Goal: Task Accomplishment & Management: Manage account settings

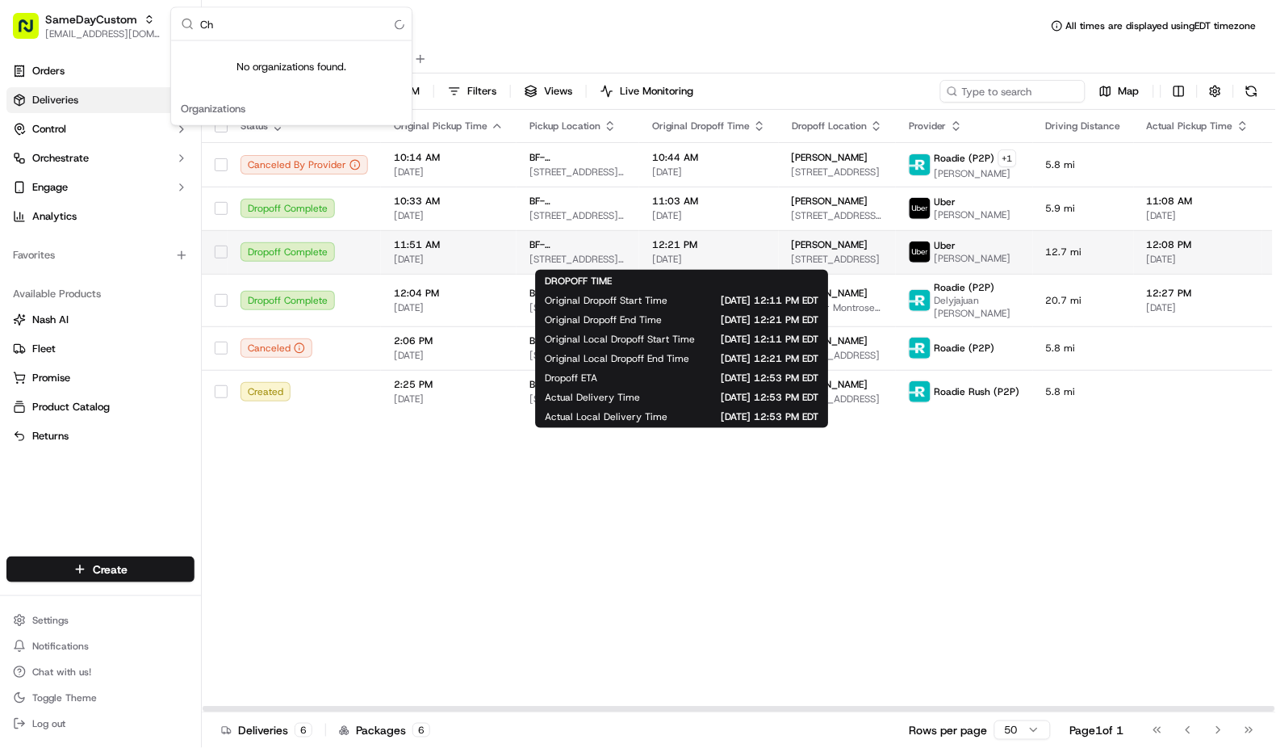
type input "C"
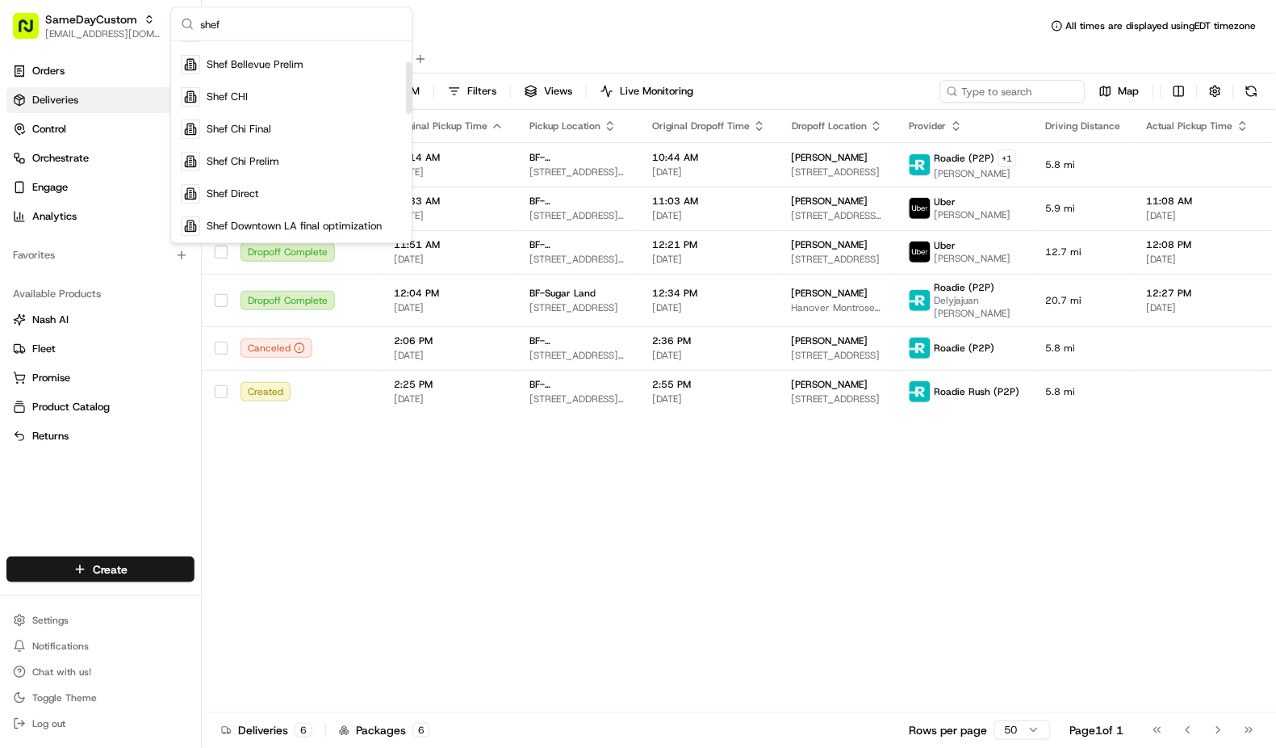
scroll to position [86, 0]
type input "shef"
click at [277, 191] on div "Shef Direct" at bounding box center [291, 192] width 234 height 32
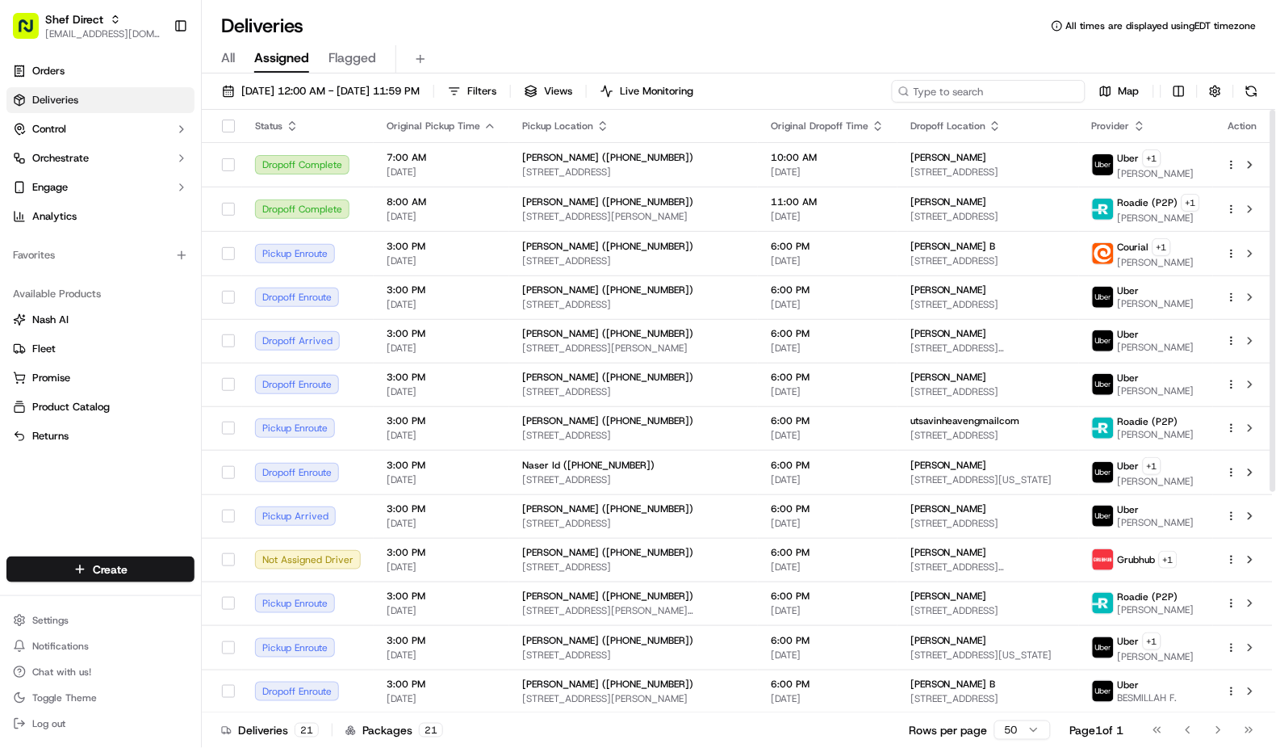
click at [1018, 96] on input at bounding box center [989, 91] width 194 height 23
paste input "Choudhury"
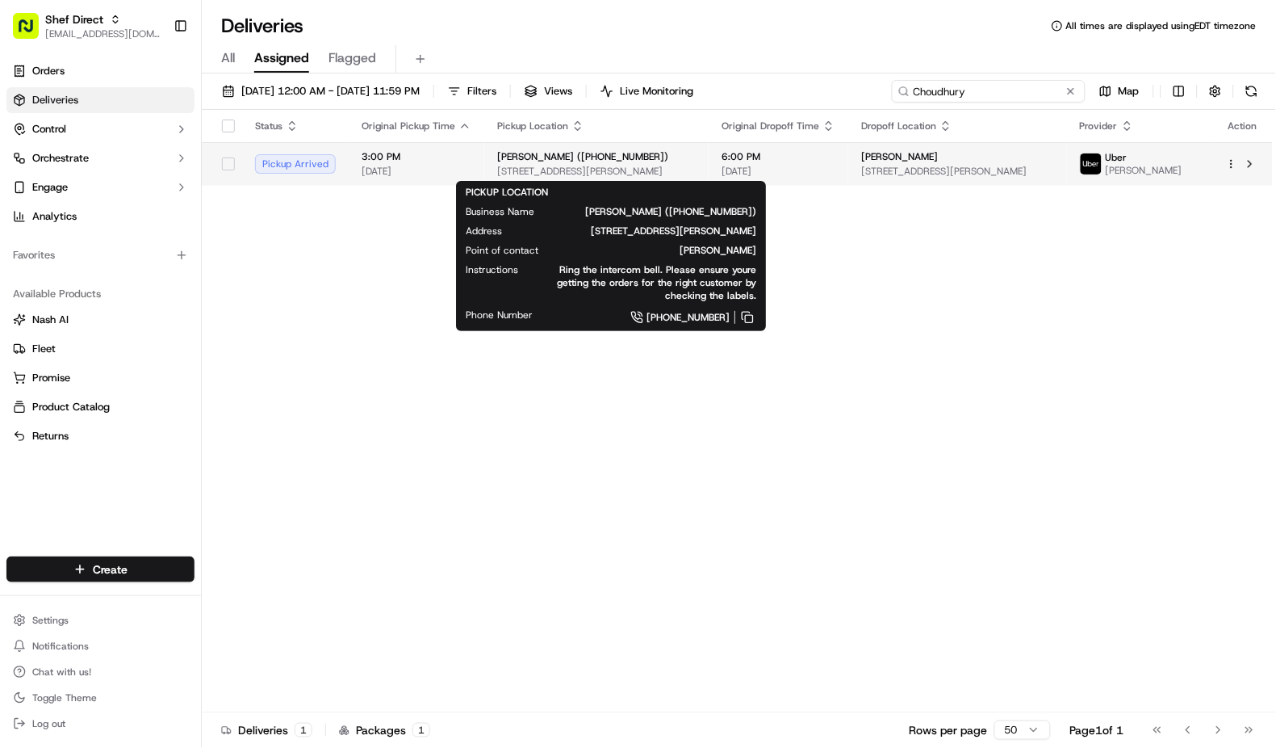
type input "Choudhury"
click at [657, 175] on span "[STREET_ADDRESS][PERSON_NAME]" at bounding box center [596, 171] width 199 height 13
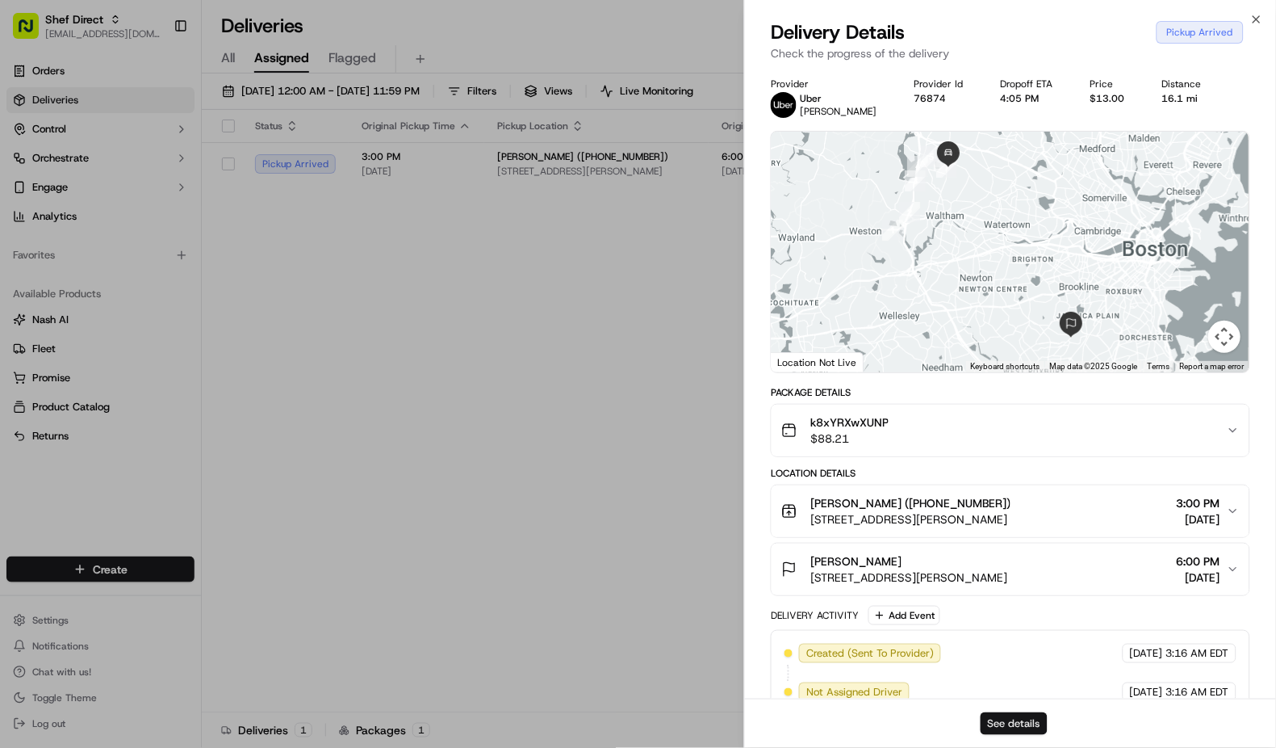
click at [999, 716] on button "See details" at bounding box center [1014, 723] width 67 height 23
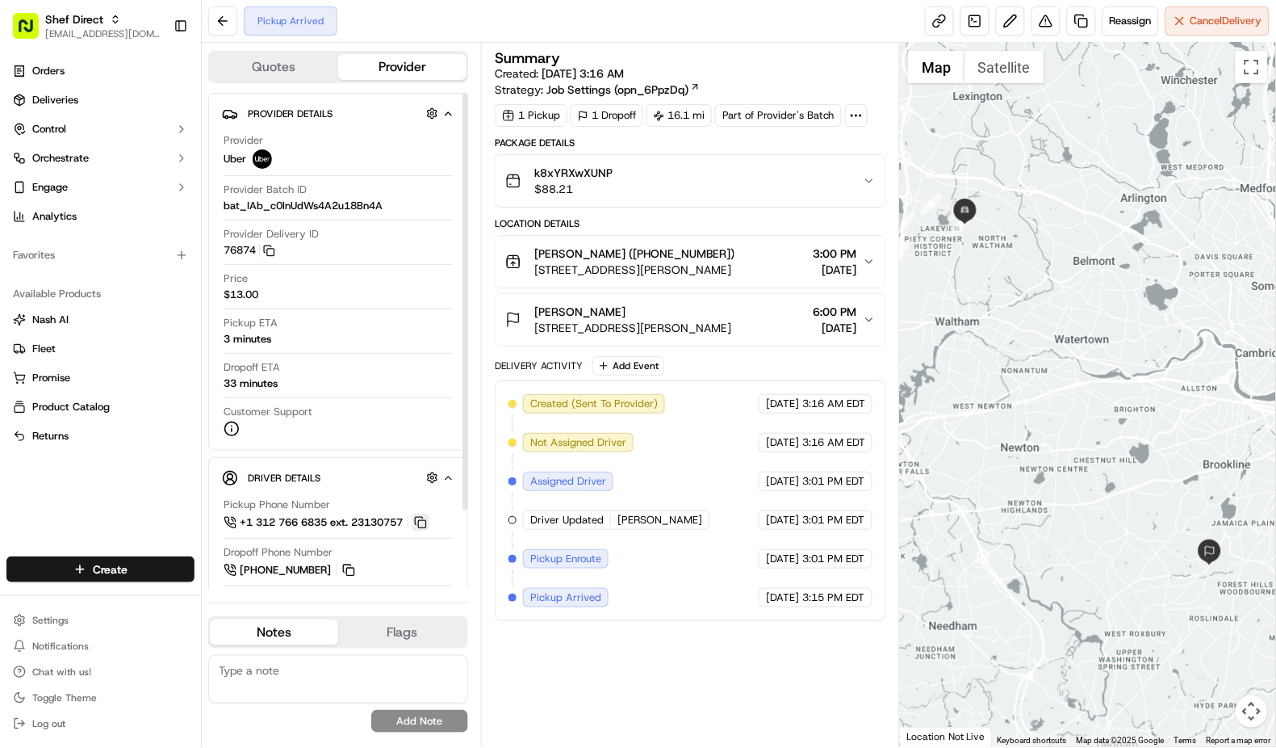
click at [429, 521] on button at bounding box center [421, 522] width 18 height 18
click at [423, 522] on button at bounding box center [421, 522] width 18 height 18
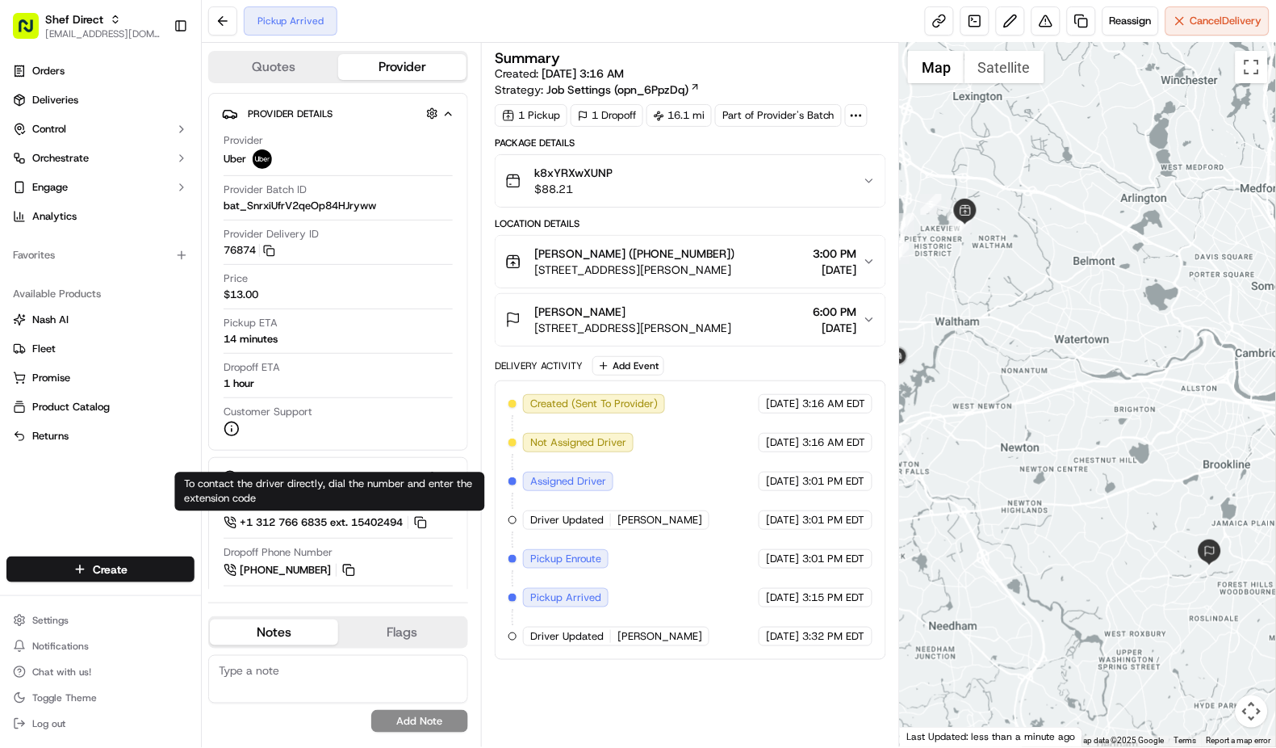
click at [696, 695] on div "Summary Created: 09/20/2025 3:16 AM Strategy: Job Settings (opn_6PpzDq) 1 Picku…" at bounding box center [691, 395] width 392 height 688
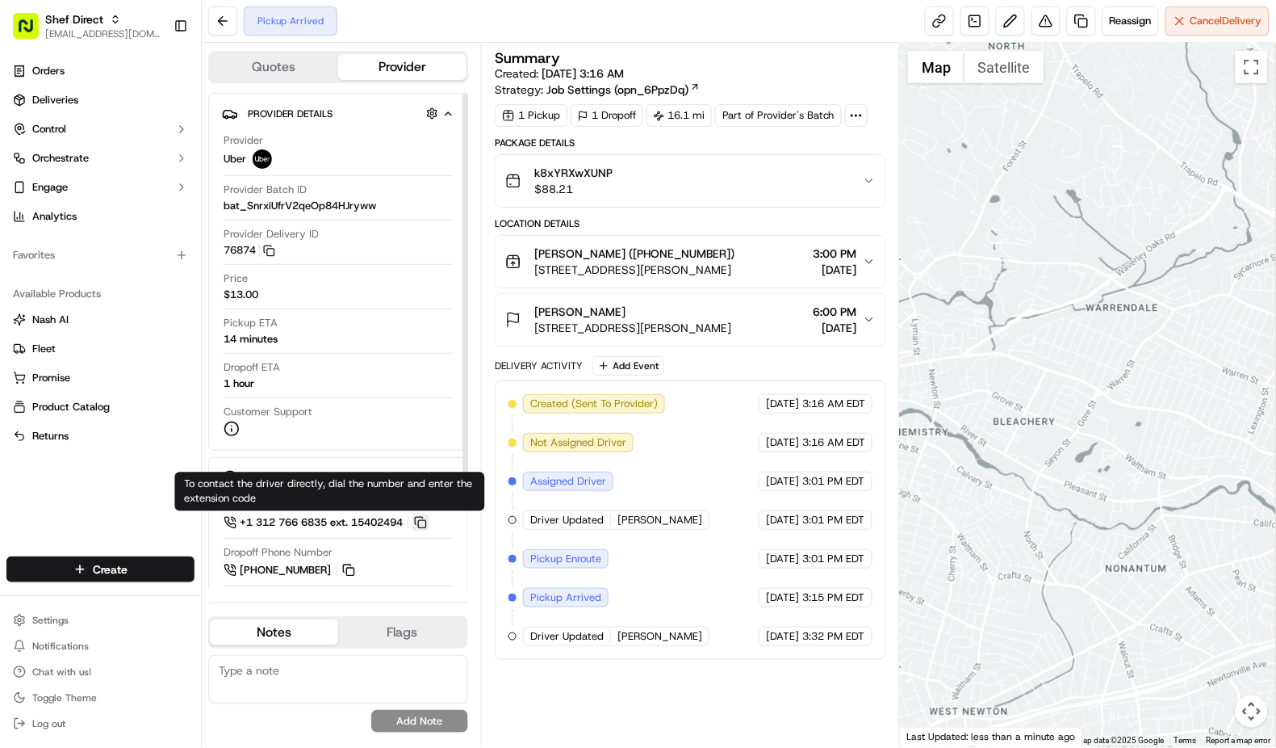
click at [421, 527] on button at bounding box center [421, 522] width 18 height 18
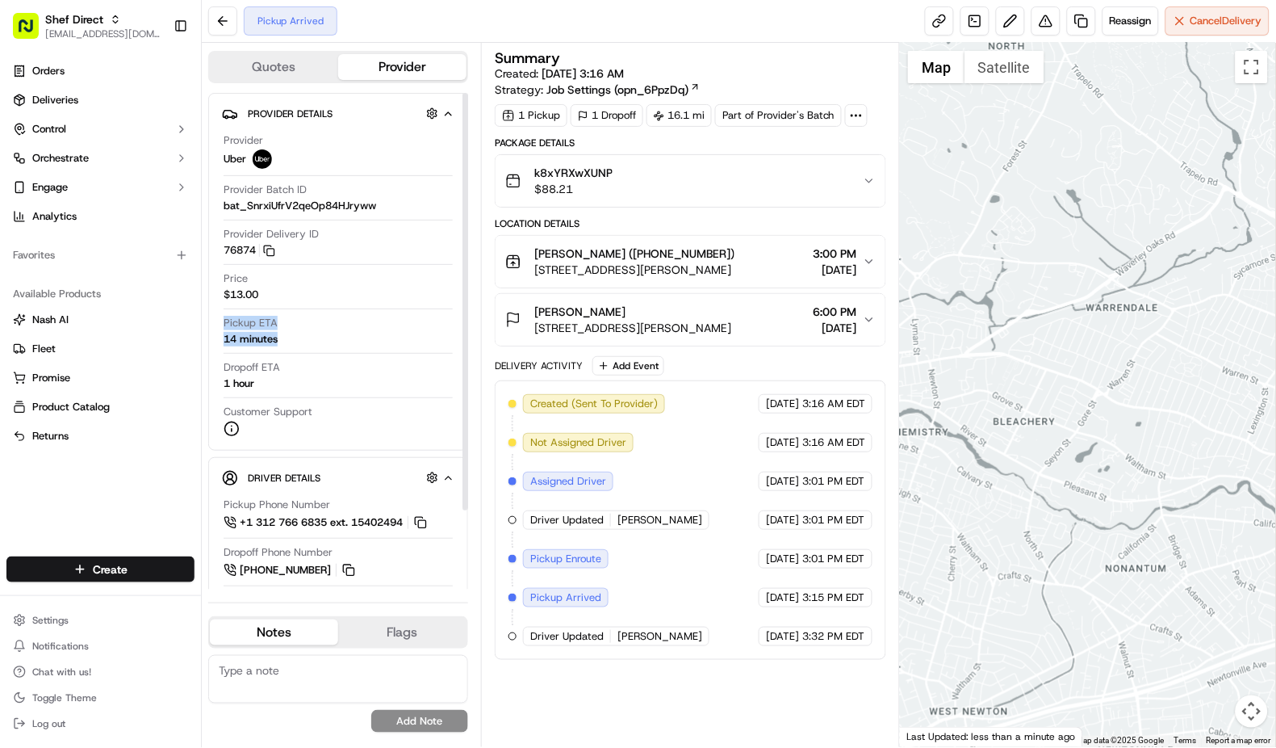
drag, startPoint x: 290, startPoint y: 341, endPoint x: 218, endPoint y: 329, distance: 72.9
click at [218, 329] on div "Provider Details Hidden ( 1 ) Provider Uber Provider Batch ID bat_SnrxiUfrV2qeO…" at bounding box center [338, 272] width 260 height 358
copy div "Pickup ETA 14 minutes"
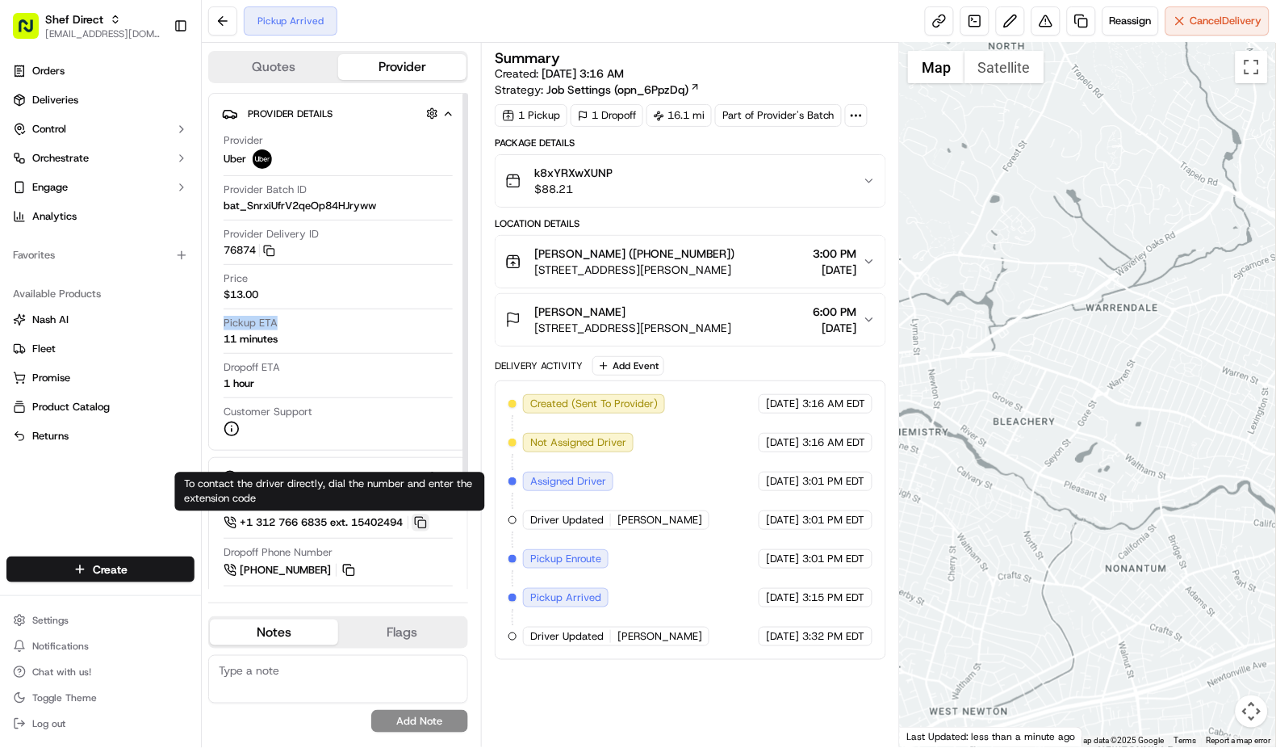
click at [429, 526] on button at bounding box center [421, 522] width 18 height 18
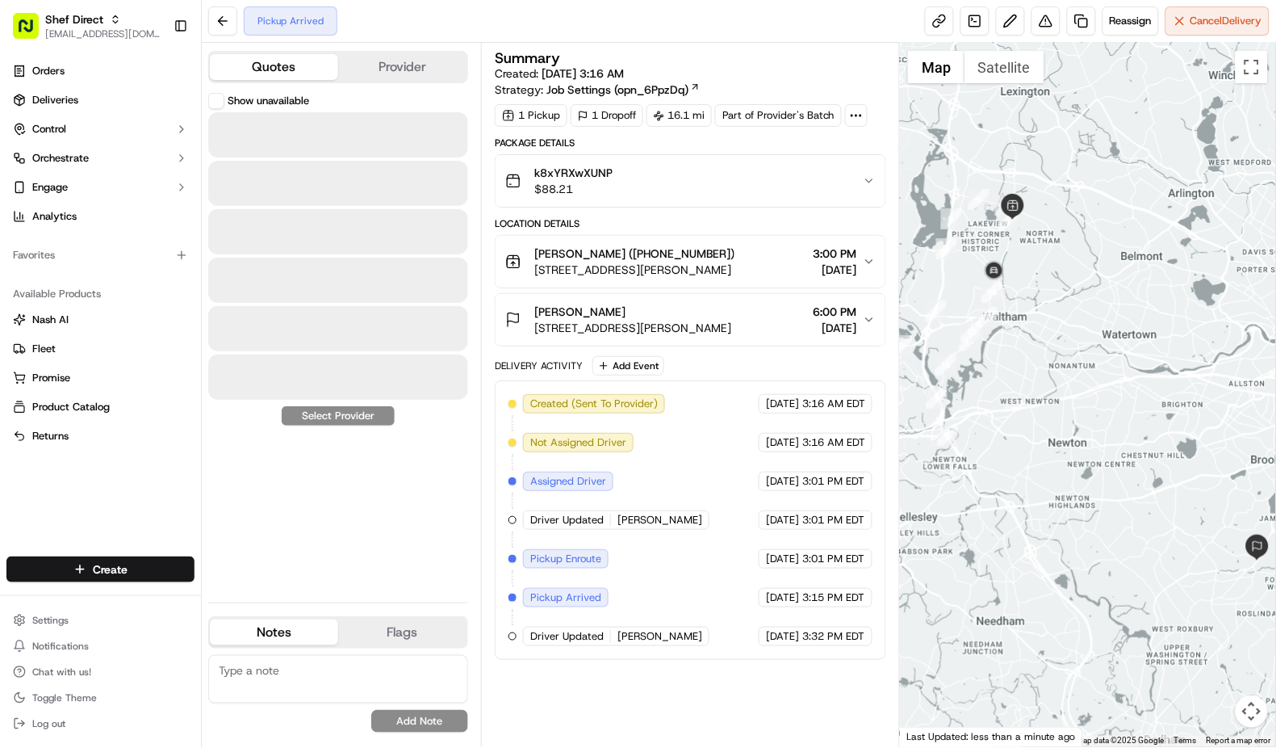
click at [272, 73] on button "Quotes" at bounding box center [274, 67] width 128 height 26
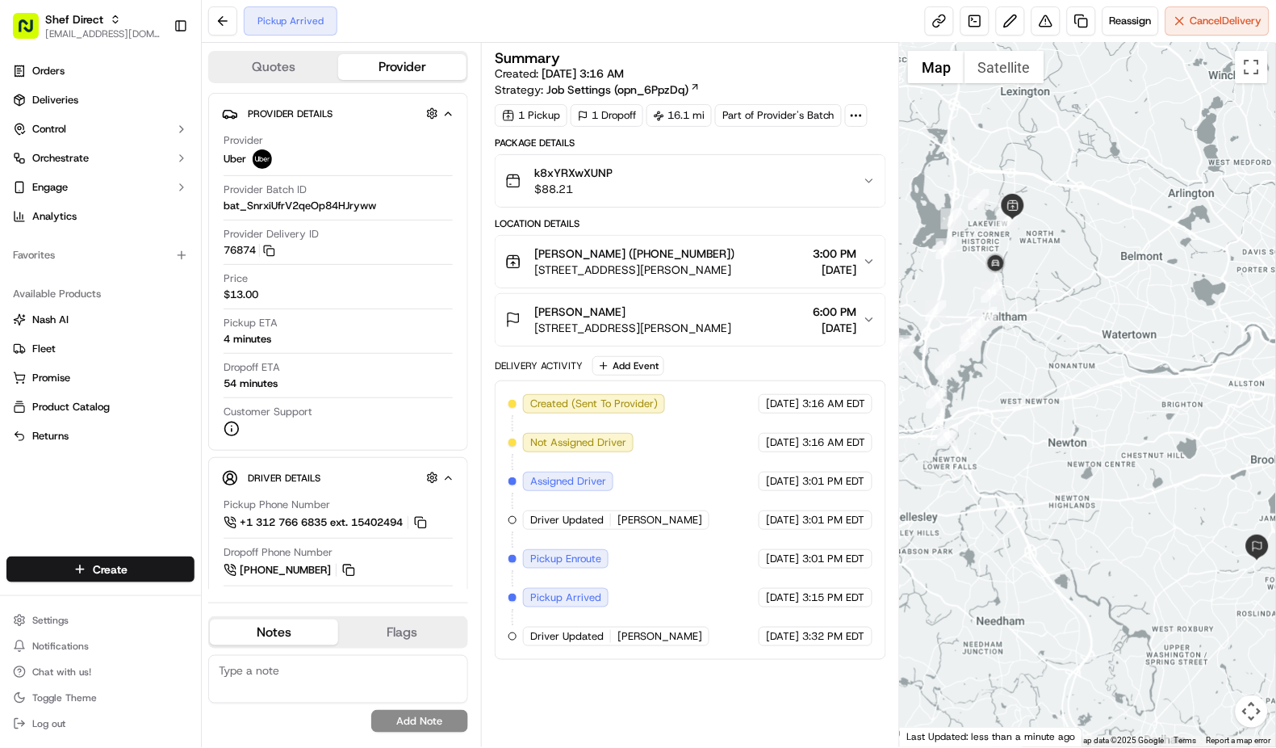
click at [379, 64] on button "Provider" at bounding box center [402, 67] width 128 height 26
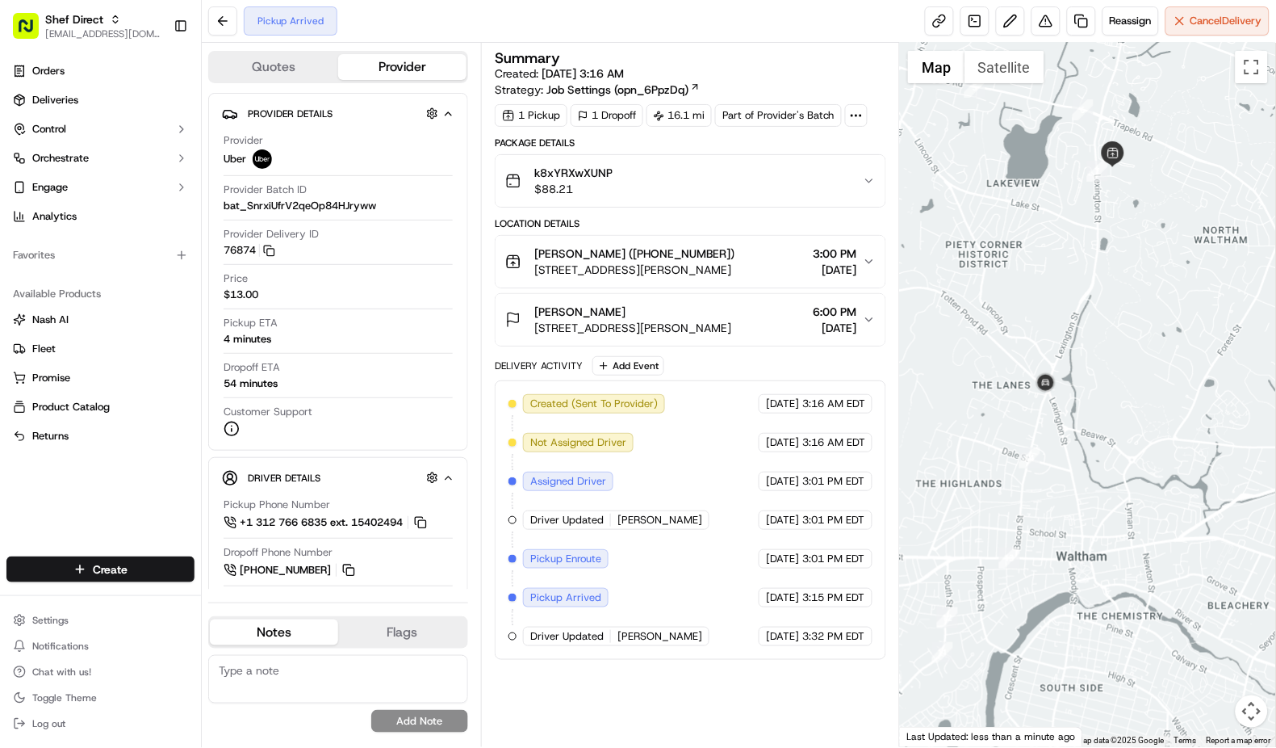
drag, startPoint x: 1015, startPoint y: 285, endPoint x: 1151, endPoint y: 296, distance: 136.9
click at [1151, 296] on div at bounding box center [1088, 395] width 376 height 704
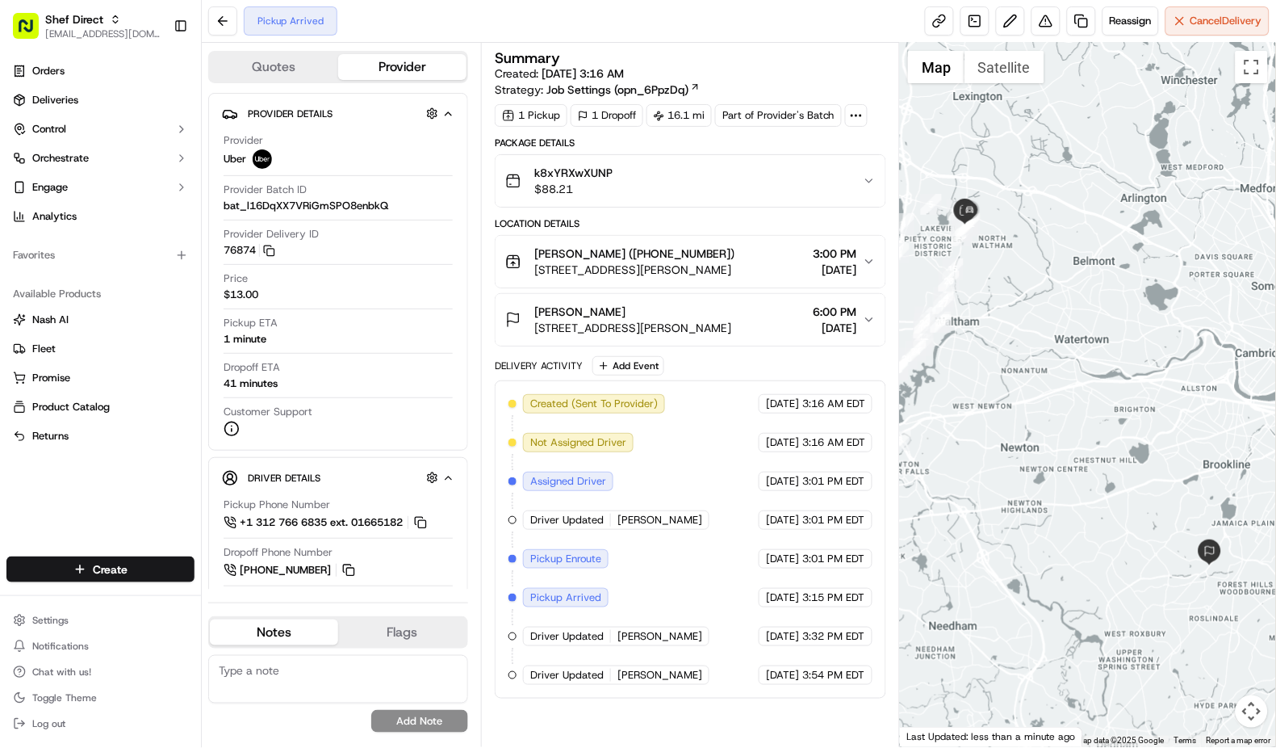
click at [1001, 221] on div at bounding box center [1088, 395] width 376 height 704
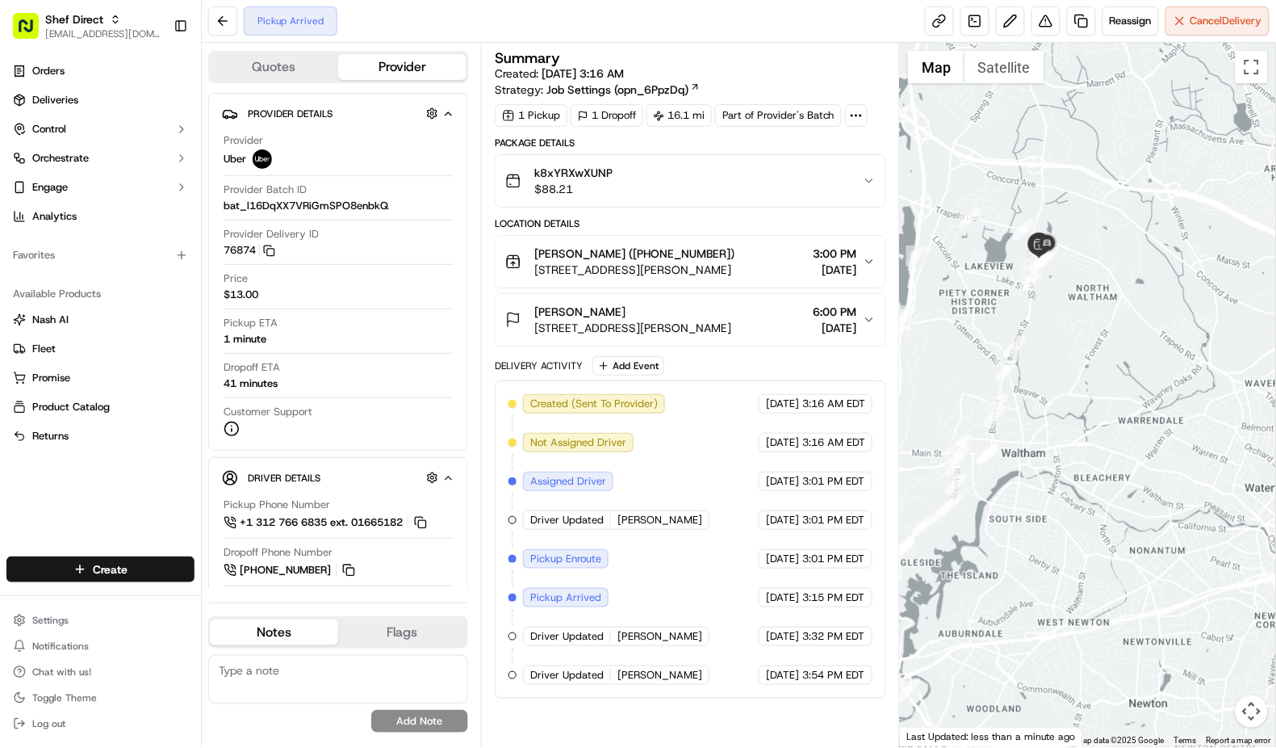
drag, startPoint x: 969, startPoint y: 224, endPoint x: 1081, endPoint y: 256, distance: 116.5
click at [1081, 256] on div at bounding box center [1088, 395] width 376 height 704
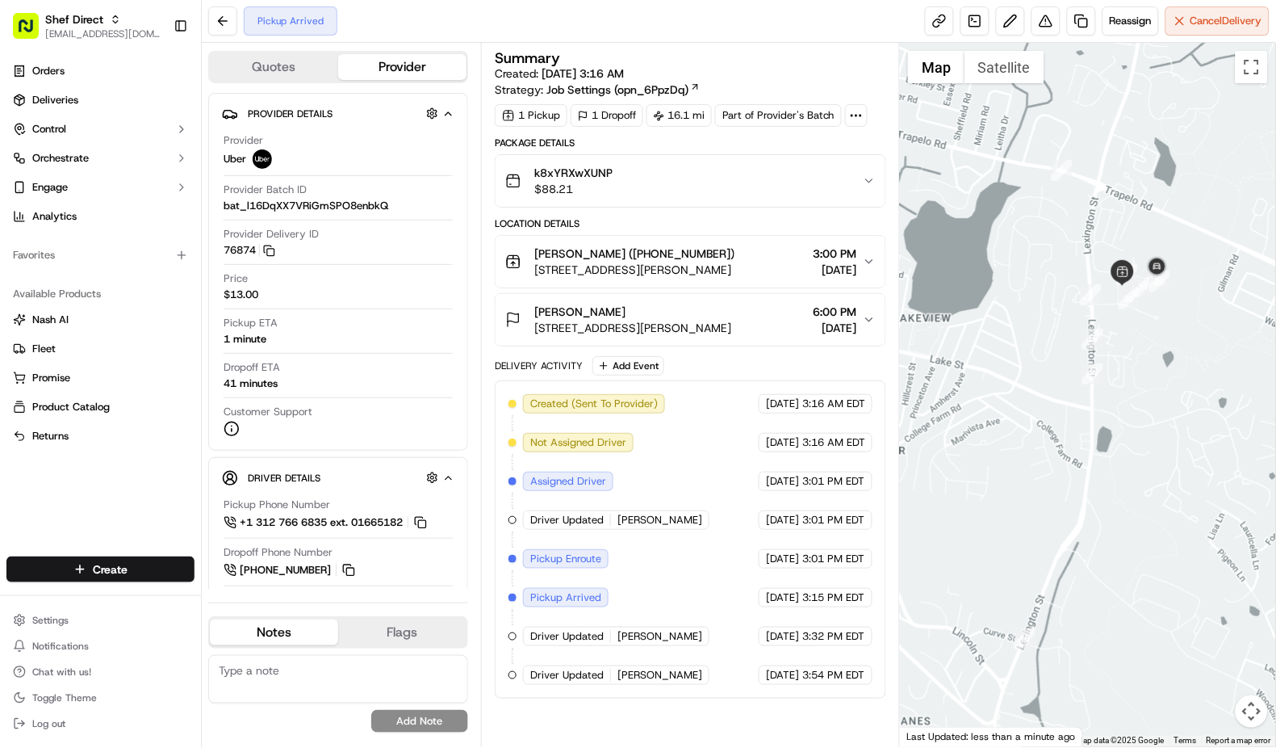
drag, startPoint x: 974, startPoint y: 359, endPoint x: 1182, endPoint y: 374, distance: 208.0
click at [1182, 374] on div at bounding box center [1088, 395] width 376 height 704
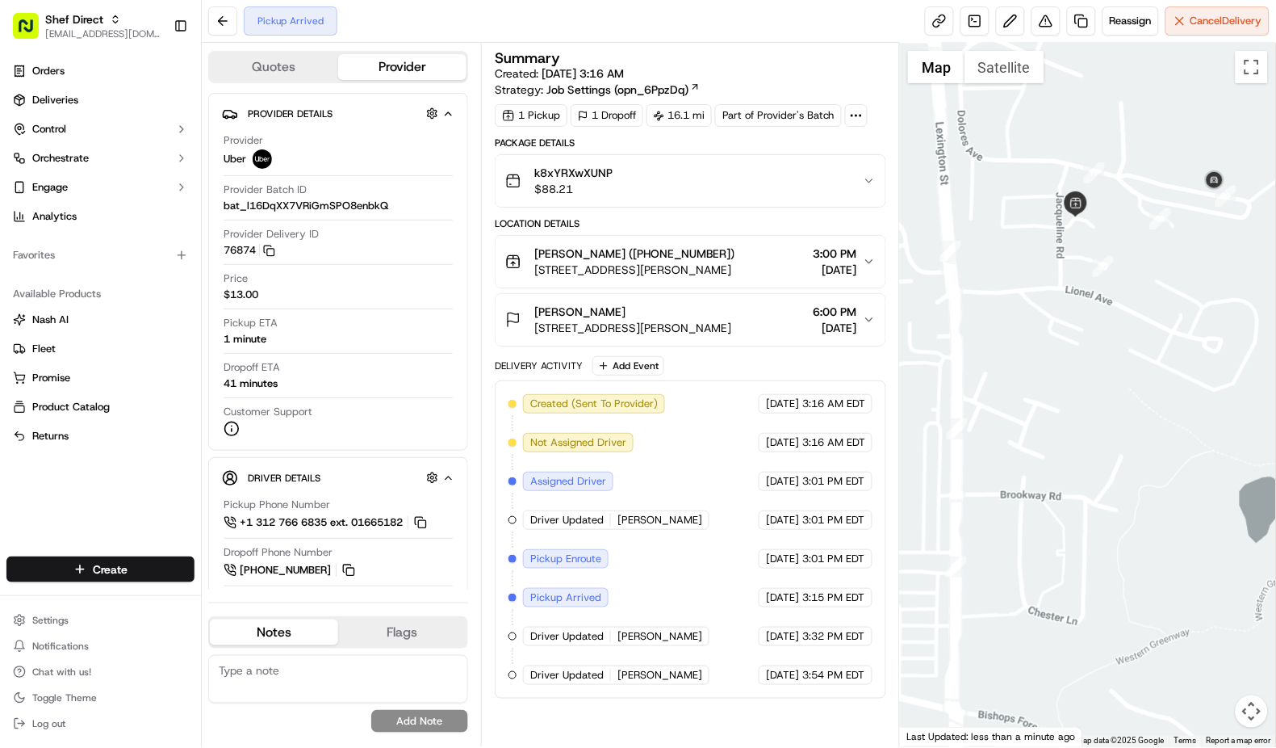
click at [263, 69] on button "Quotes" at bounding box center [274, 67] width 128 height 26
click at [388, 65] on button "Provider" at bounding box center [402, 67] width 128 height 26
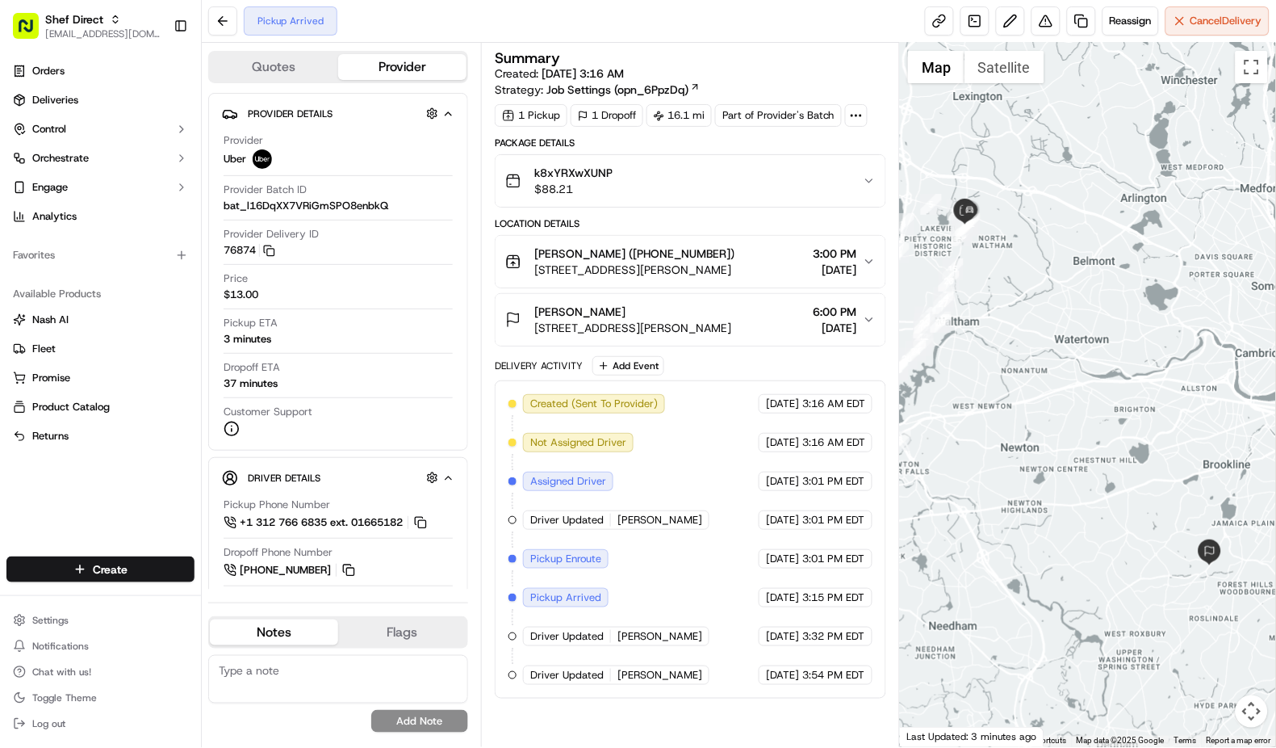
click at [999, 202] on div at bounding box center [1088, 395] width 376 height 704
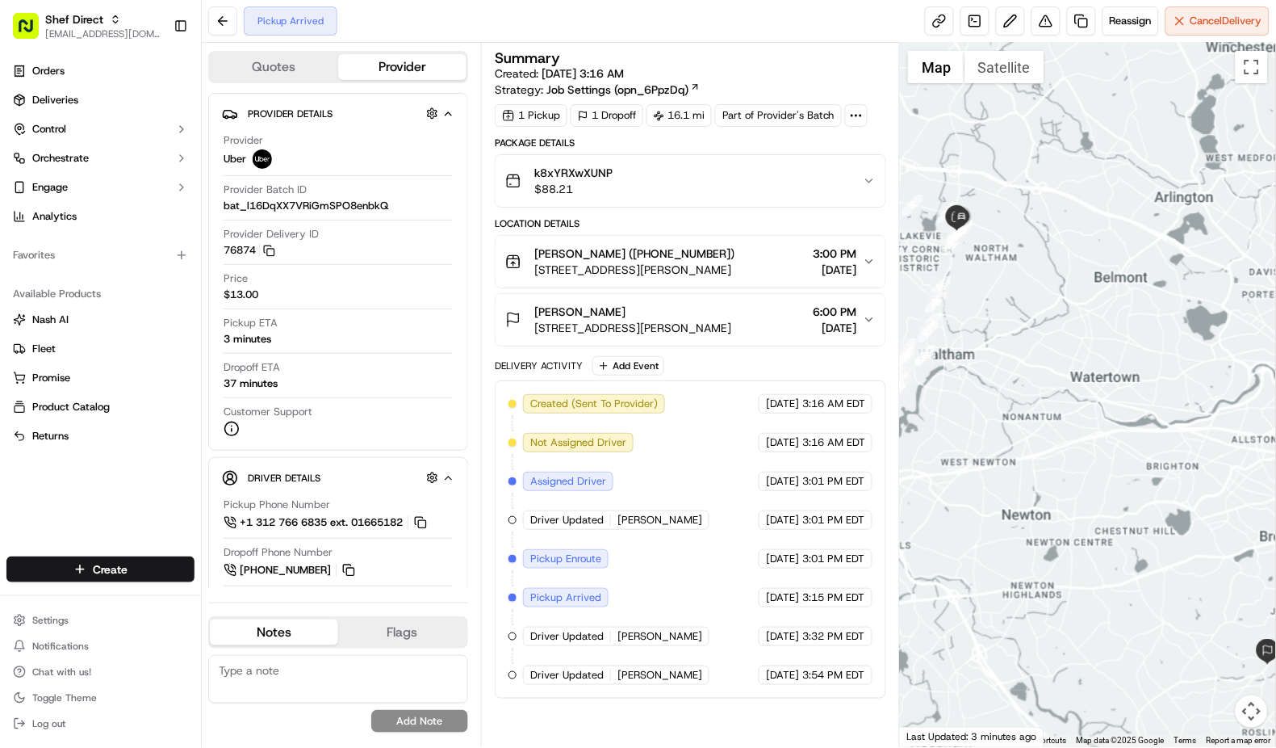
click at [999, 202] on div at bounding box center [1088, 395] width 376 height 704
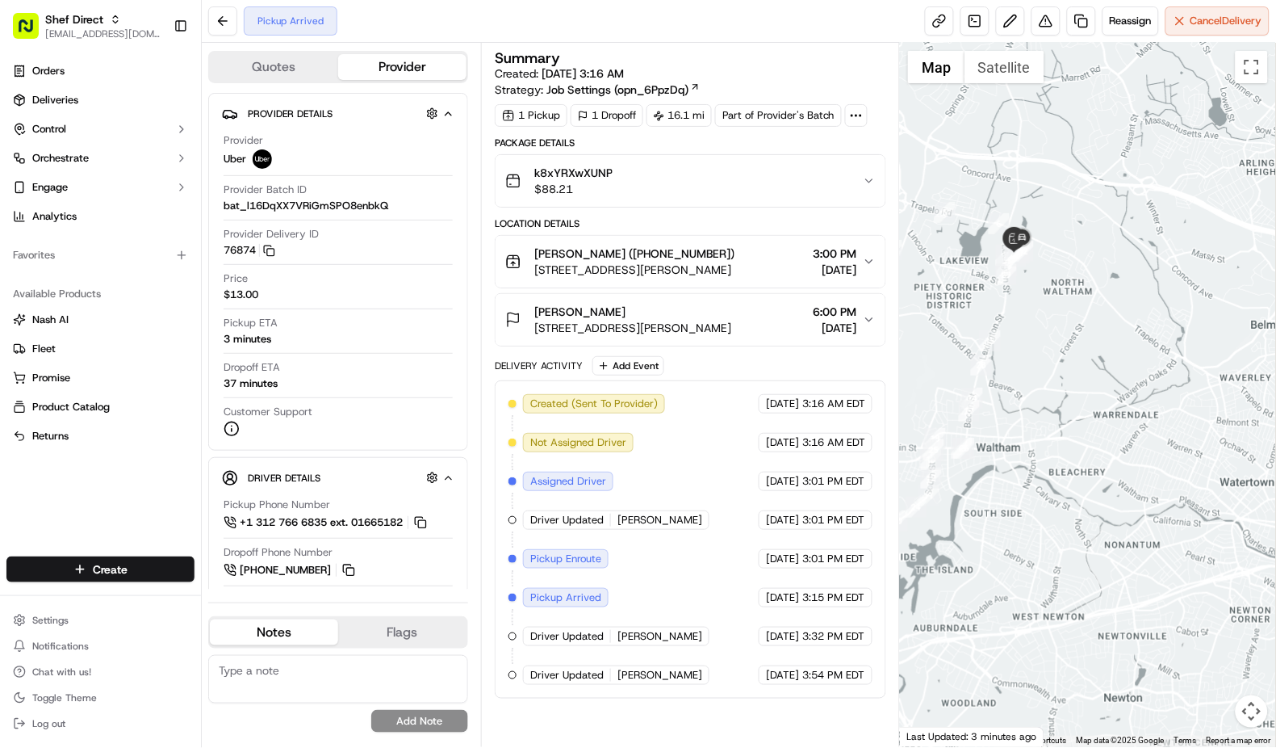
drag, startPoint x: 992, startPoint y: 231, endPoint x: 1107, endPoint y: 244, distance: 115.4
click at [1107, 244] on div at bounding box center [1088, 395] width 376 height 704
click at [1051, 233] on div at bounding box center [1088, 395] width 376 height 704
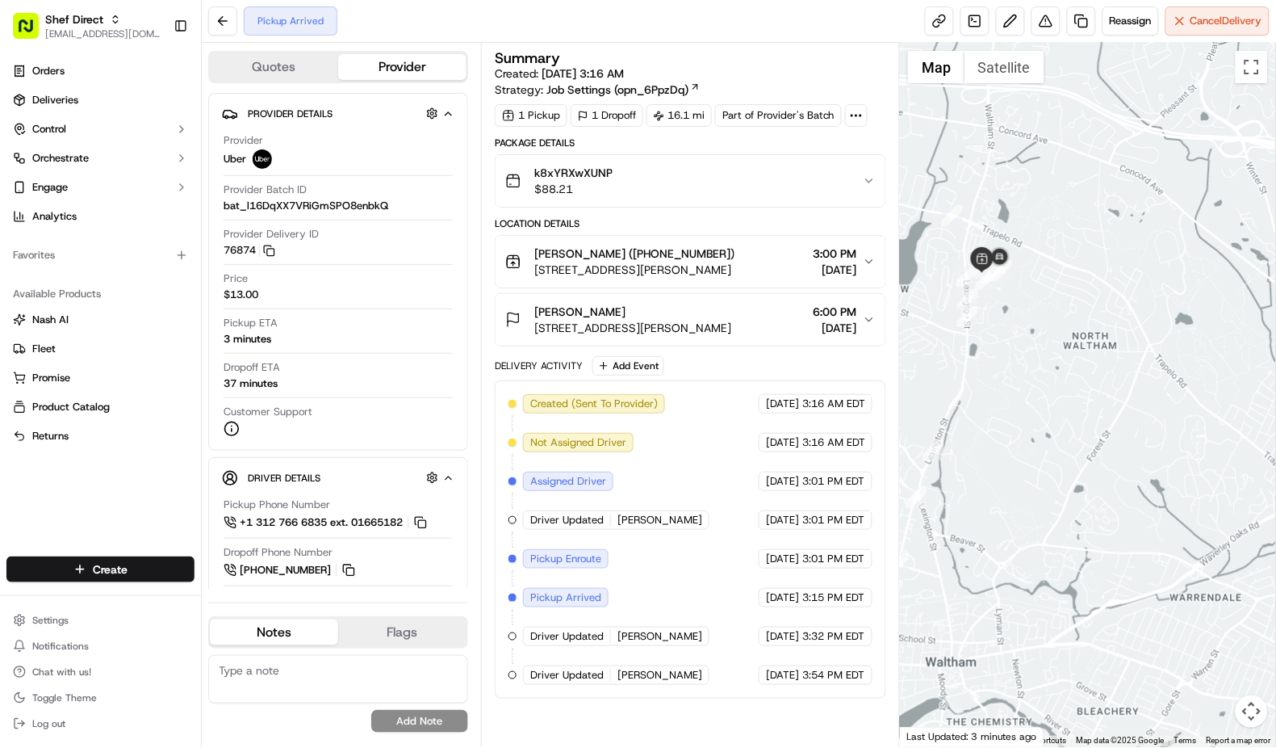
click at [1042, 249] on div at bounding box center [1088, 395] width 376 height 704
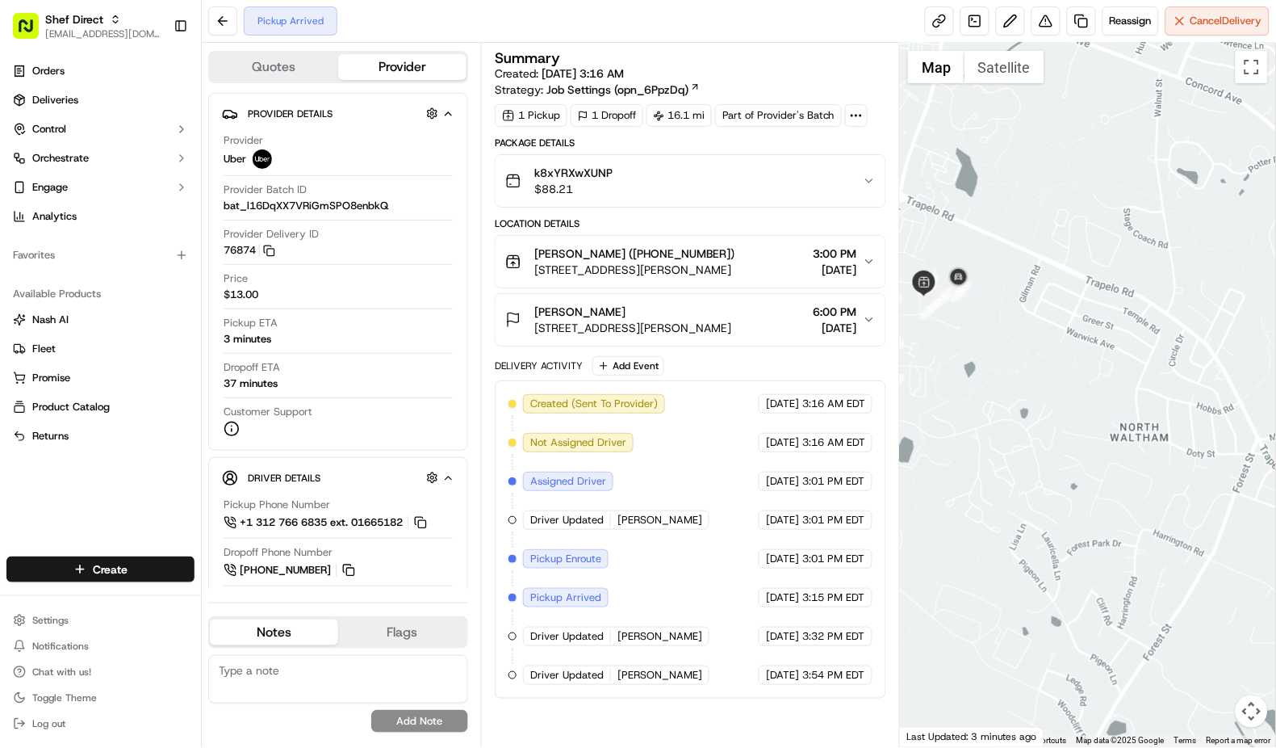
click at [1042, 249] on div at bounding box center [1088, 395] width 376 height 704
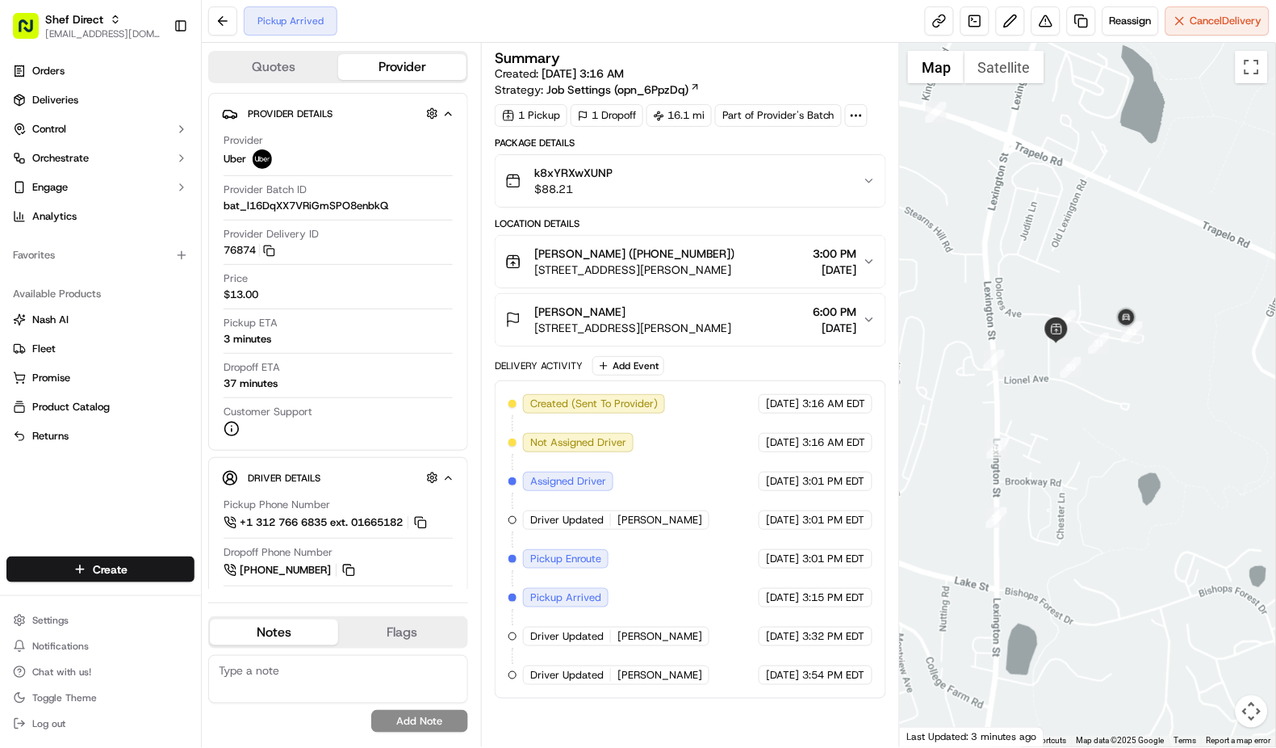
drag, startPoint x: 1016, startPoint y: 319, endPoint x: 1280, endPoint y: 317, distance: 263.2
click at [1276, 317] on html "Shef Direct dsoriano@nashhelp.com Toggle Sidebar Orders Deliveries Control Orch…" at bounding box center [638, 374] width 1276 height 748
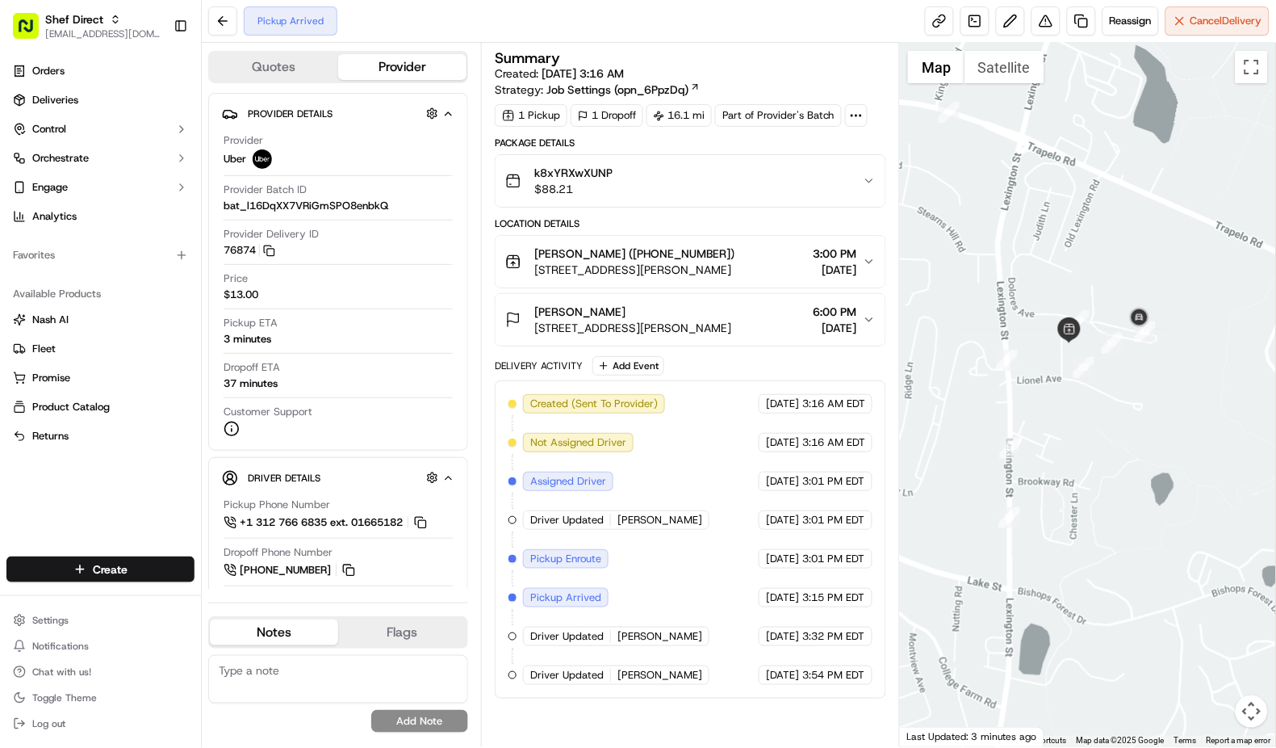
click at [1100, 308] on div at bounding box center [1088, 395] width 376 height 704
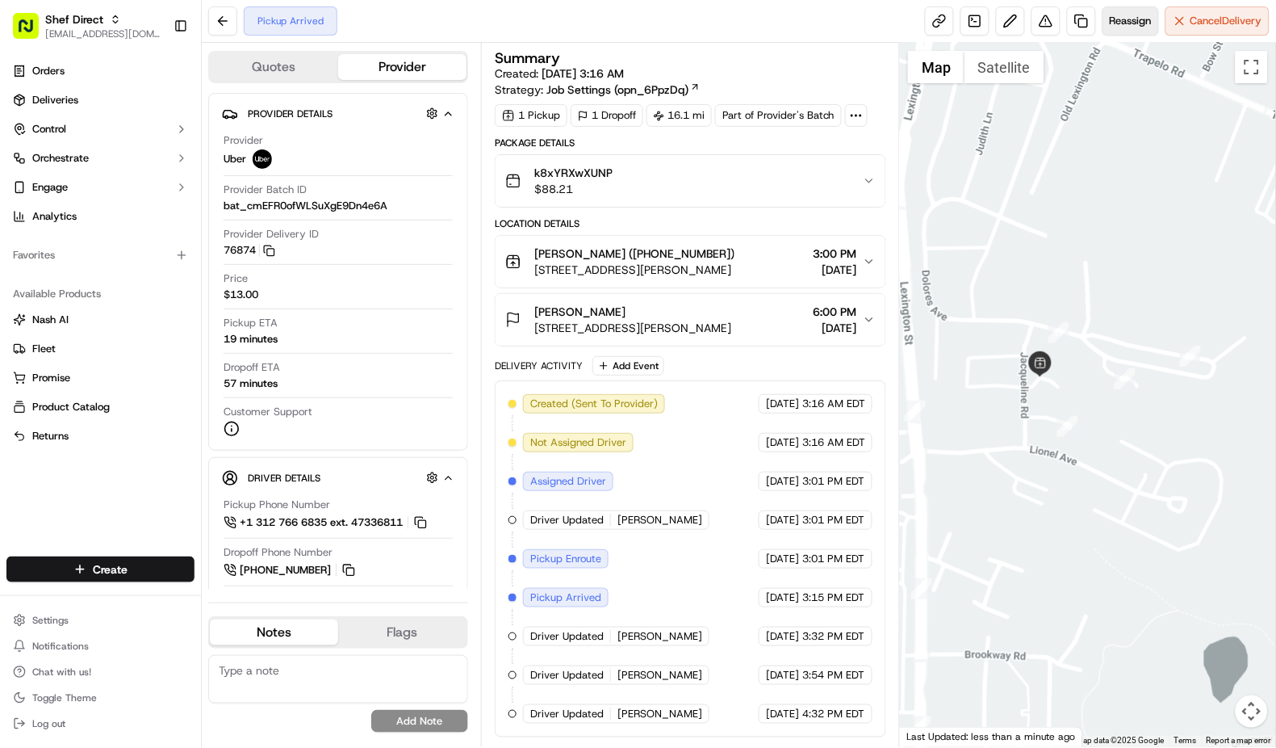
click at [1121, 27] on span "Reassign" at bounding box center [1131, 21] width 42 height 15
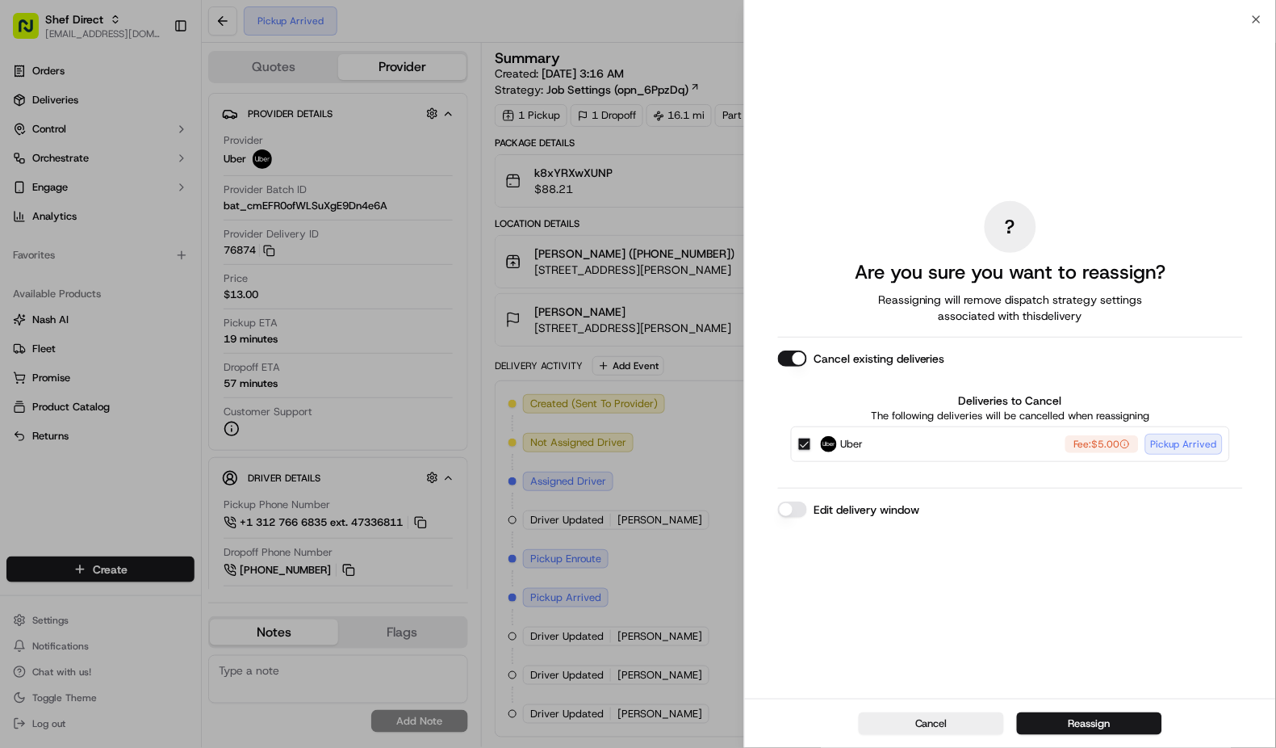
click at [796, 509] on button "Edit delivery window" at bounding box center [792, 509] width 29 height 16
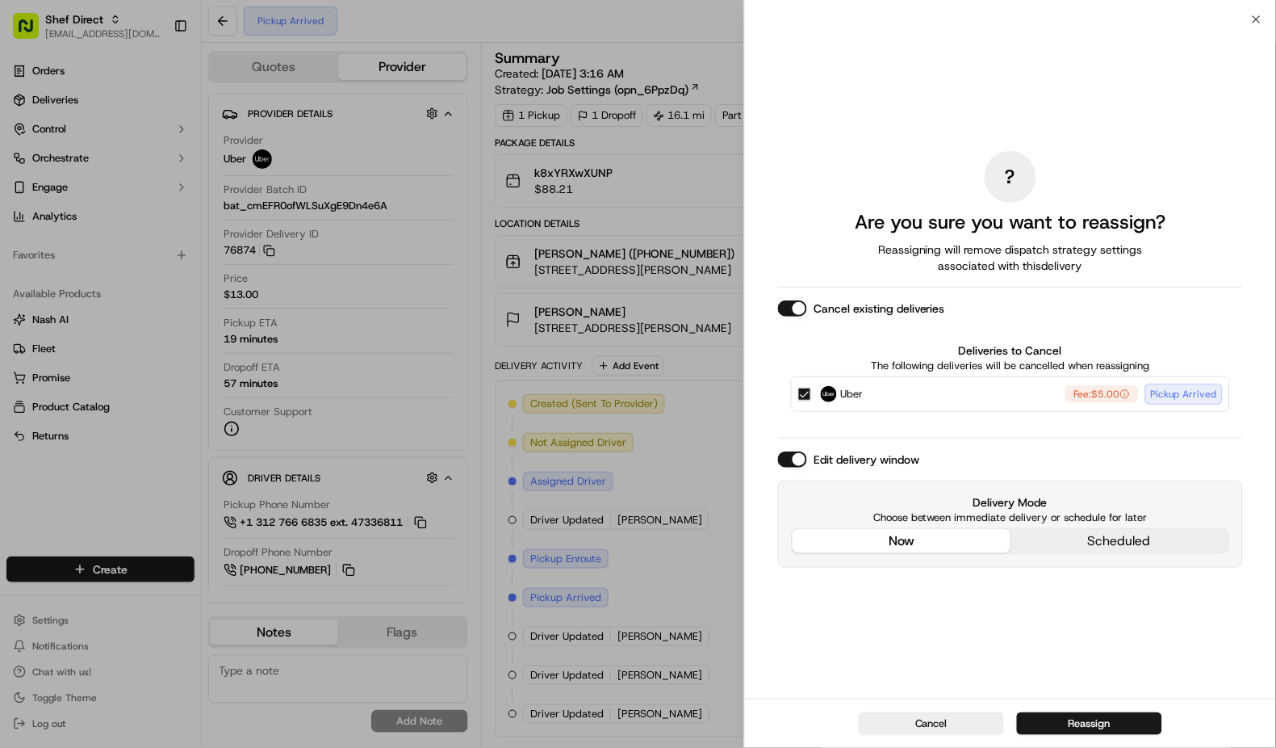
click at [907, 429] on div "? Are you sure you want to reassign? Reassigning will remove dispatch strategy …" at bounding box center [1010, 359] width 465 height 672
click at [805, 394] on button "Uber Fee: $5.00 Pickup Arrived" at bounding box center [804, 394] width 13 height 13
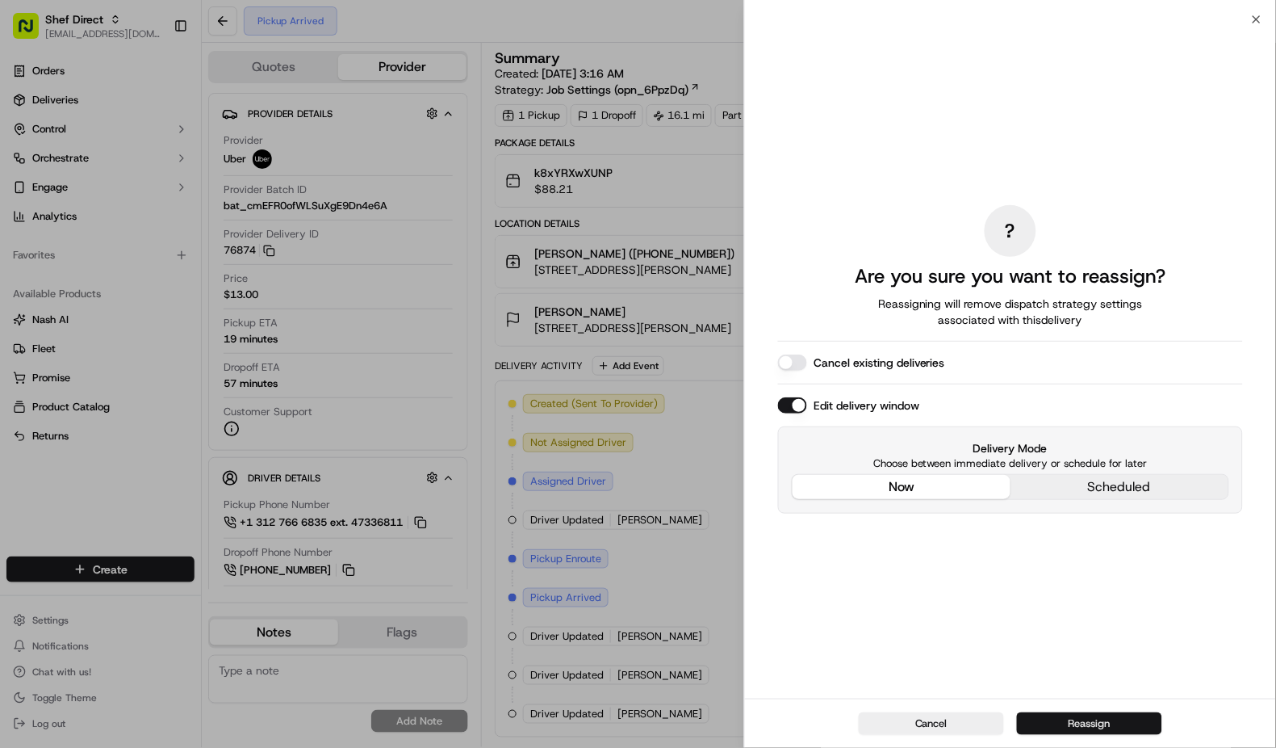
click at [1096, 721] on button "Reassign" at bounding box center [1089, 723] width 145 height 23
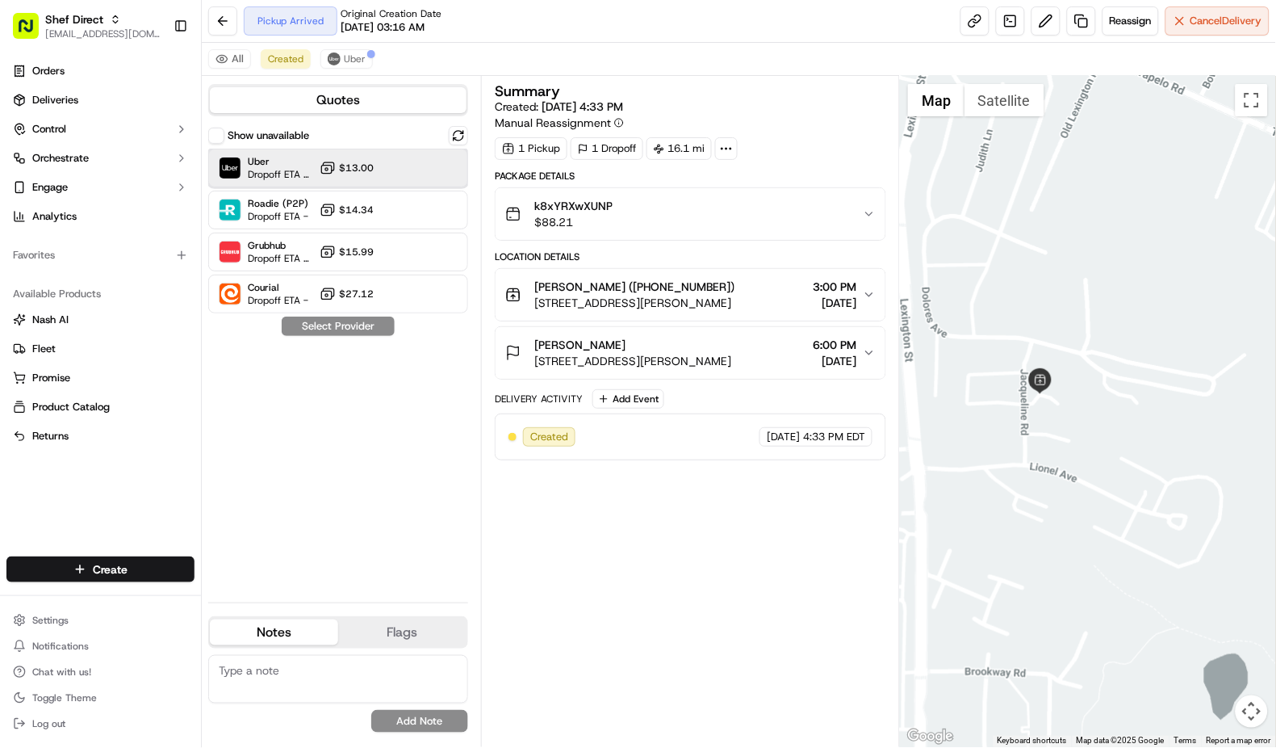
click at [312, 166] on span "Uber" at bounding box center [280, 161] width 65 height 13
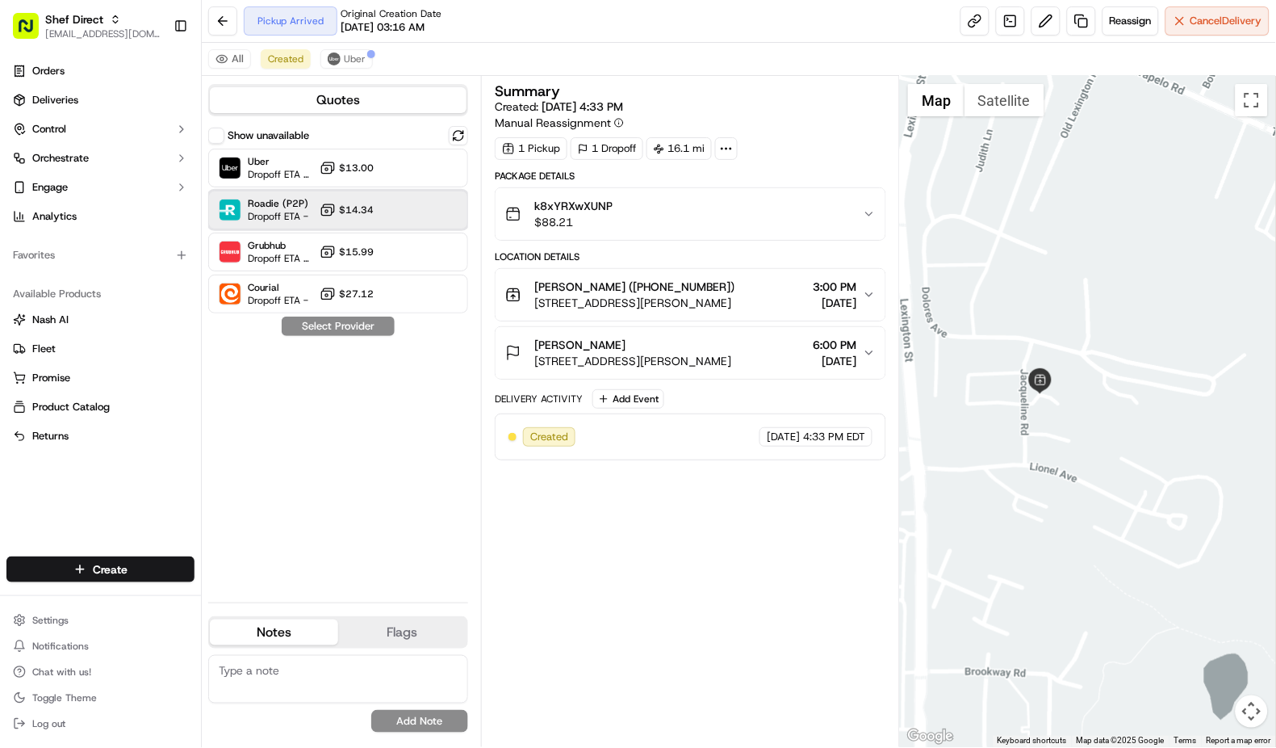
click at [301, 210] on span "Dropoff ETA -" at bounding box center [278, 216] width 61 height 13
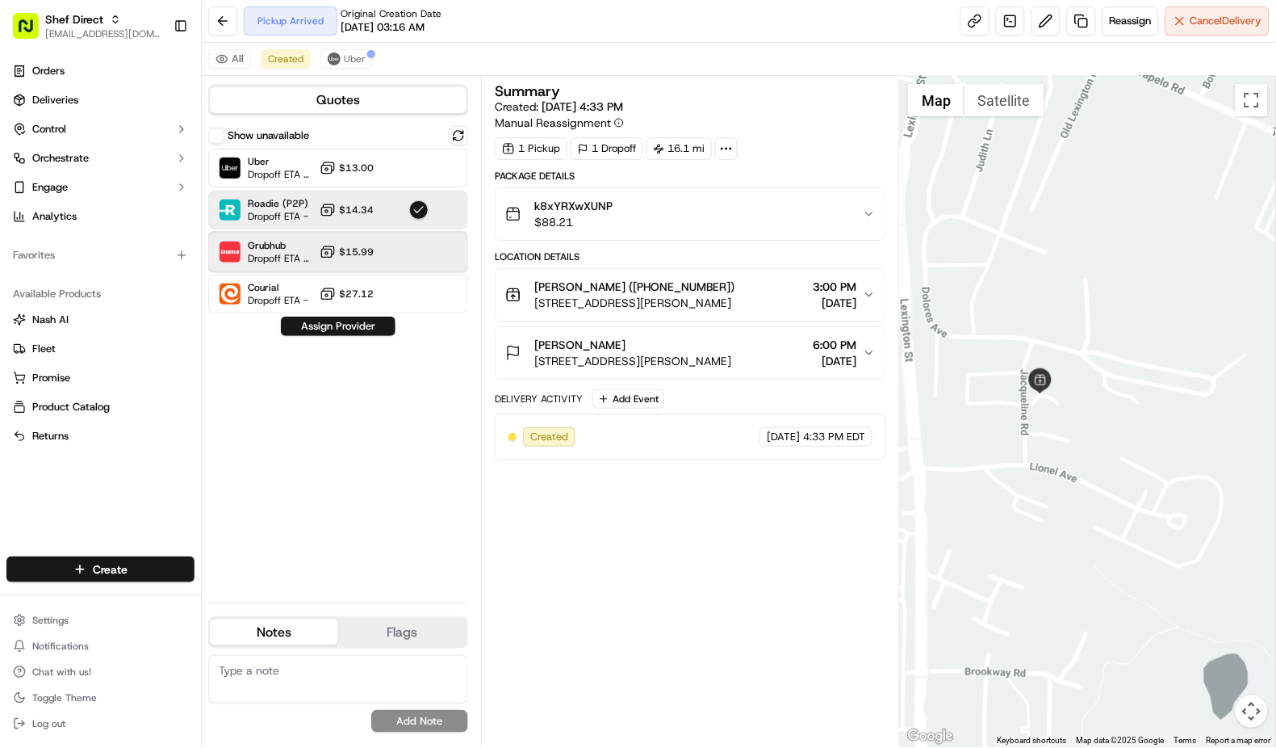
click at [291, 251] on span "Grubhub" at bounding box center [280, 245] width 65 height 13
click at [344, 329] on button "Assign Provider" at bounding box center [338, 325] width 115 height 19
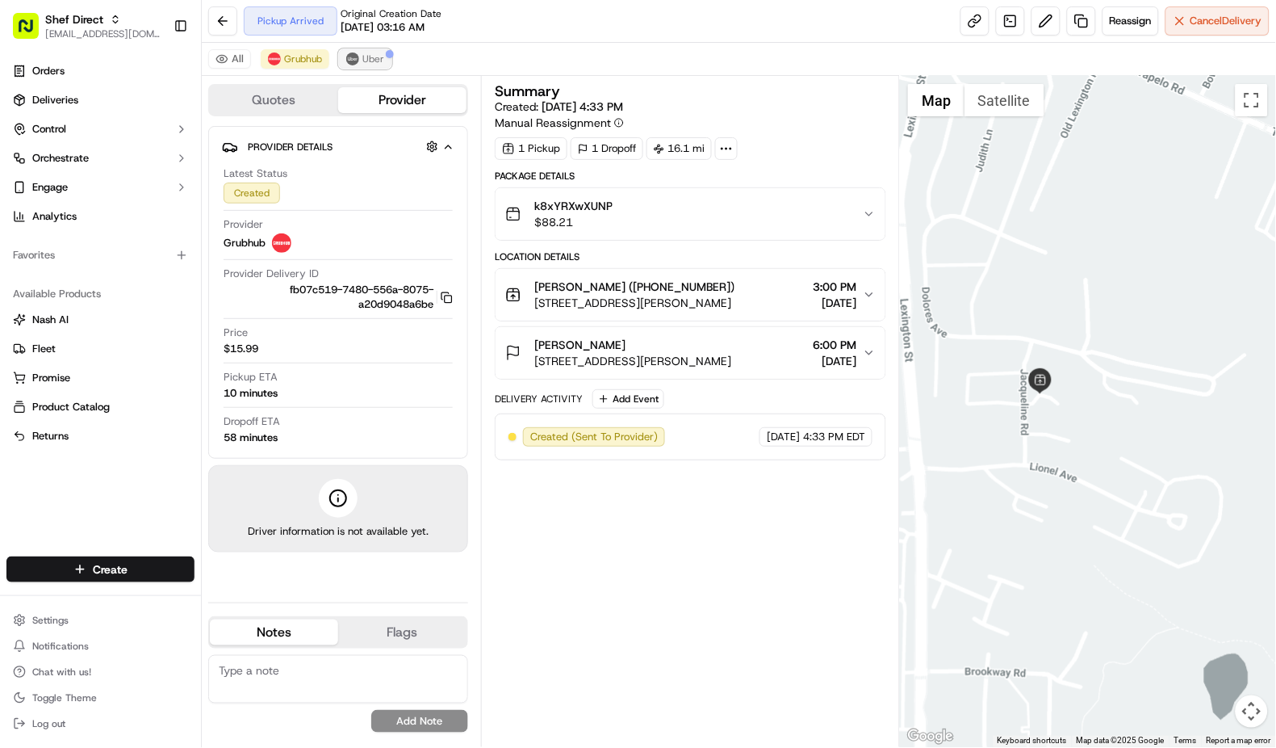
click at [363, 65] on span "Uber" at bounding box center [373, 58] width 22 height 13
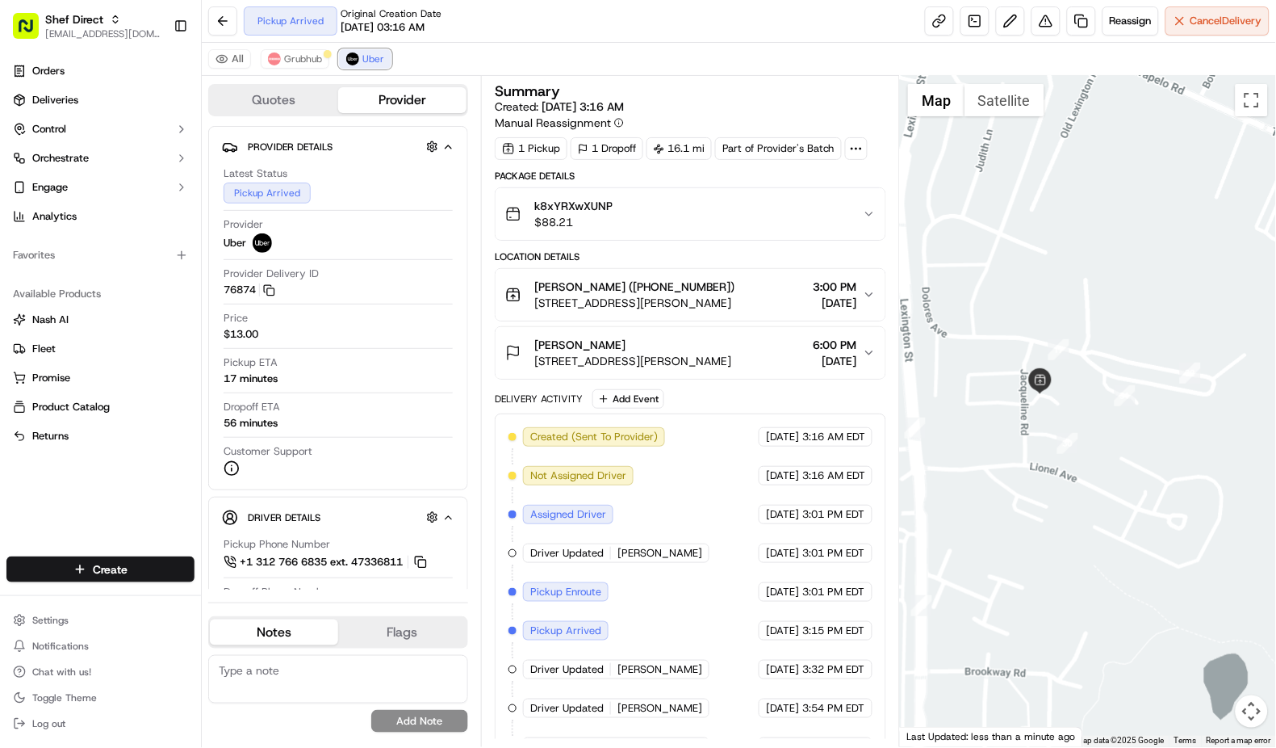
scroll to position [31, 0]
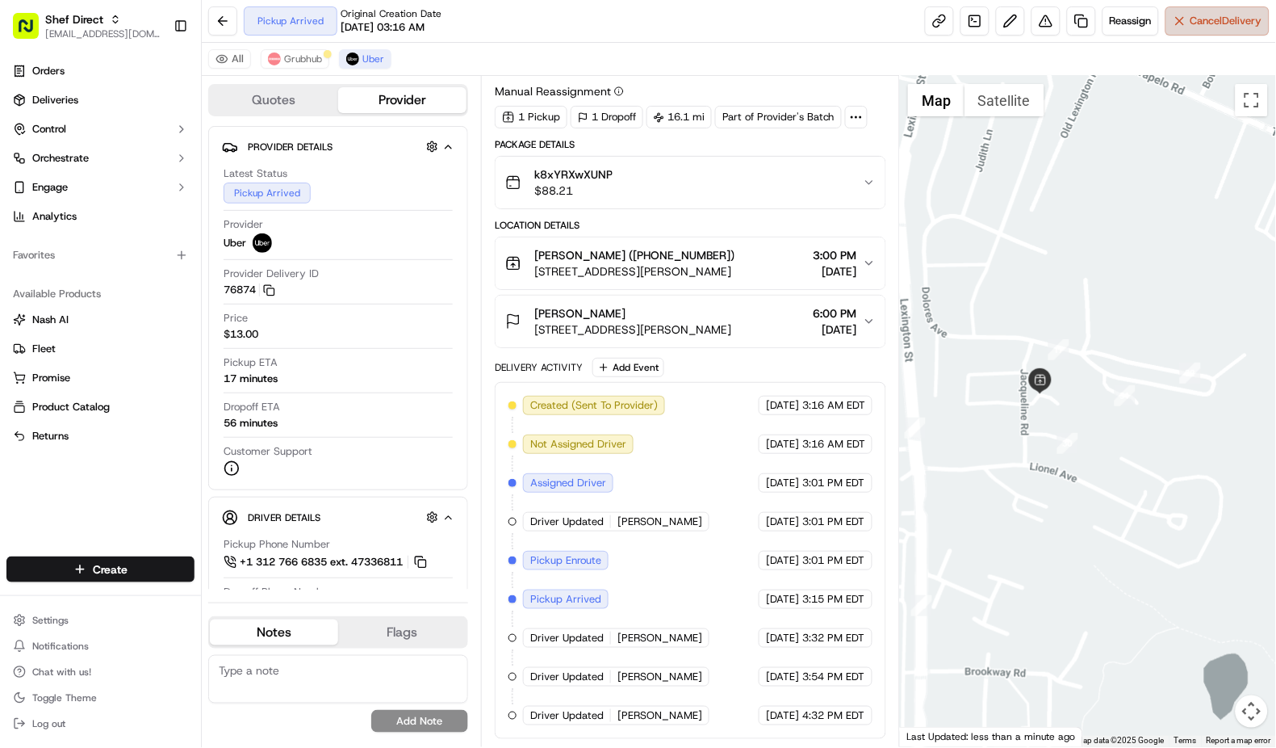
click at [1196, 27] on span "Cancel Delivery" at bounding box center [1227, 21] width 72 height 15
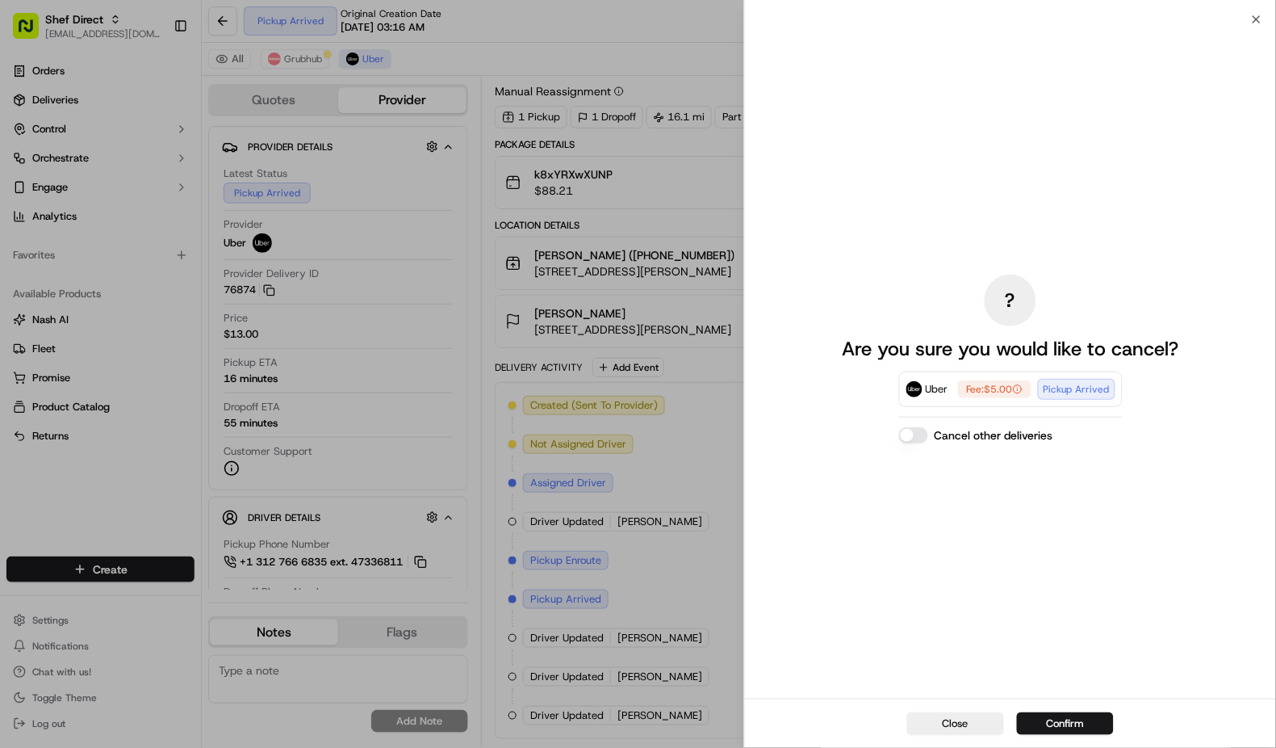
click at [914, 439] on button "Cancel other deliveries" at bounding box center [913, 435] width 29 height 16
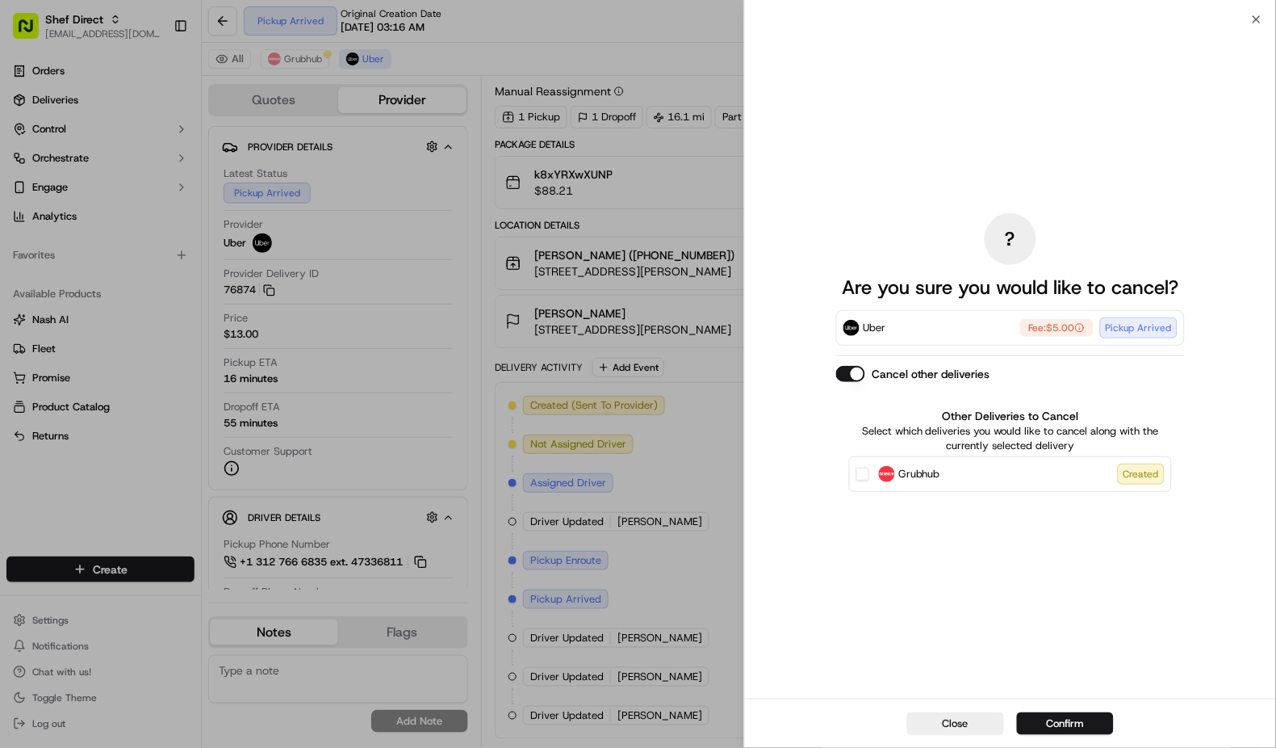
click at [954, 711] on div "Close Confirm" at bounding box center [1010, 722] width 531 height 49
click at [951, 731] on button "Close" at bounding box center [955, 723] width 97 height 23
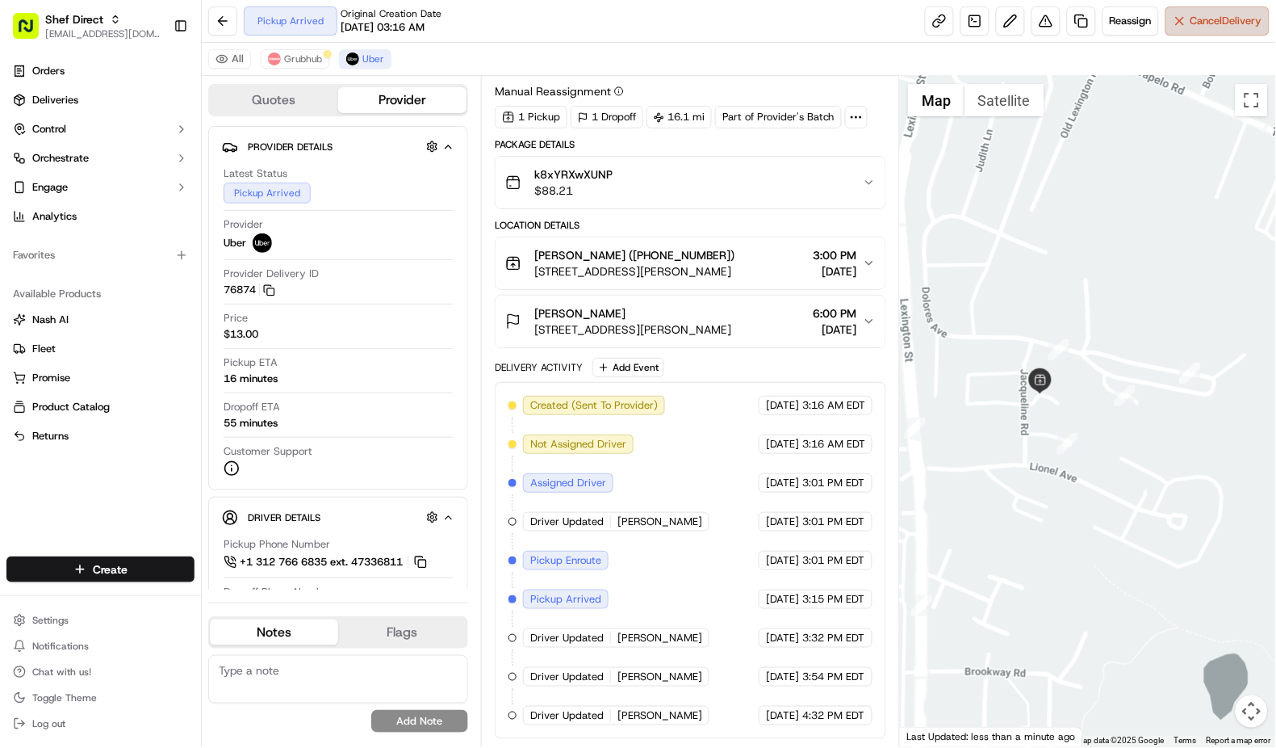
click at [1203, 20] on span "Cancel Delivery" at bounding box center [1227, 21] width 72 height 15
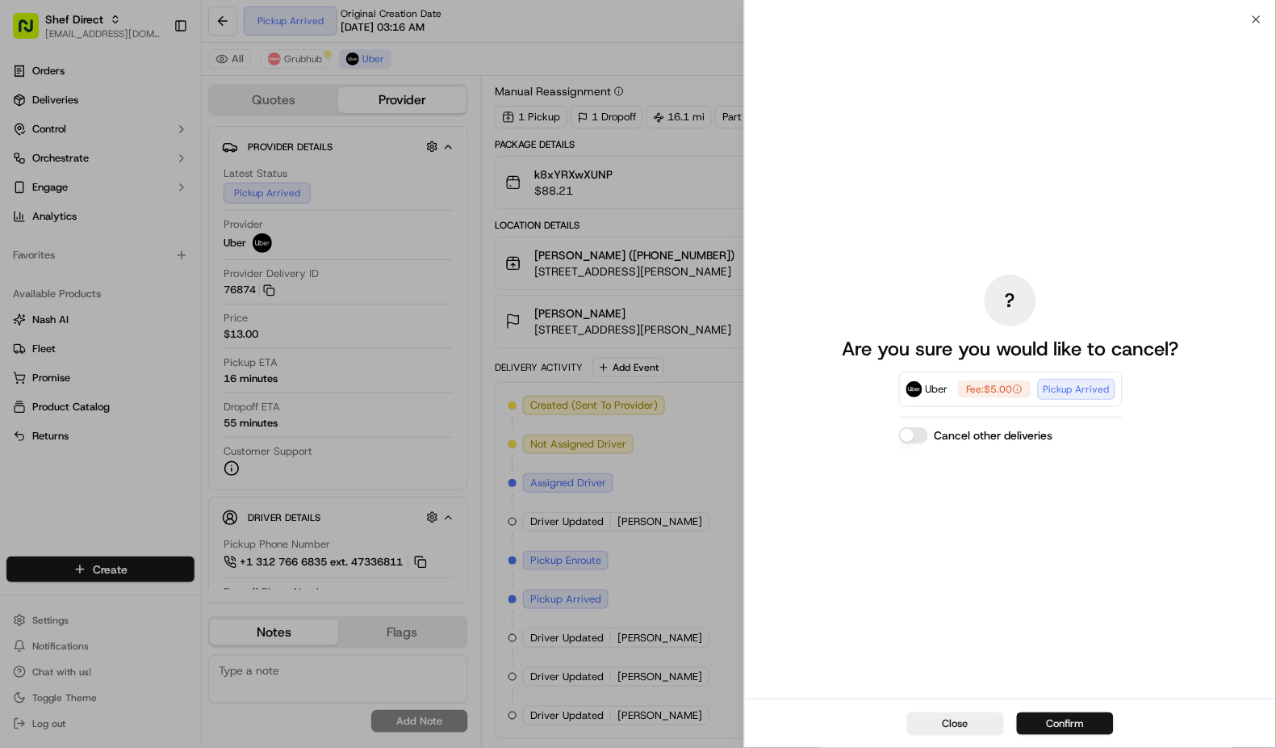
click at [1075, 723] on button "Confirm" at bounding box center [1065, 723] width 97 height 23
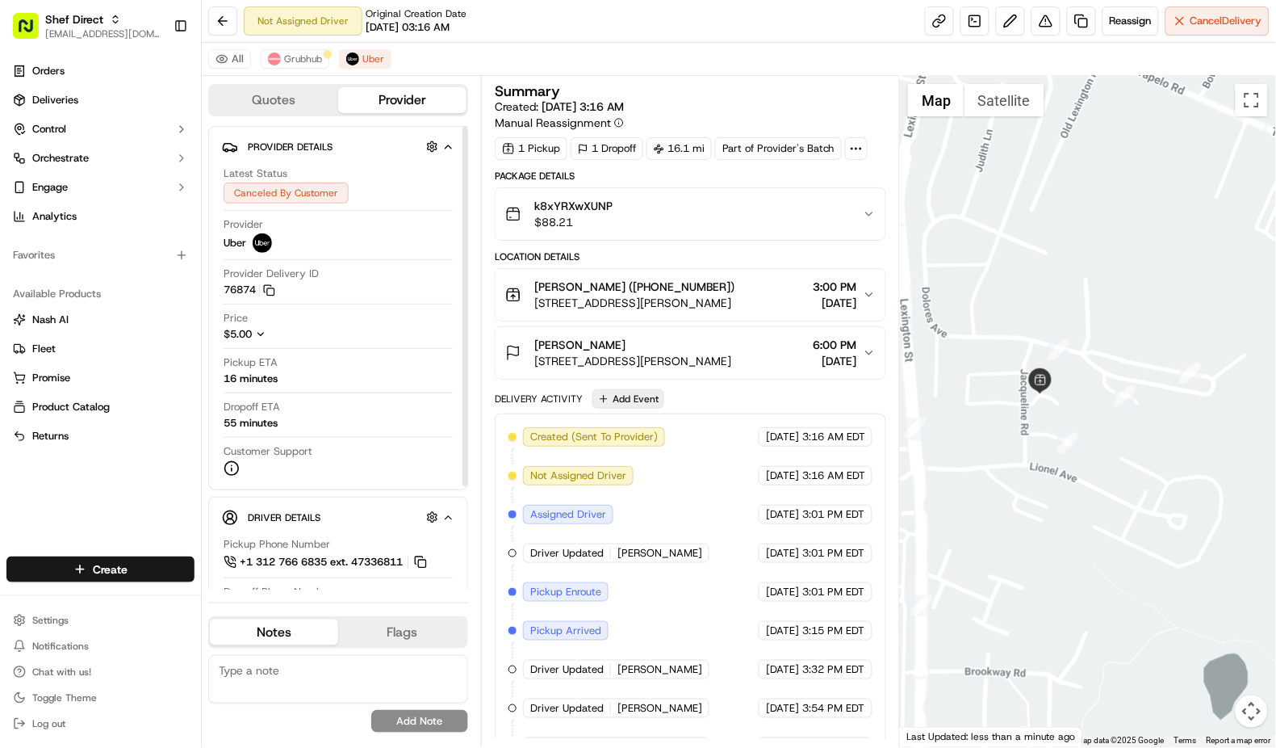
scroll to position [71, 0]
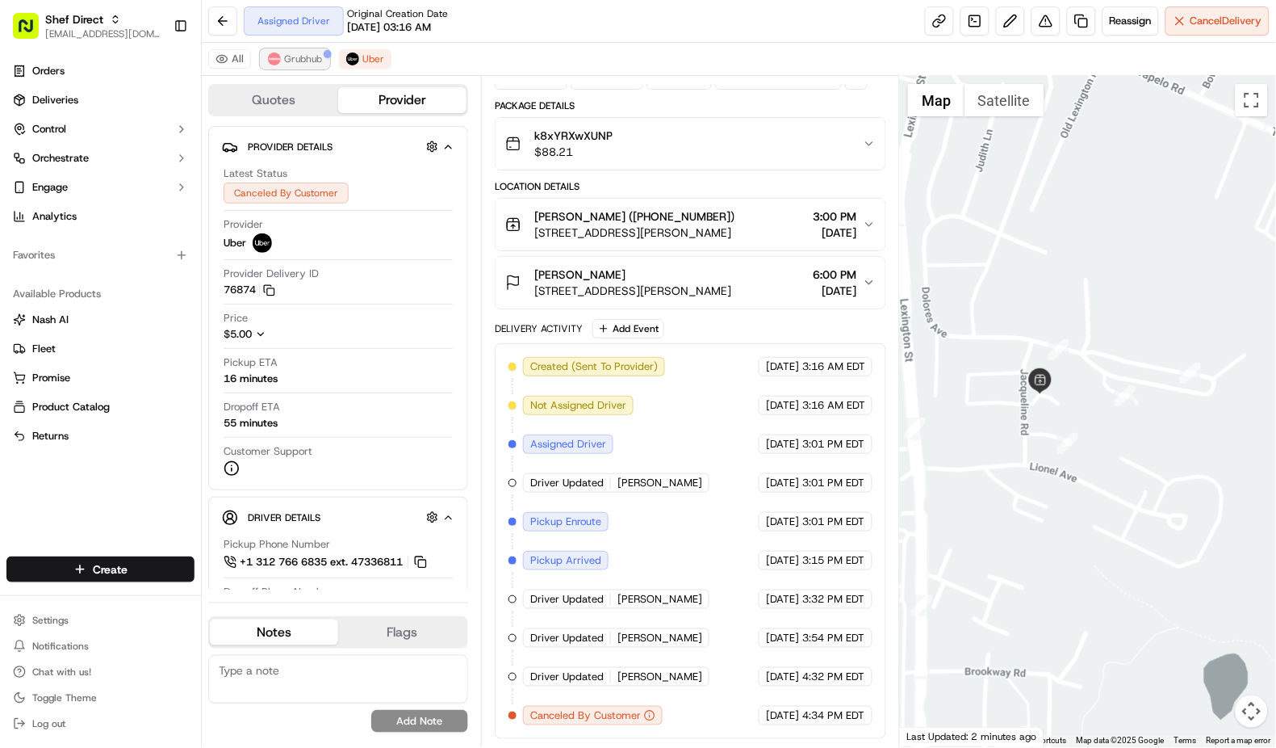
click at [300, 52] on span "Grubhub" at bounding box center [303, 58] width 38 height 13
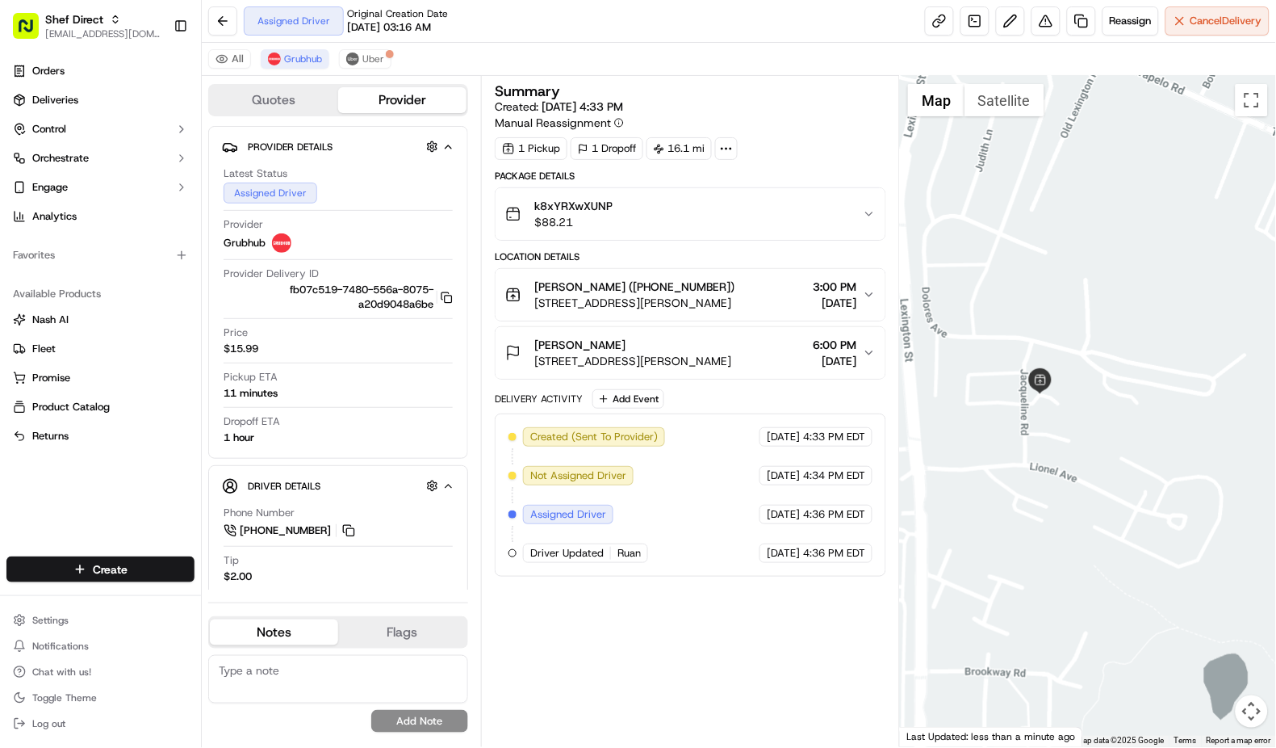
click at [1013, 589] on div at bounding box center [1088, 411] width 376 height 671
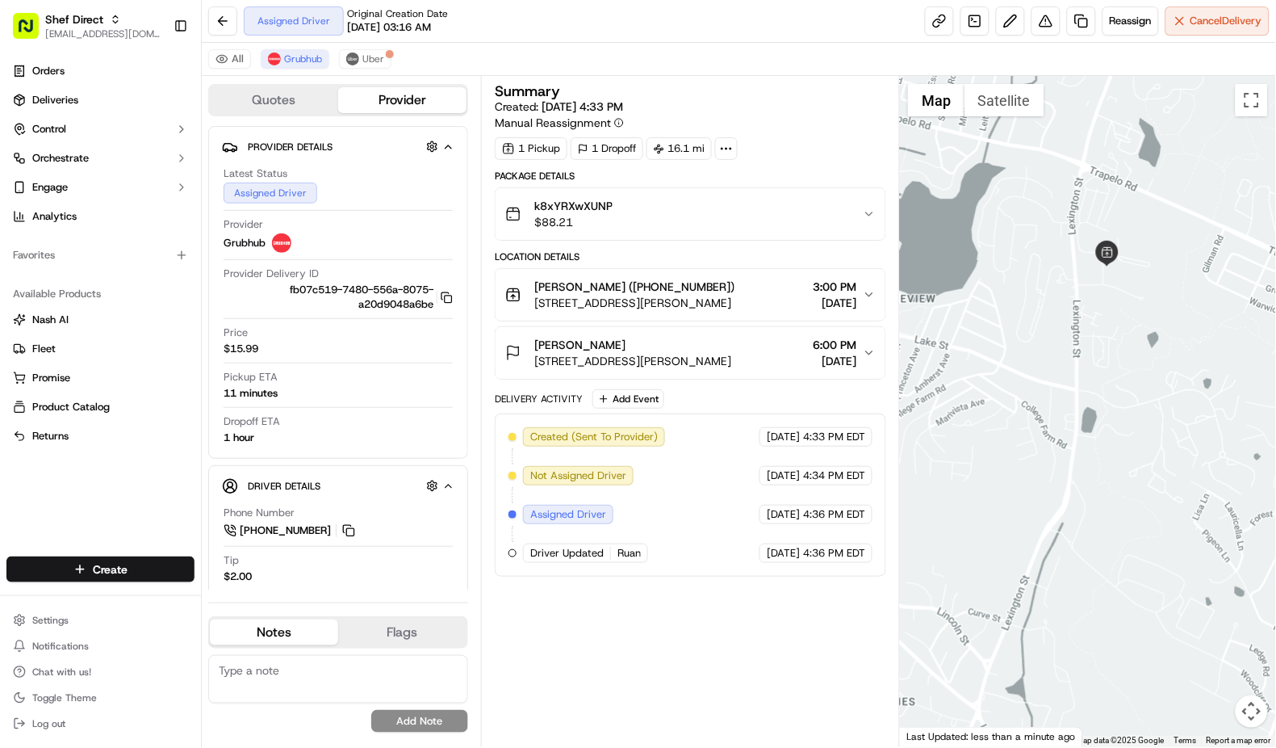
drag, startPoint x: 958, startPoint y: 626, endPoint x: 1069, endPoint y: 307, distance: 337.5
click at [1069, 307] on div at bounding box center [1088, 411] width 376 height 671
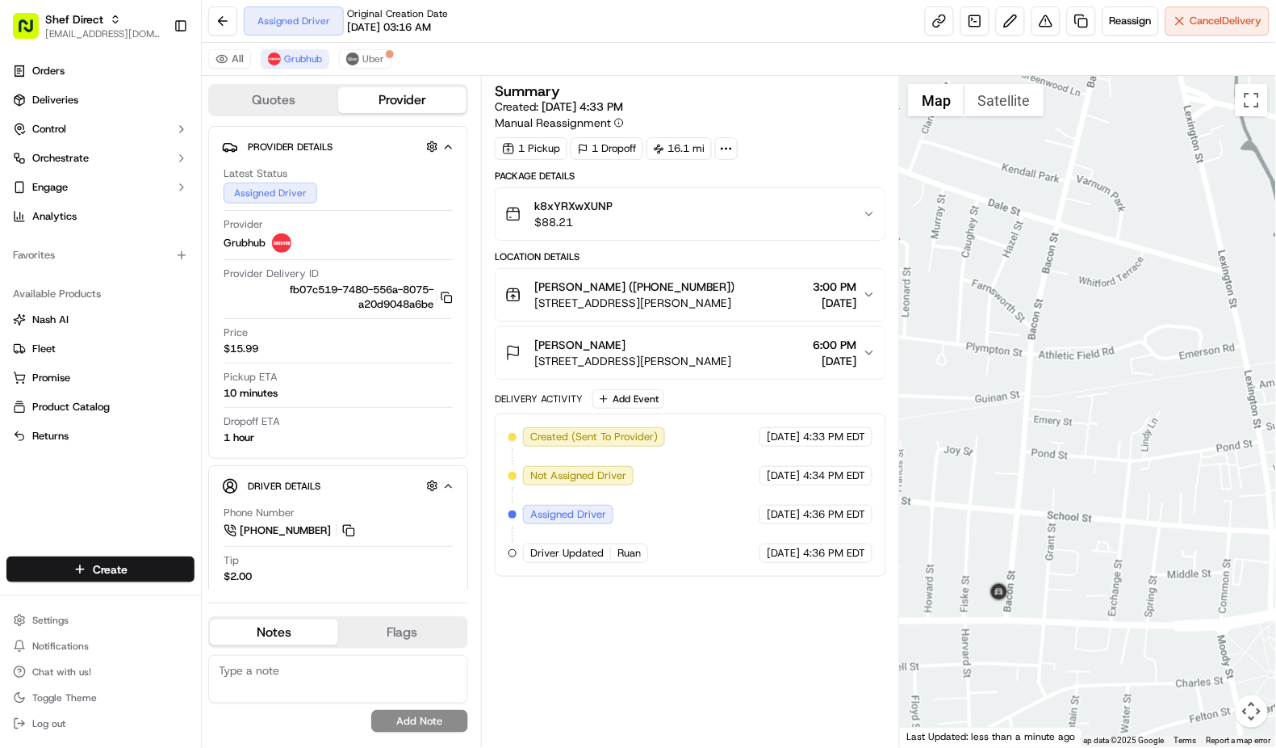
drag, startPoint x: 1021, startPoint y: 539, endPoint x: 1148, endPoint y: 368, distance: 213.0
click at [1148, 368] on div at bounding box center [1088, 411] width 376 height 671
click at [367, 68] on button "Uber" at bounding box center [365, 58] width 52 height 19
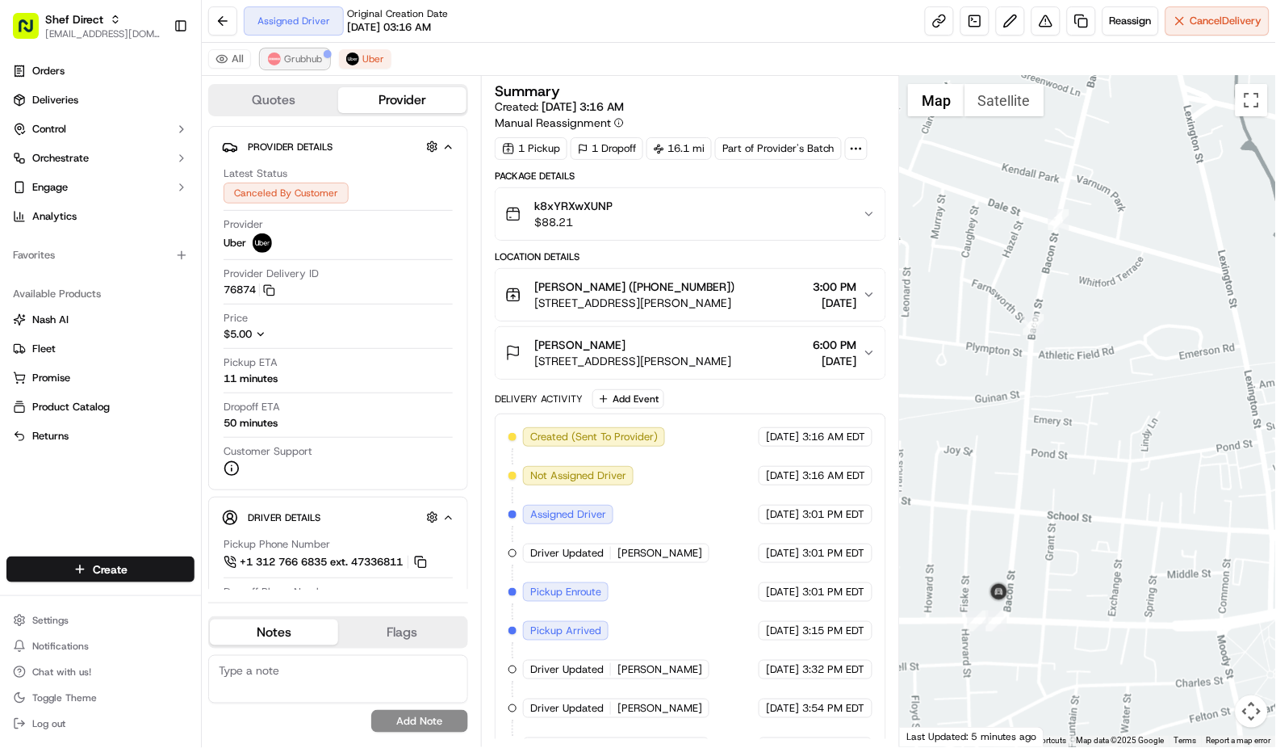
click at [312, 69] on button "Grubhub" at bounding box center [295, 58] width 69 height 19
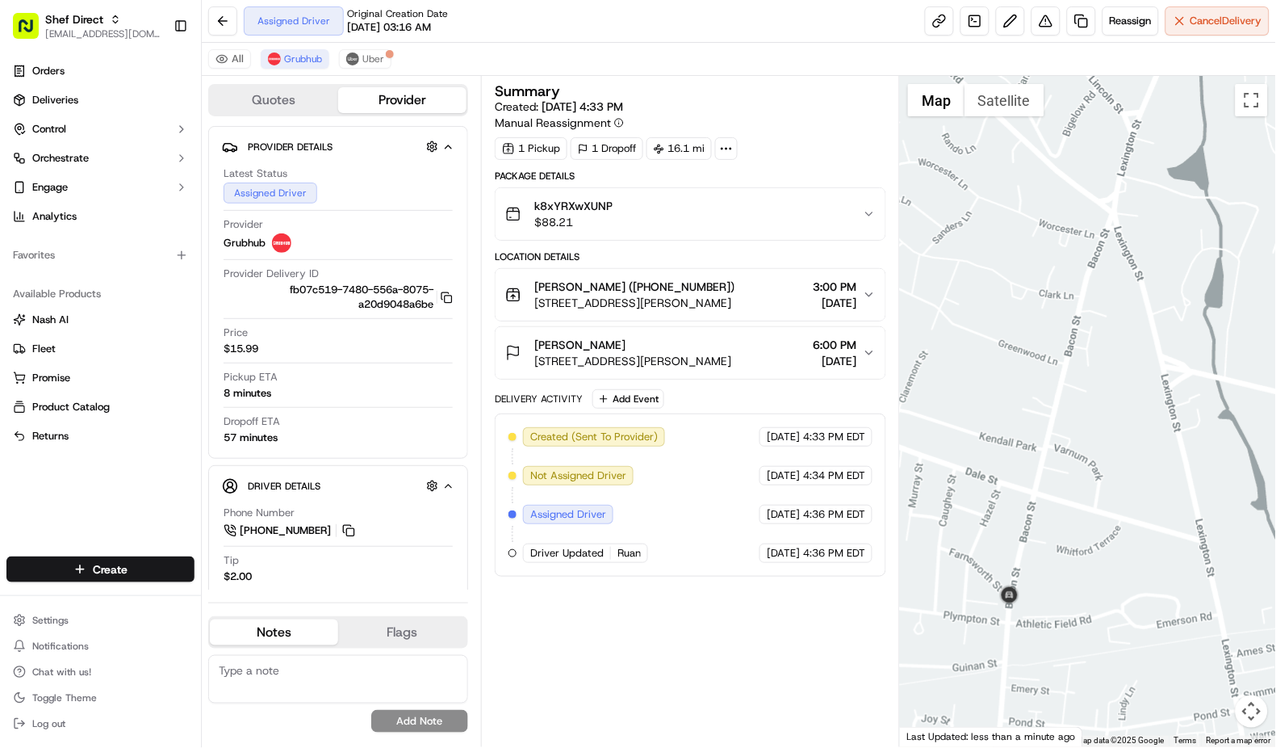
drag, startPoint x: 1126, startPoint y: 391, endPoint x: 1105, endPoint y: 670, distance: 280.1
click at [1105, 670] on div at bounding box center [1088, 411] width 376 height 671
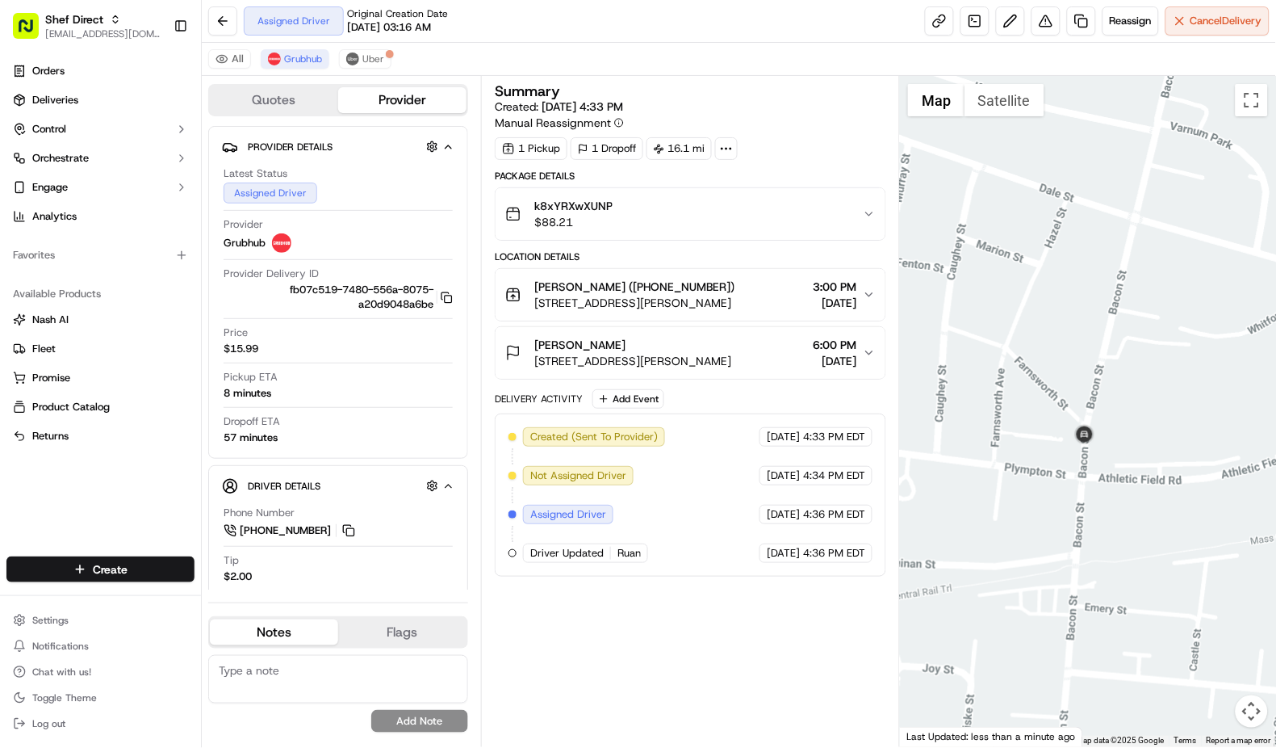
drag, startPoint x: 974, startPoint y: 526, endPoint x: 1134, endPoint y: 451, distance: 176.3
click at [1134, 451] on div at bounding box center [1088, 411] width 376 height 671
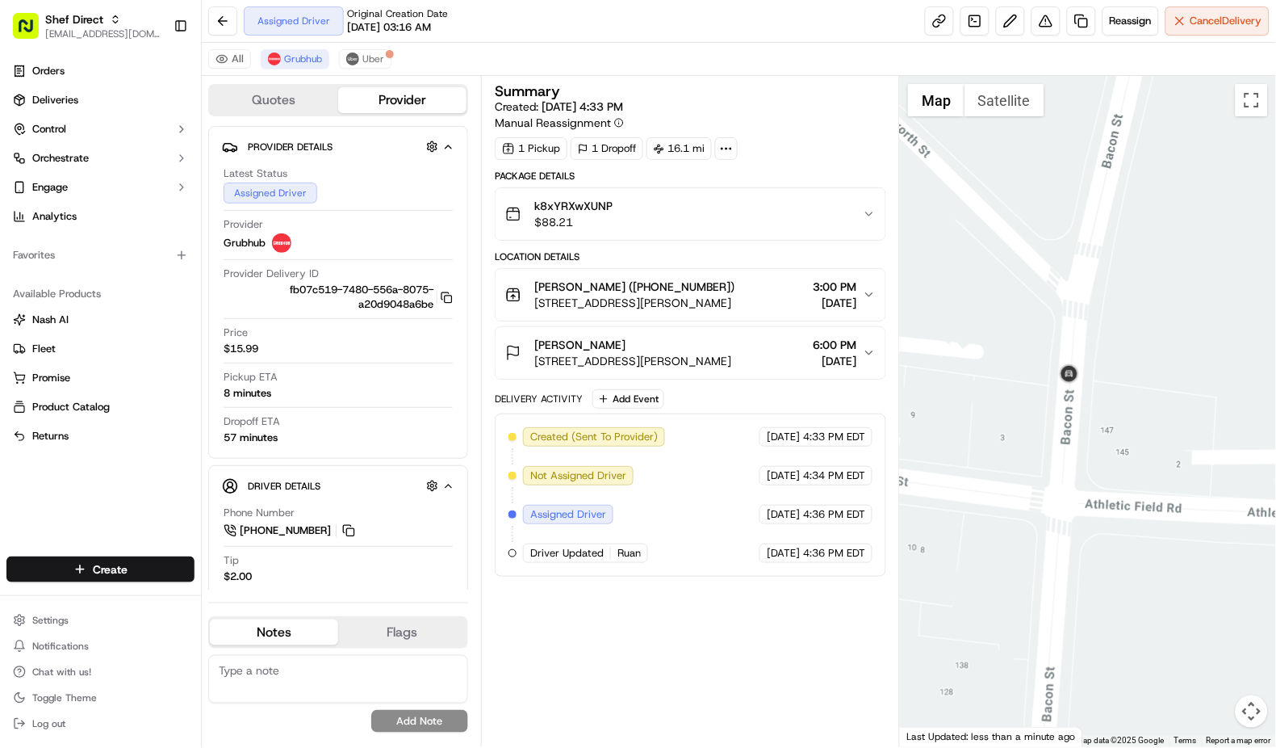
drag, startPoint x: 1025, startPoint y: 474, endPoint x: 1256, endPoint y: 413, distance: 238.9
click at [1256, 413] on div at bounding box center [1088, 411] width 376 height 671
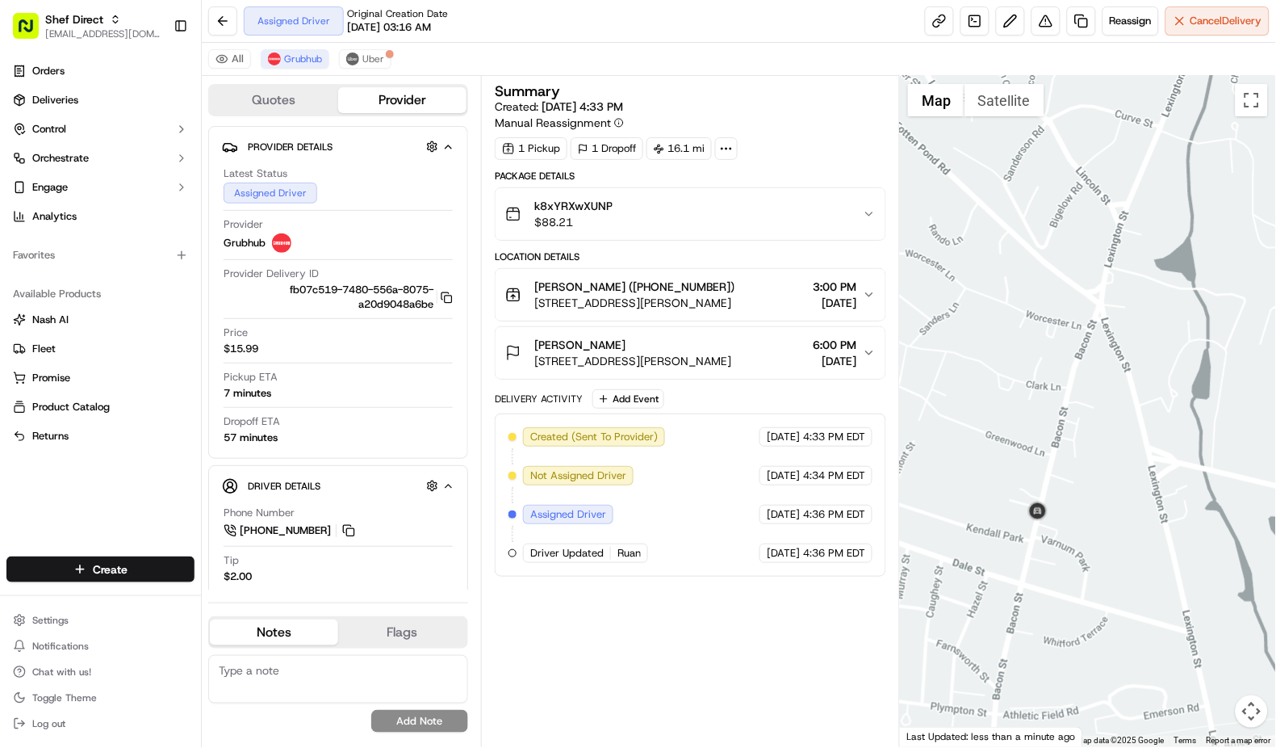
drag, startPoint x: 1222, startPoint y: 262, endPoint x: 1096, endPoint y: 517, distance: 284.9
click at [1096, 517] on div at bounding box center [1088, 411] width 376 height 671
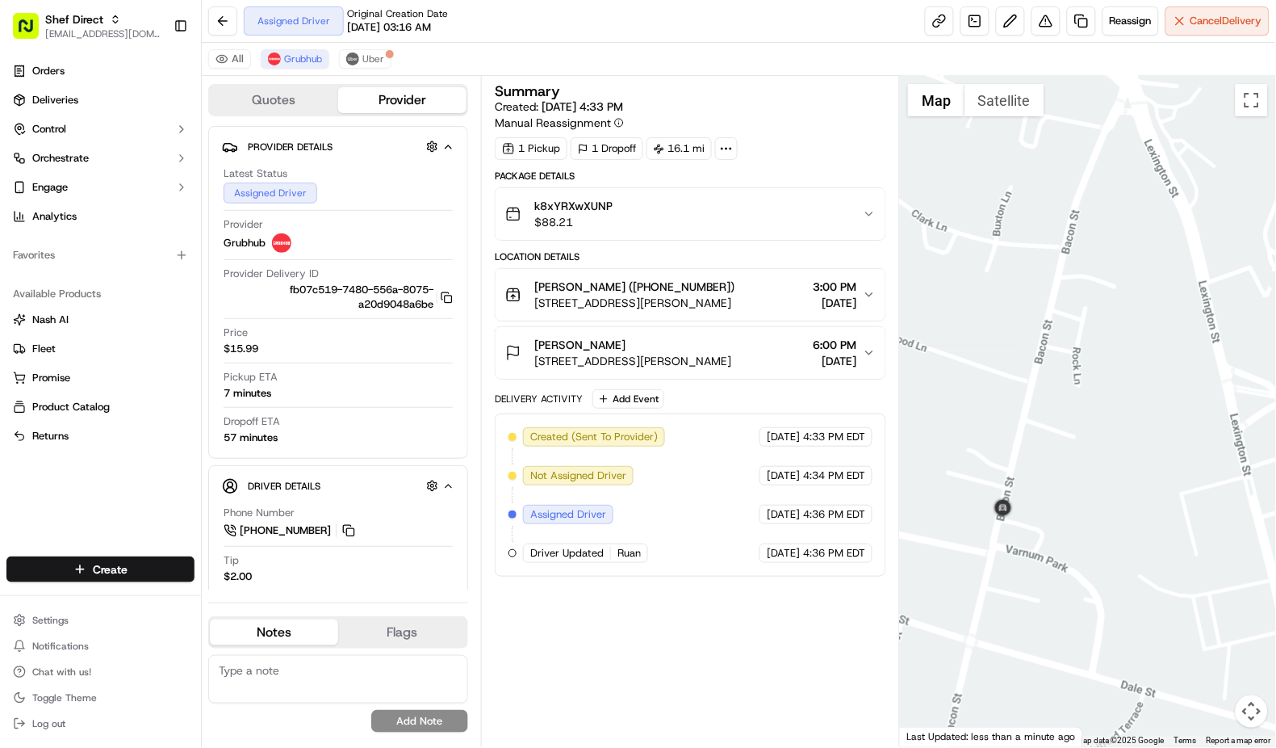
drag, startPoint x: 1058, startPoint y: 536, endPoint x: 1090, endPoint y: 526, distance: 34.0
click at [1090, 526] on div at bounding box center [1088, 411] width 376 height 671
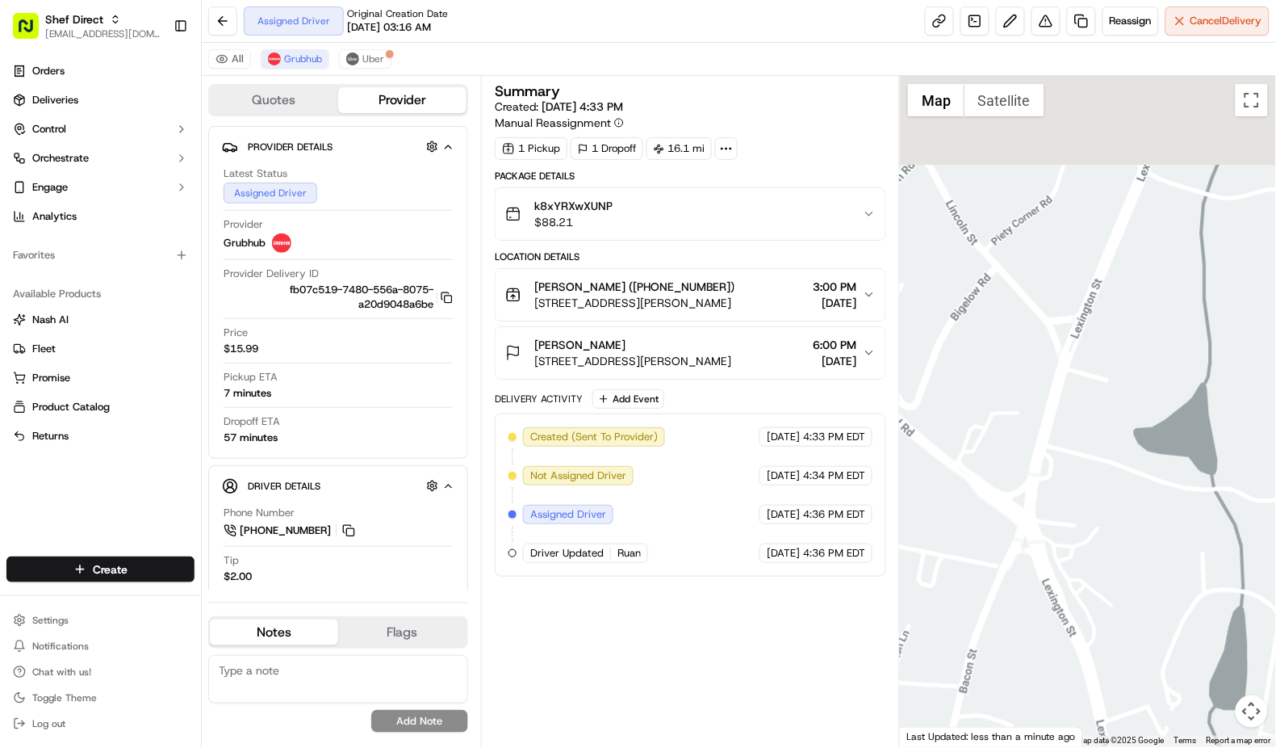
drag, startPoint x: 1127, startPoint y: 335, endPoint x: 1012, endPoint y: 798, distance: 477.6
click at [1012, 747] on html "Shef Direct dsoriano@nashhelp.com Toggle Sidebar Orders Deliveries Control Orch…" at bounding box center [638, 374] width 1276 height 748
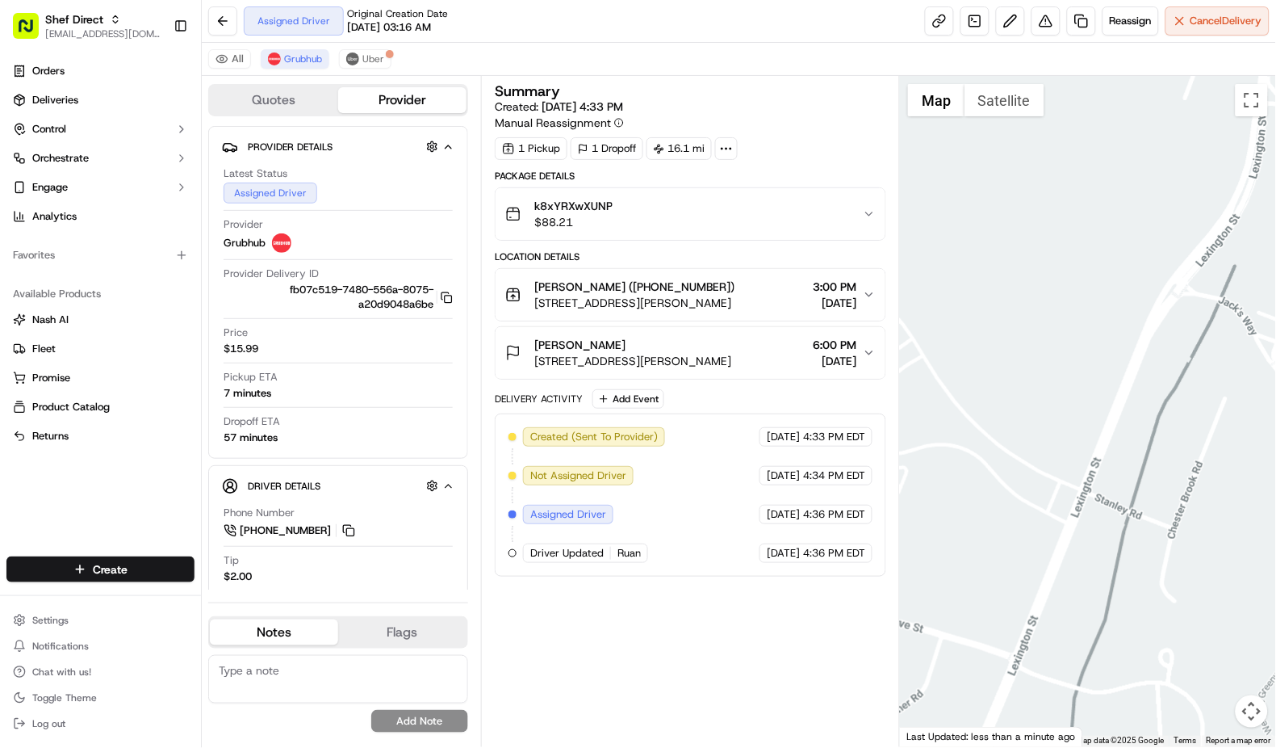
drag, startPoint x: 1081, startPoint y: 444, endPoint x: 953, endPoint y: 798, distance: 375.9
click at [953, 747] on html "Shef Direct dsoriano@nashhelp.com Toggle Sidebar Orders Deliveries Control Orch…" at bounding box center [638, 374] width 1276 height 748
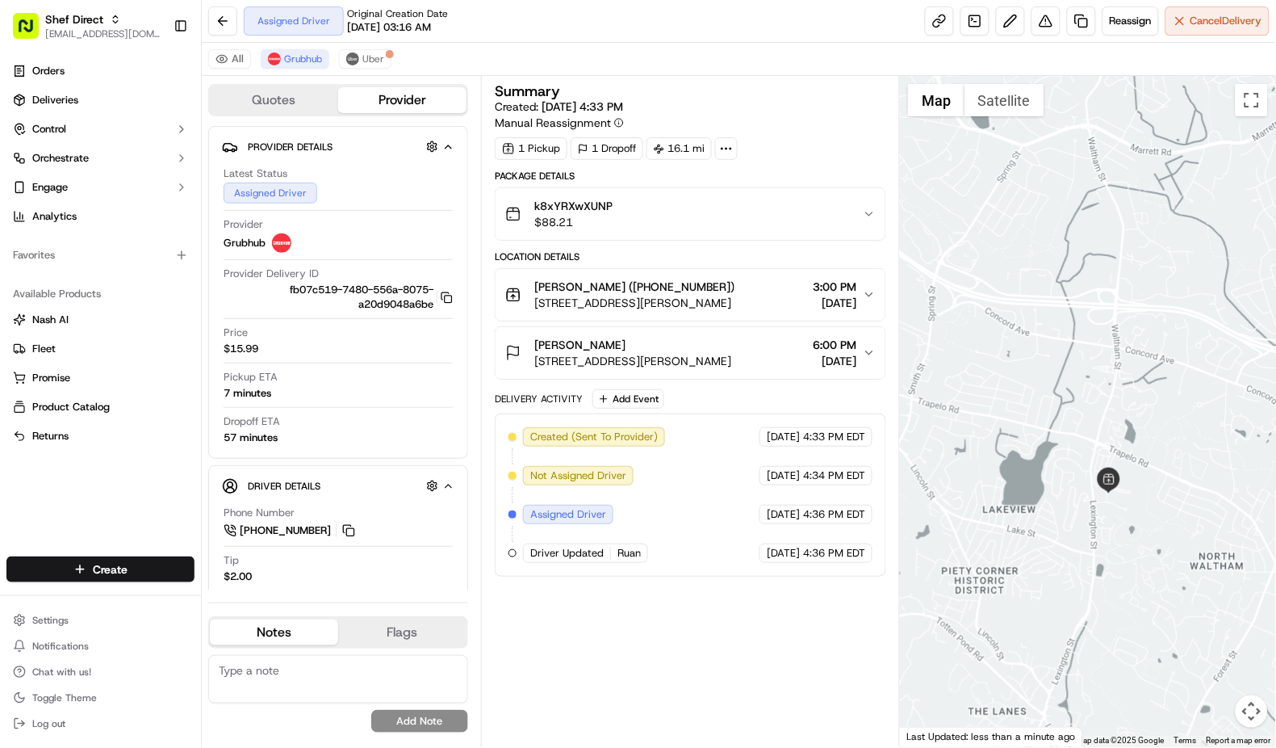
drag, startPoint x: 1143, startPoint y: 400, endPoint x: 1137, endPoint y: 472, distance: 72.9
click at [1137, 472] on div at bounding box center [1088, 411] width 376 height 671
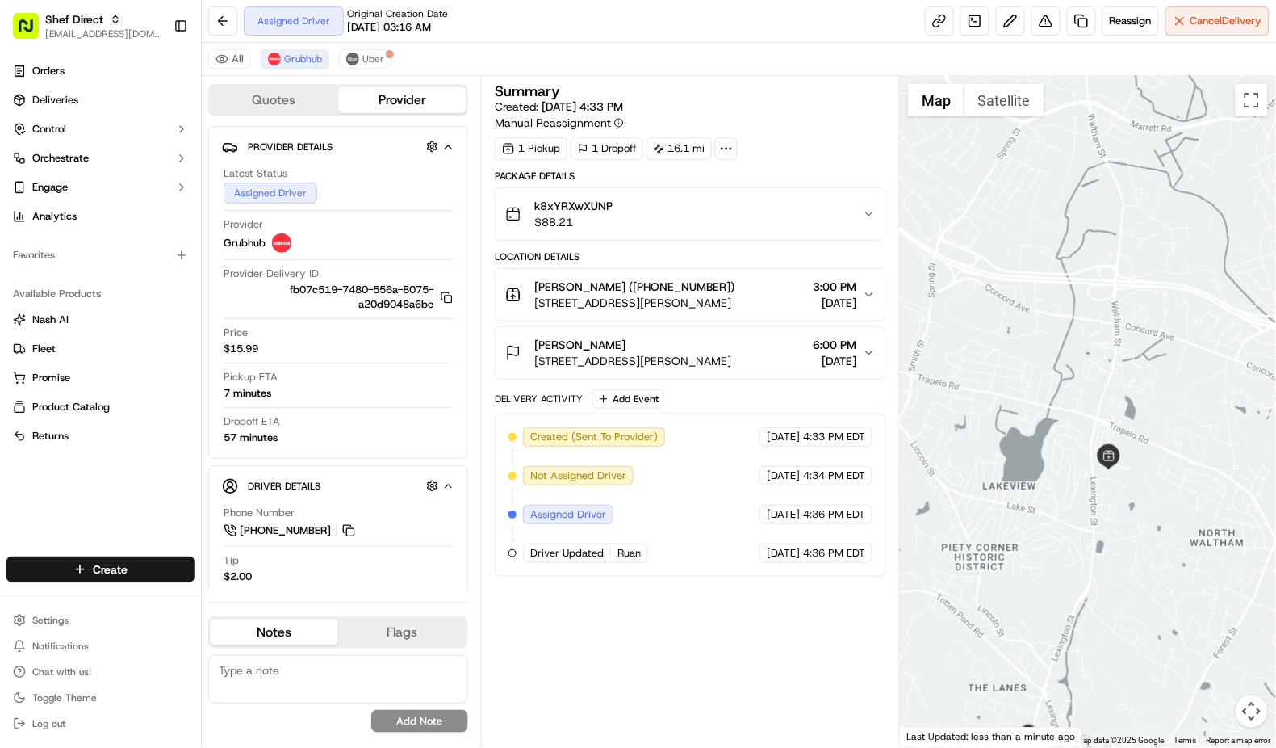
click at [1120, 497] on div at bounding box center [1088, 411] width 376 height 671
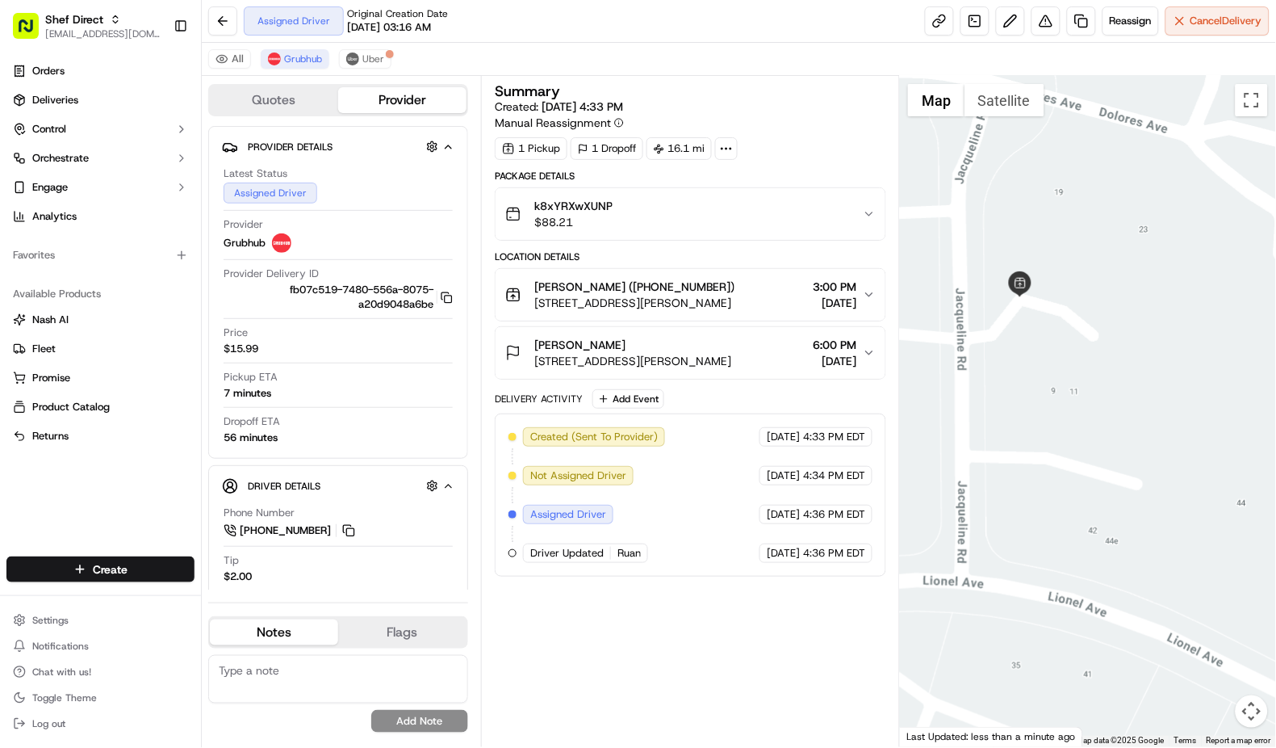
drag, startPoint x: 985, startPoint y: 212, endPoint x: 1190, endPoint y: 429, distance: 298.7
click at [1190, 429] on div at bounding box center [1088, 411] width 376 height 671
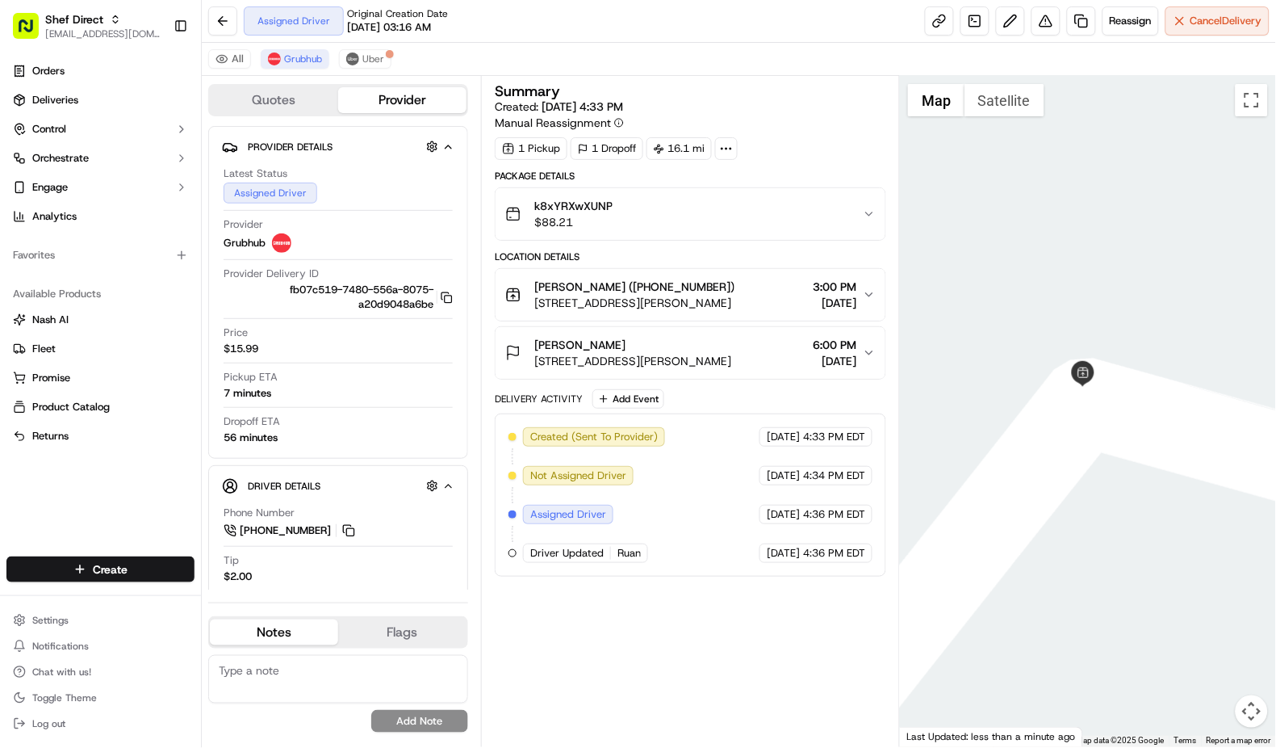
drag, startPoint x: 1003, startPoint y: 165, endPoint x: 1125, endPoint y: 463, distance: 321.9
click at [1125, 463] on div at bounding box center [1088, 411] width 376 height 671
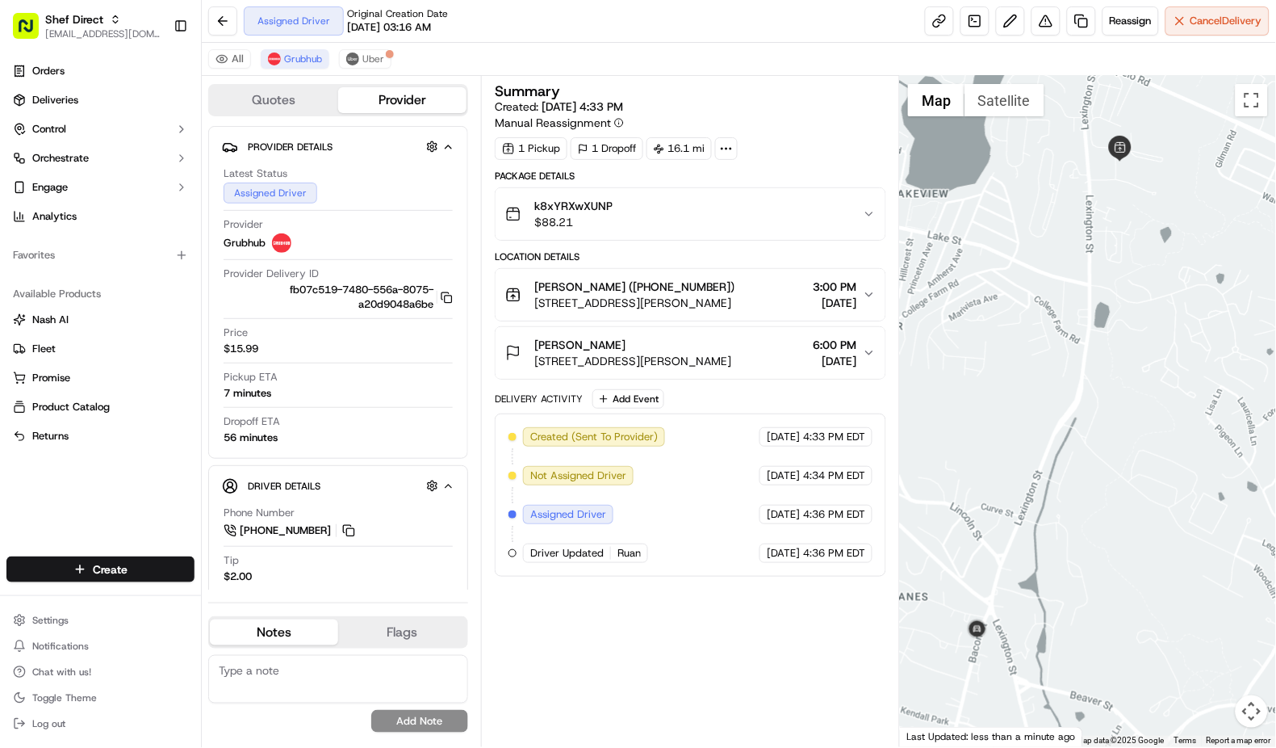
drag, startPoint x: 1038, startPoint y: 570, endPoint x: 1063, endPoint y: 137, distance: 433.4
click at [1063, 137] on div at bounding box center [1088, 411] width 376 height 671
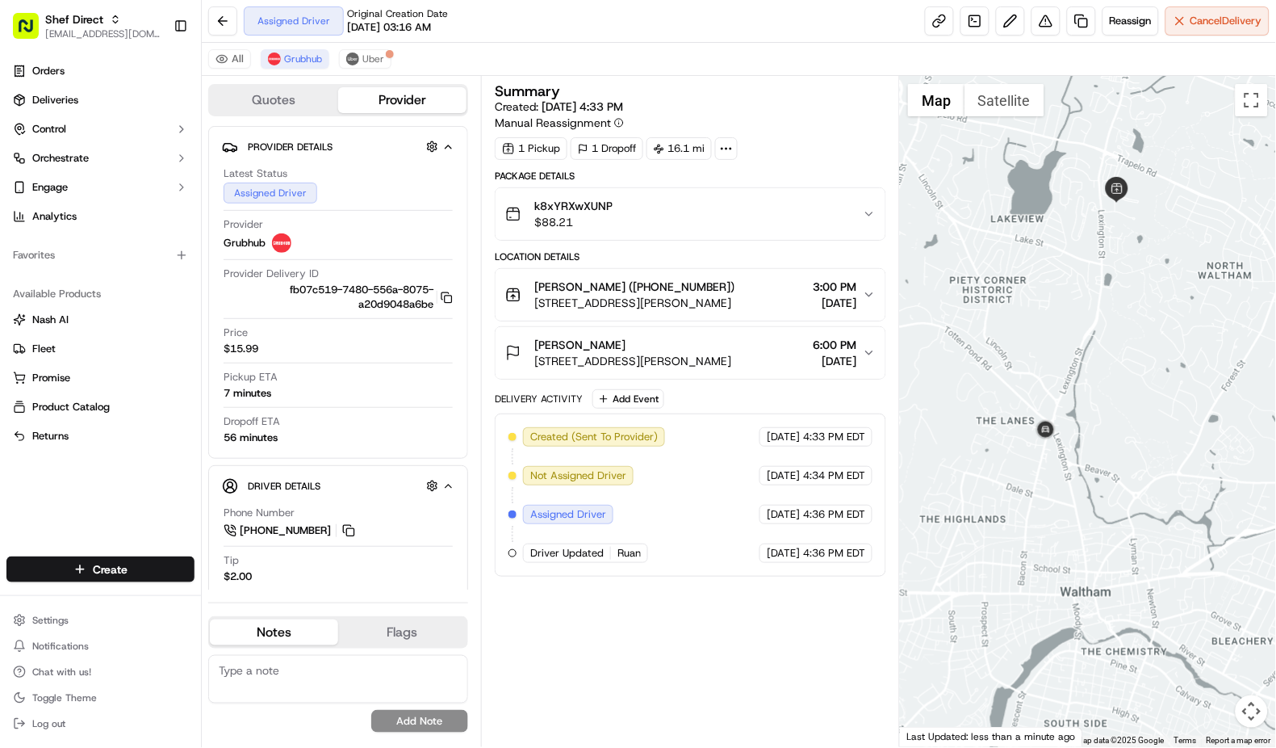
drag, startPoint x: 1068, startPoint y: 593, endPoint x: 1121, endPoint y: 419, distance: 181.6
click at [1121, 419] on div at bounding box center [1088, 411] width 376 height 671
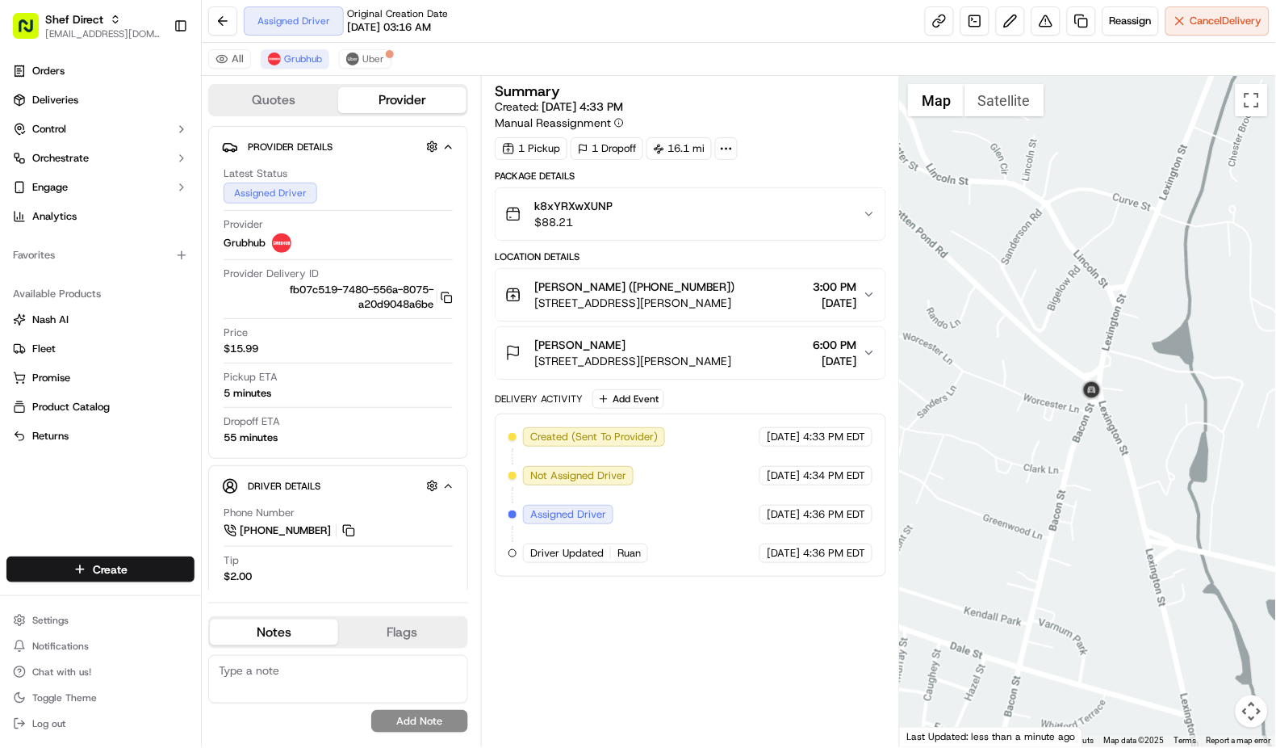
drag, startPoint x: 1029, startPoint y: 481, endPoint x: 1256, endPoint y: 315, distance: 281.9
click at [1256, 315] on div at bounding box center [1088, 411] width 376 height 671
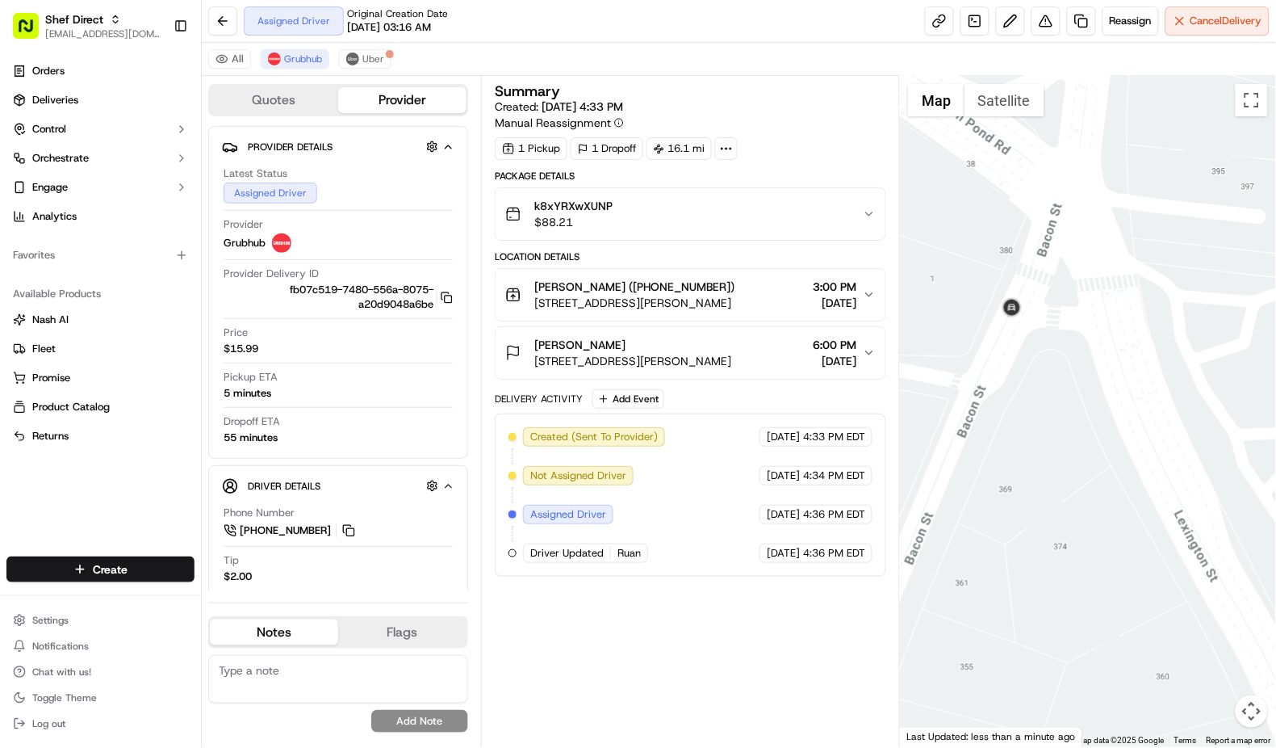
drag, startPoint x: 1094, startPoint y: 393, endPoint x: 1196, endPoint y: 354, distance: 108.9
click at [1196, 354] on div at bounding box center [1088, 411] width 376 height 671
click at [1026, 362] on div at bounding box center [1088, 411] width 376 height 671
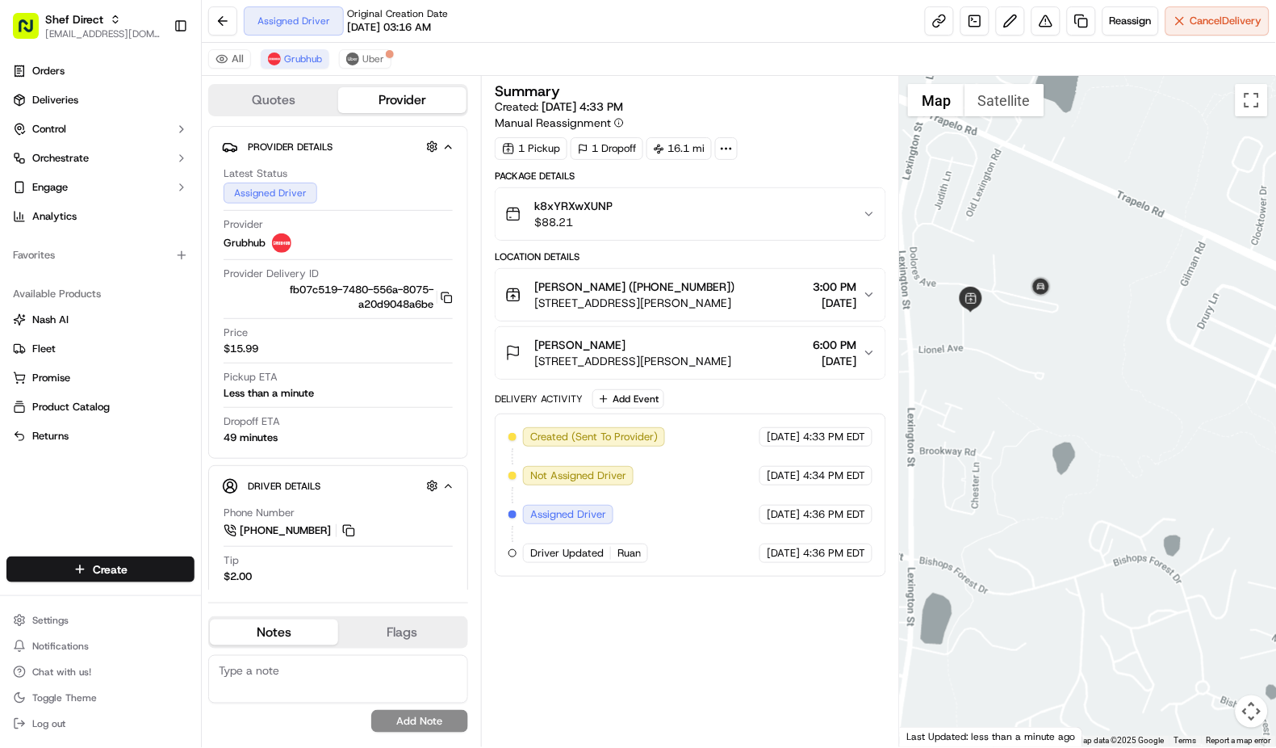
drag, startPoint x: 957, startPoint y: 559, endPoint x: 1208, endPoint y: 174, distance: 460.4
click at [1208, 174] on div at bounding box center [1088, 411] width 376 height 671
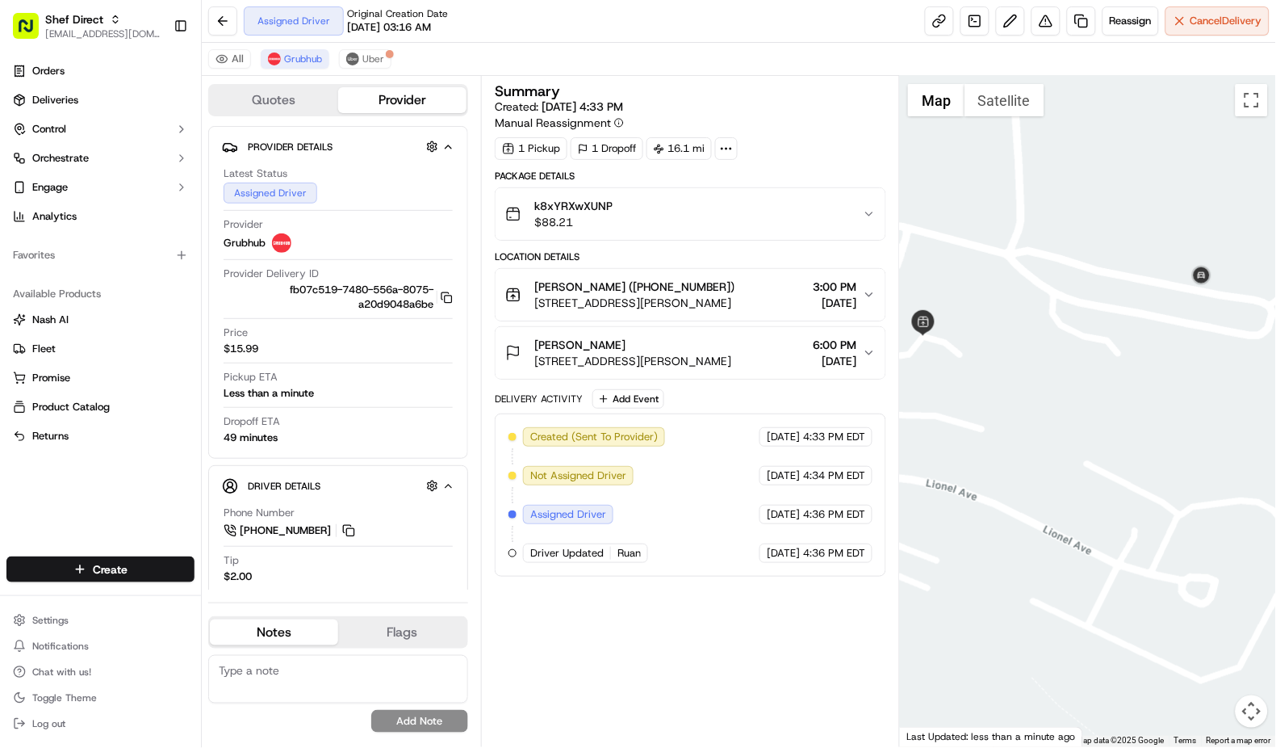
drag, startPoint x: 971, startPoint y: 316, endPoint x: 1183, endPoint y: 445, distance: 247.8
click at [1183, 445] on div at bounding box center [1088, 411] width 376 height 671
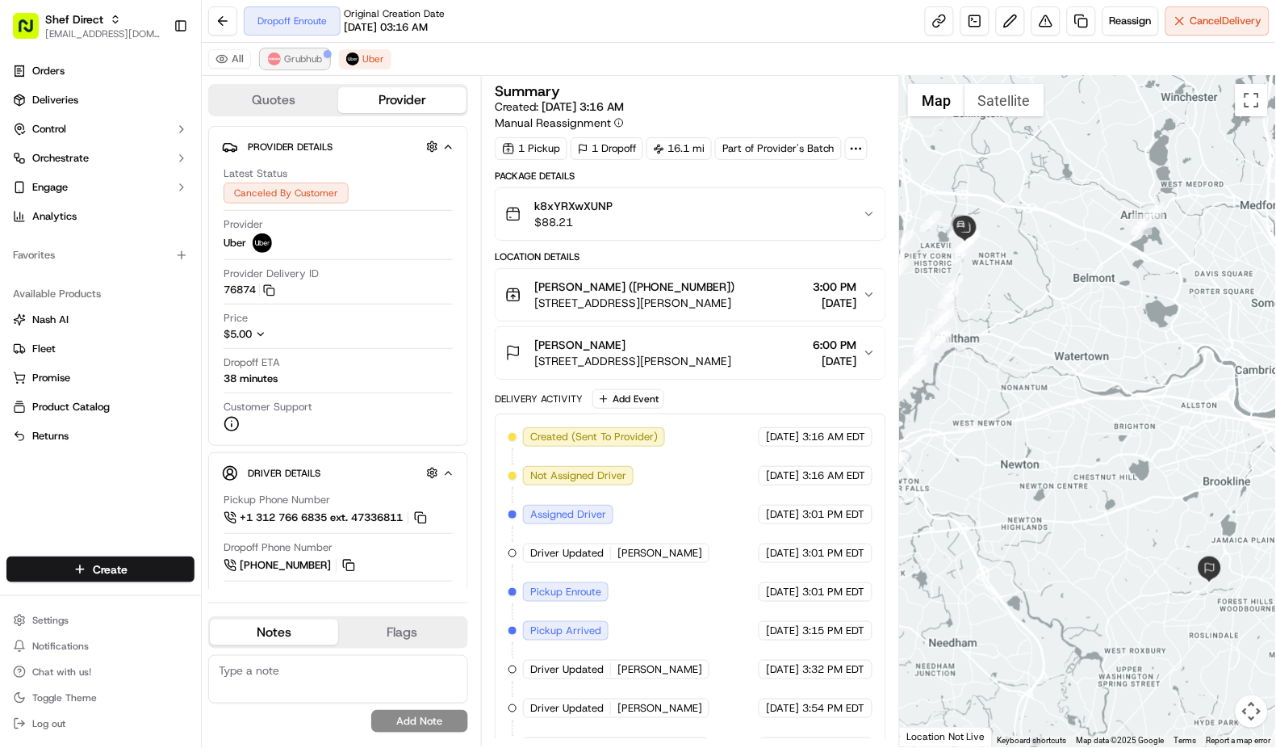
click at [317, 56] on span "Grubhub" at bounding box center [303, 58] width 38 height 13
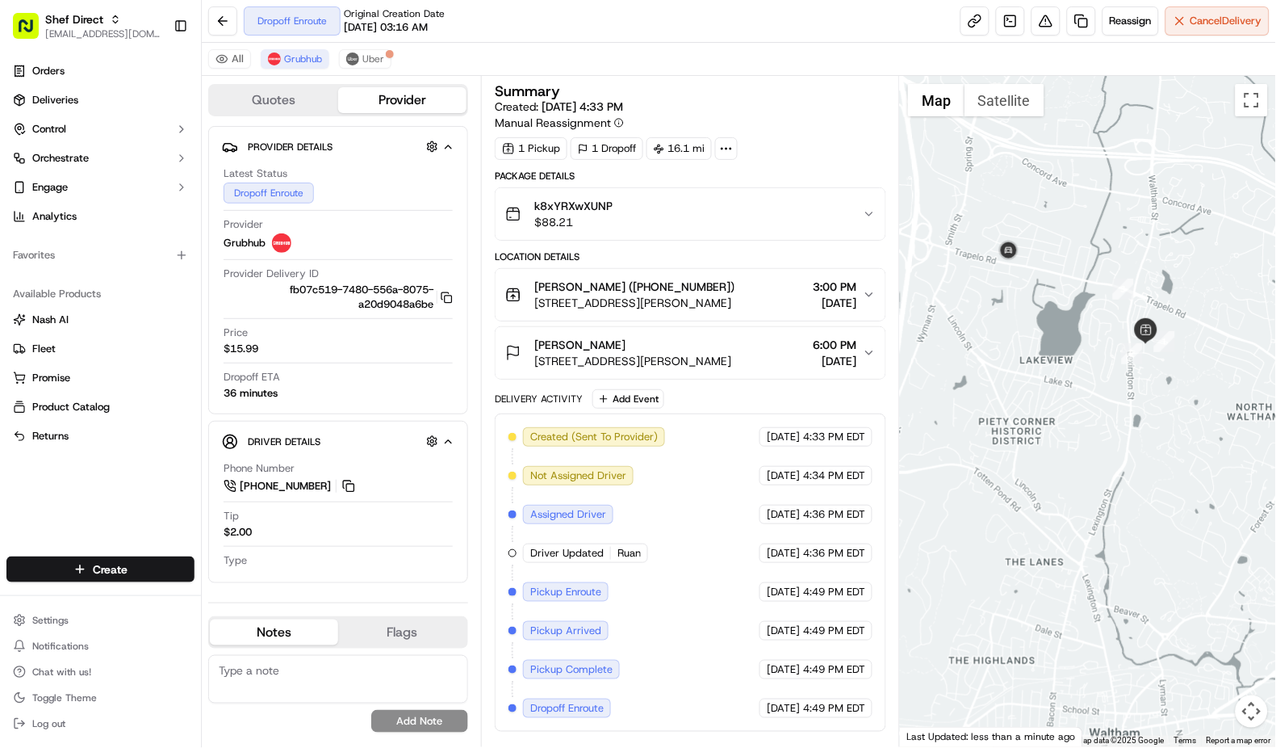
drag, startPoint x: 1011, startPoint y: 232, endPoint x: 1170, endPoint y: 556, distance: 361.4
click at [1170, 556] on div at bounding box center [1088, 411] width 376 height 671
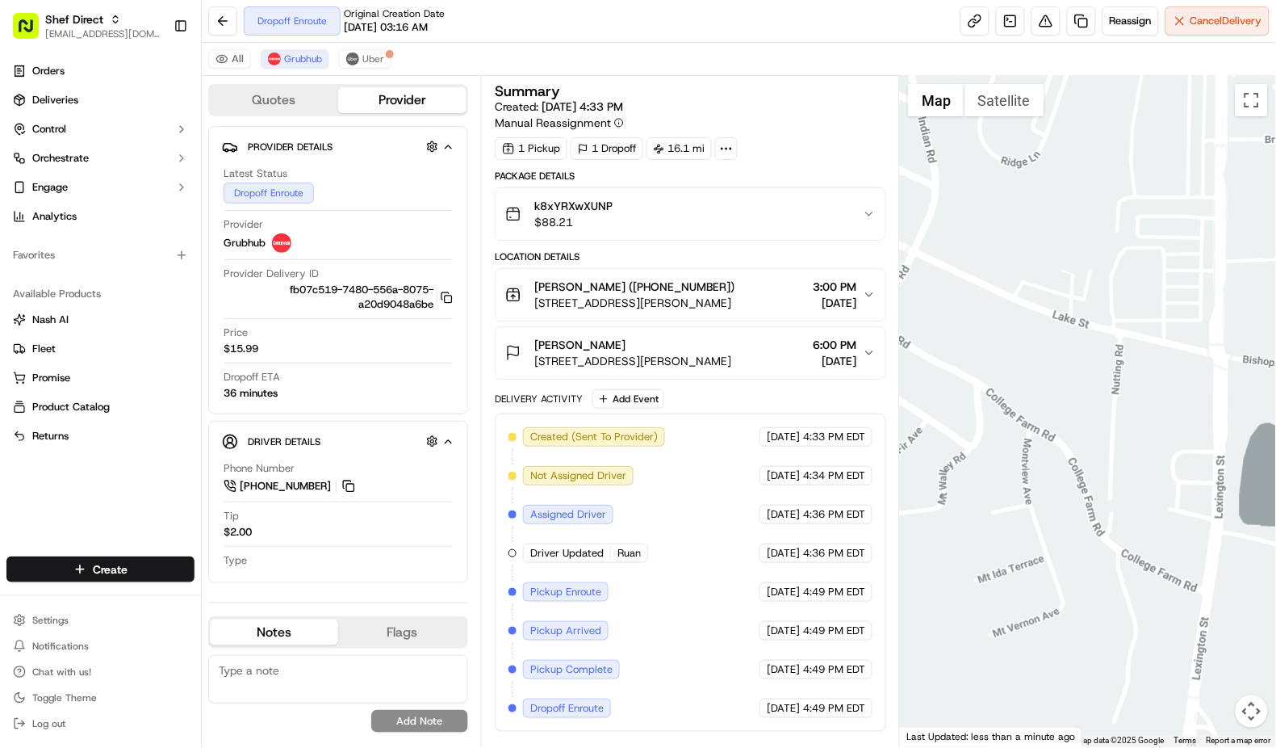
drag, startPoint x: 1165, startPoint y: 328, endPoint x: 920, endPoint y: 766, distance: 502.4
click at [920, 747] on html "Shef Direct [EMAIL_ADDRESS][DOMAIN_NAME] Toggle Sidebar Orders Deliveries Contr…" at bounding box center [638, 374] width 1276 height 748
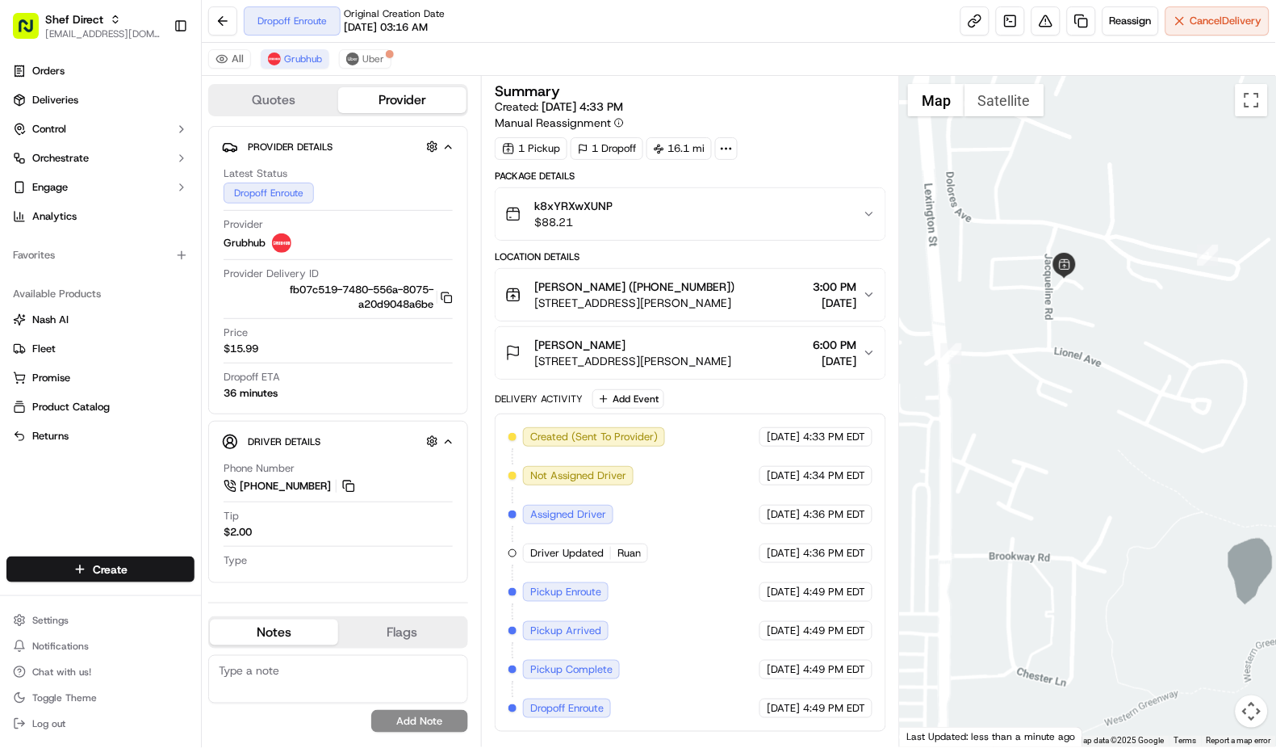
drag, startPoint x: 1125, startPoint y: 505, endPoint x: 899, endPoint y: 798, distance: 370.1
click at [899, 747] on html "Shef Direct [EMAIL_ADDRESS][DOMAIN_NAME] Toggle Sidebar Orders Deliveries Contr…" at bounding box center [638, 374] width 1276 height 748
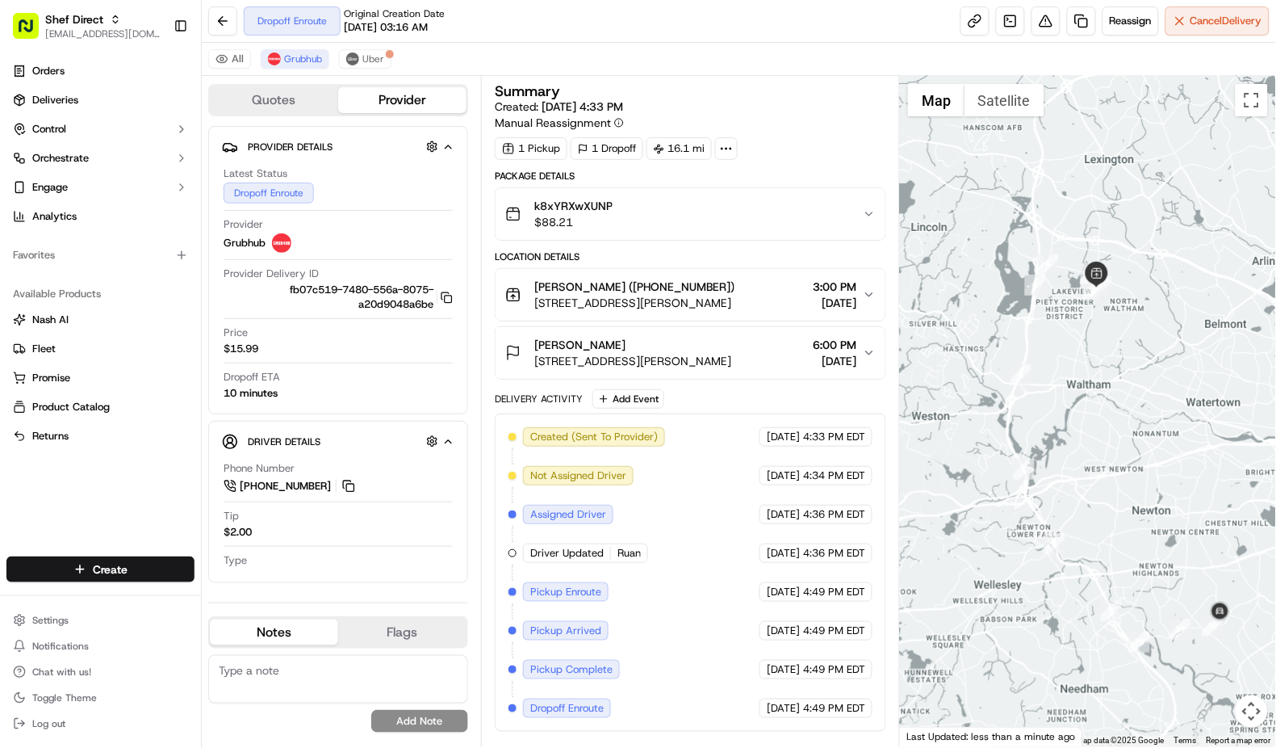
drag, startPoint x: 1040, startPoint y: 597, endPoint x: 1107, endPoint y: 404, distance: 204.3
click at [1107, 404] on div at bounding box center [1088, 411] width 376 height 671
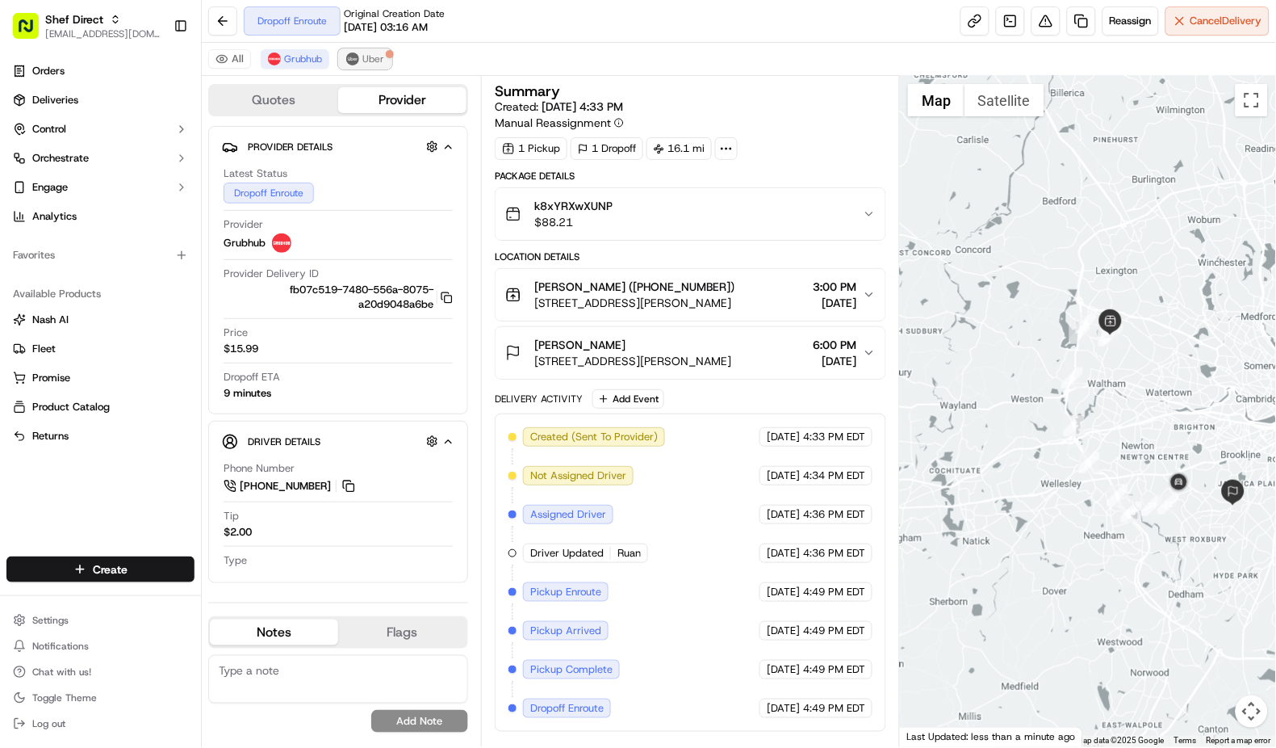
click at [352, 52] on img at bounding box center [352, 58] width 13 height 13
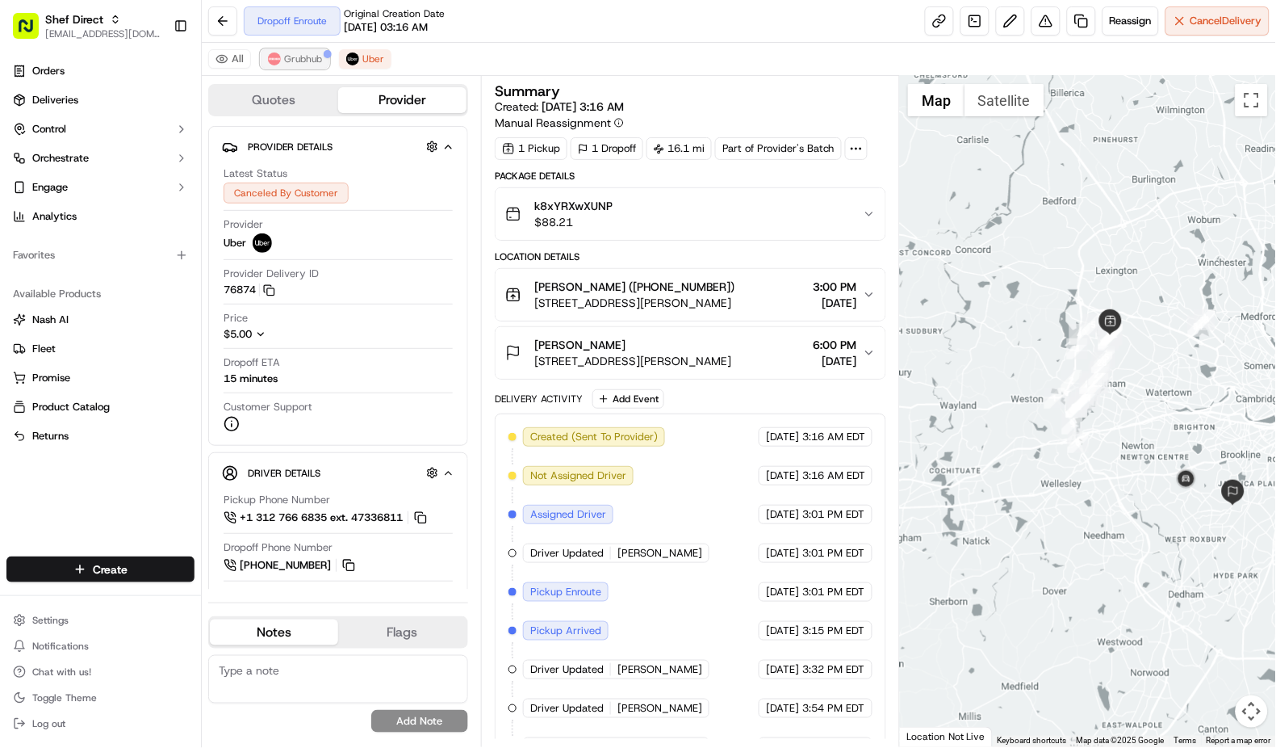
click at [300, 61] on span "Grubhub" at bounding box center [303, 58] width 38 height 13
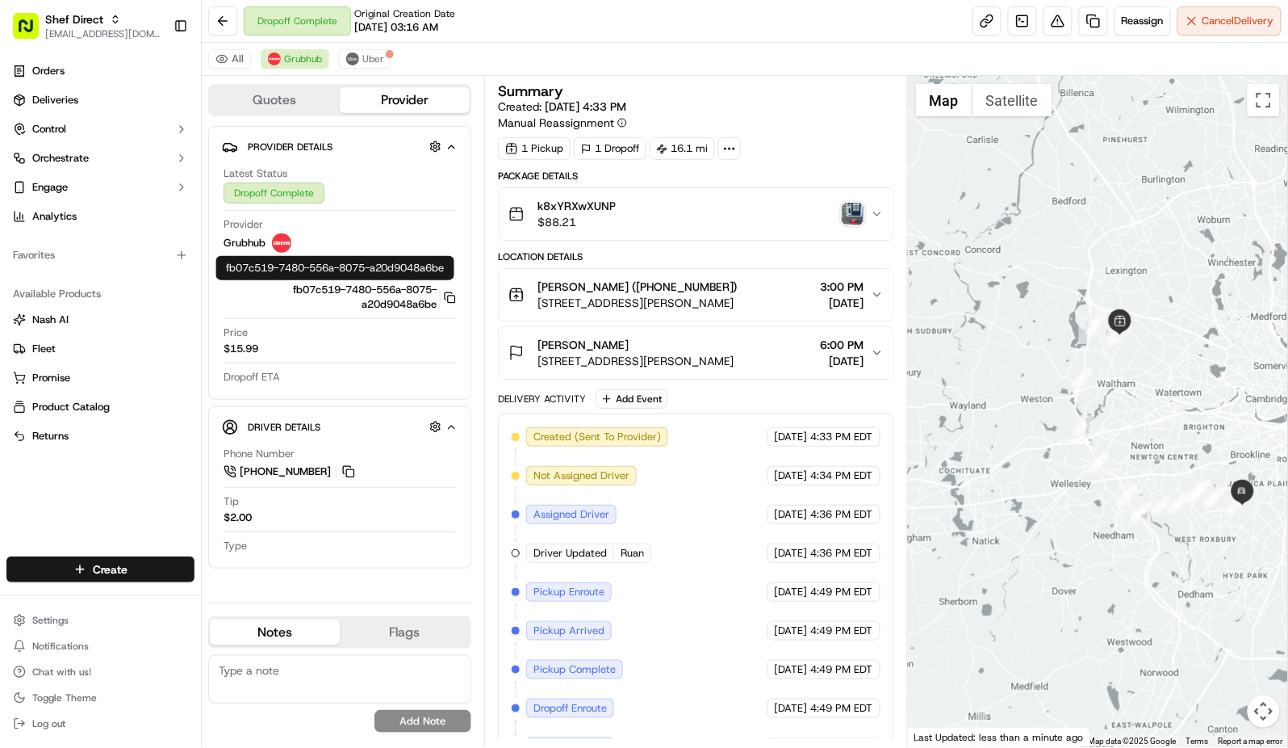
click at [856, 215] on img "button" at bounding box center [853, 214] width 23 height 23
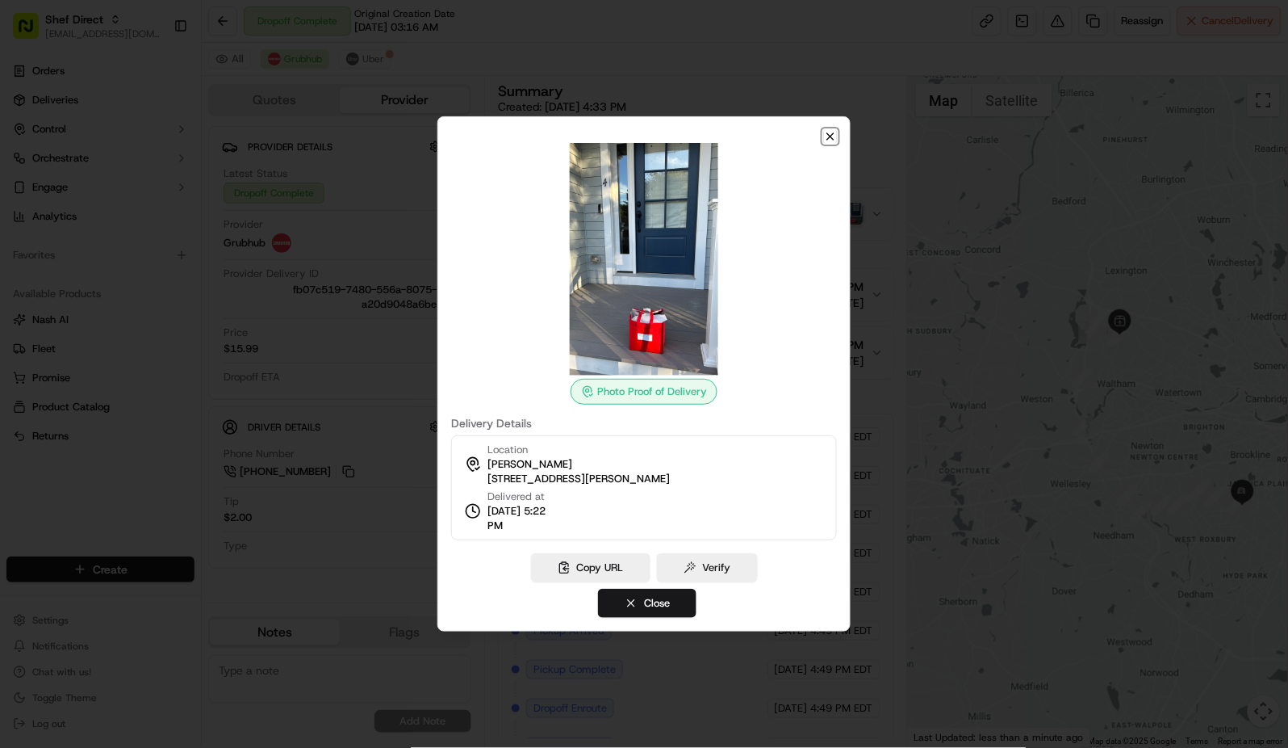
click at [828, 132] on icon "button" at bounding box center [830, 136] width 13 height 13
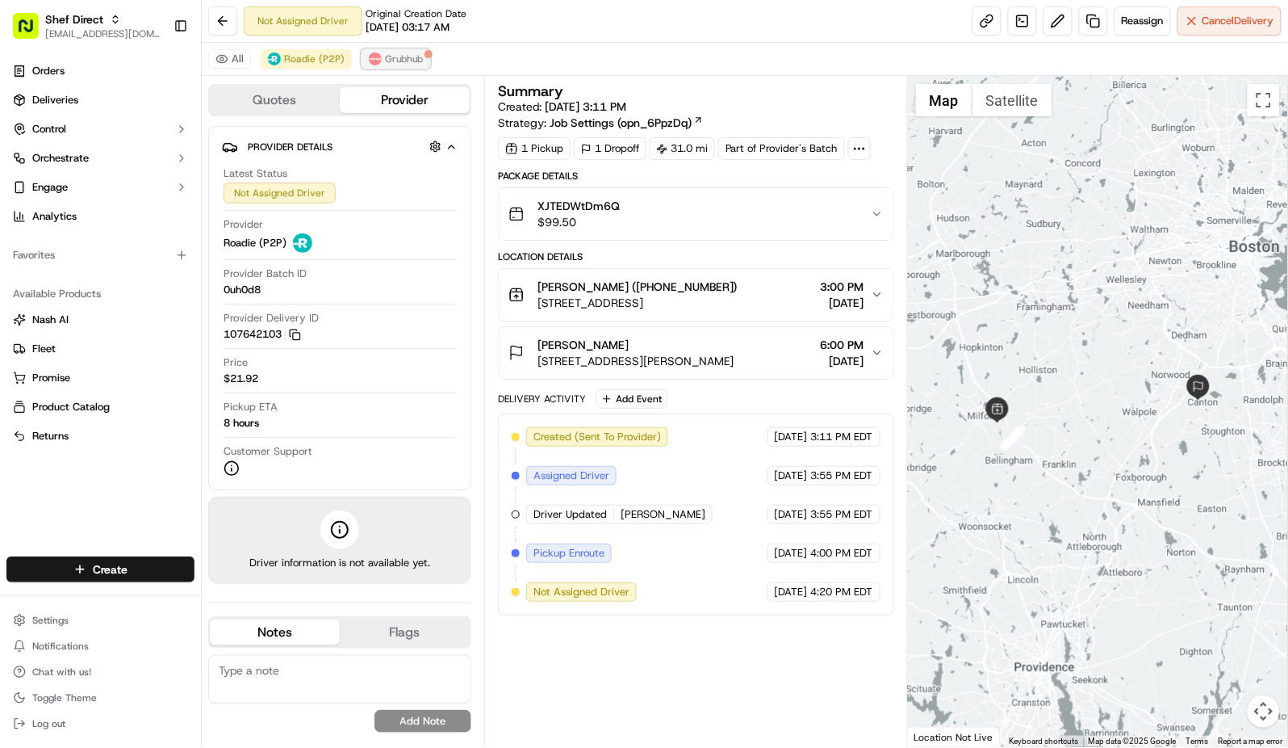
click at [396, 61] on span "Grubhub" at bounding box center [404, 58] width 38 height 13
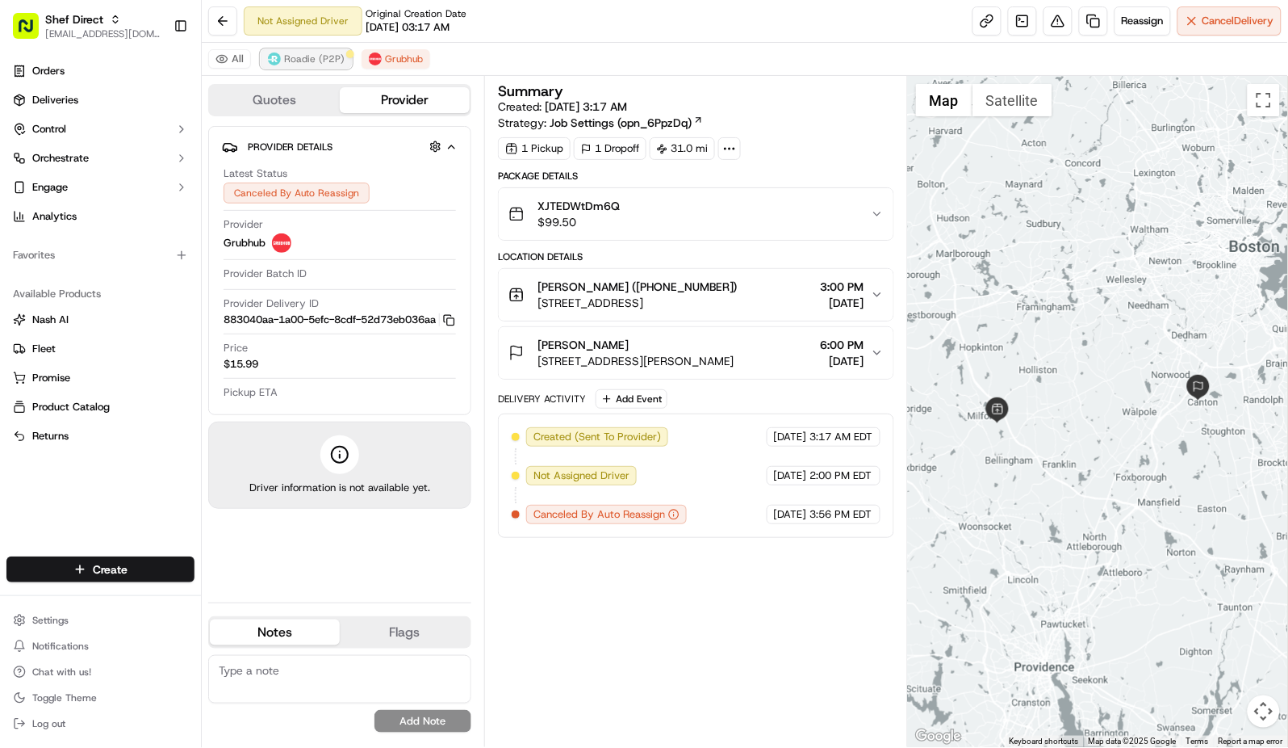
click at [302, 57] on span "Roadie (P2P)" at bounding box center [314, 58] width 61 height 13
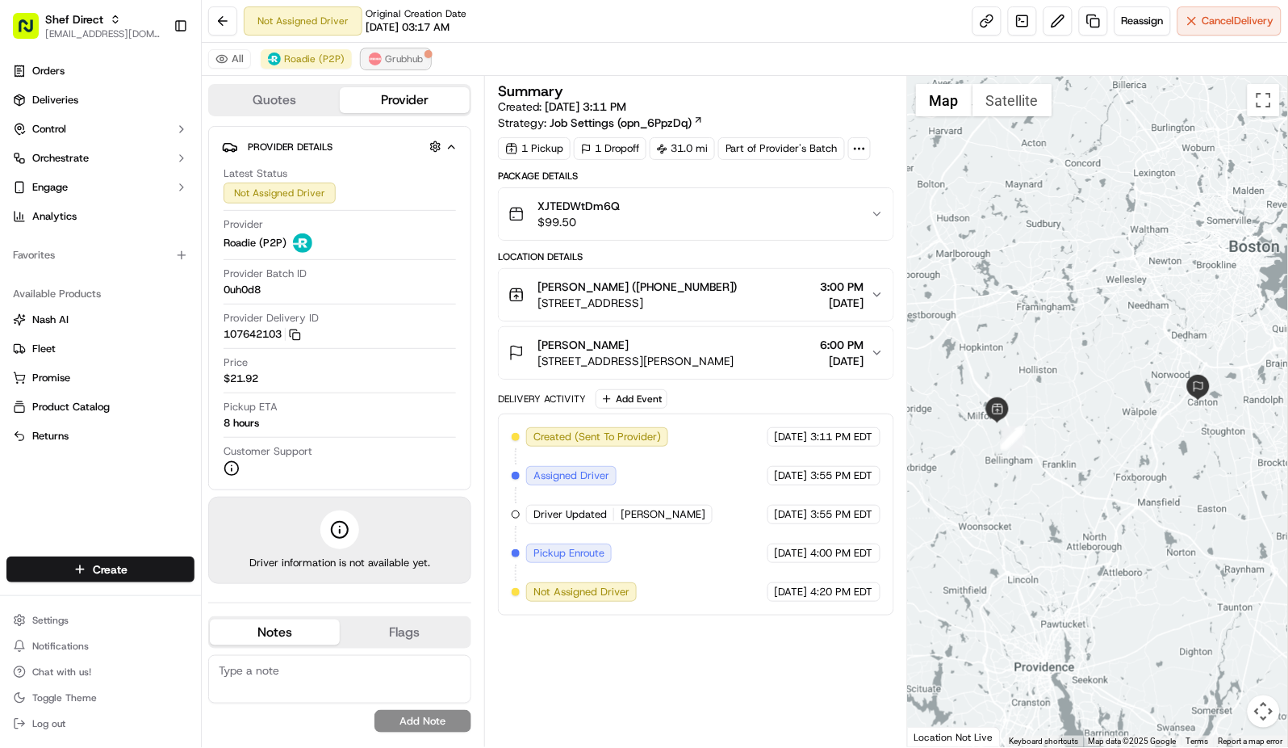
click at [381, 57] on button "Grubhub" at bounding box center [396, 58] width 69 height 19
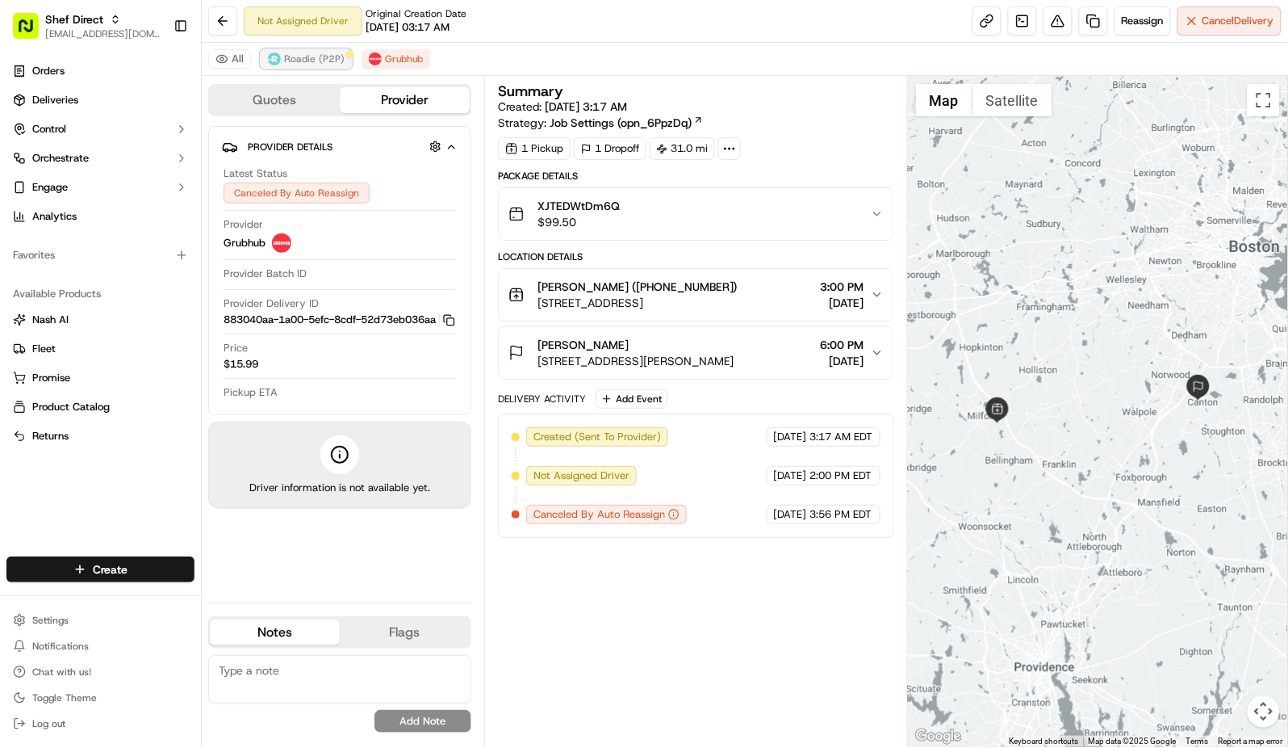
click at [319, 56] on span "Roadie (P2P)" at bounding box center [314, 58] width 61 height 13
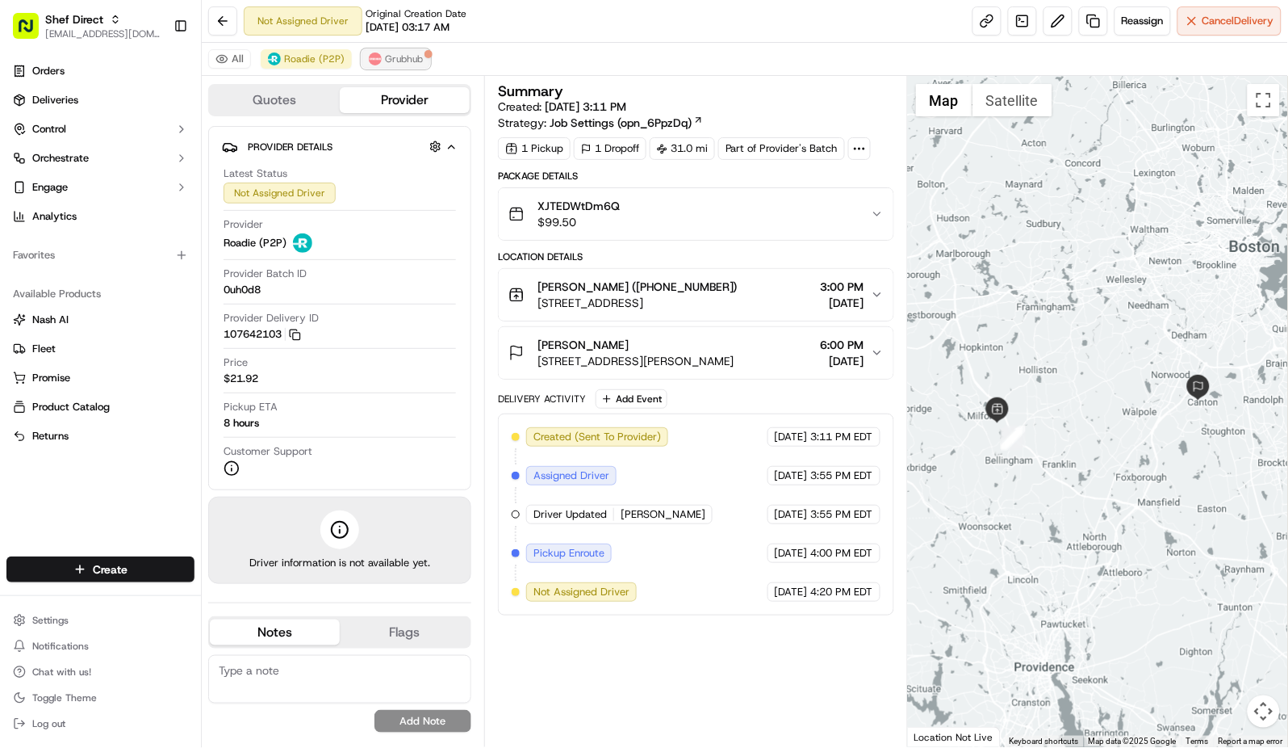
click at [409, 56] on span "Grubhub" at bounding box center [404, 58] width 38 height 13
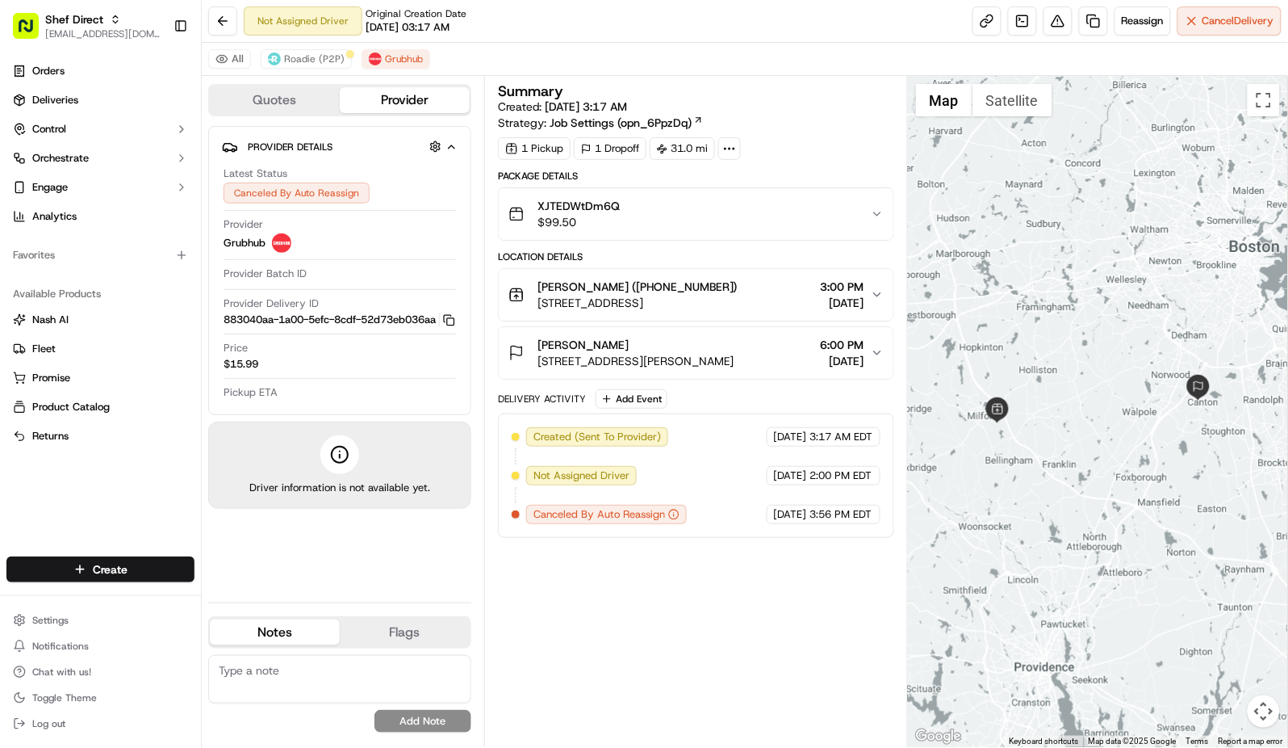
click at [567, 517] on span "Canceled By Auto Reassign" at bounding box center [600, 514] width 132 height 15
copy span "Canceled"
click at [325, 63] on span "Roadie (P2P)" at bounding box center [314, 58] width 61 height 13
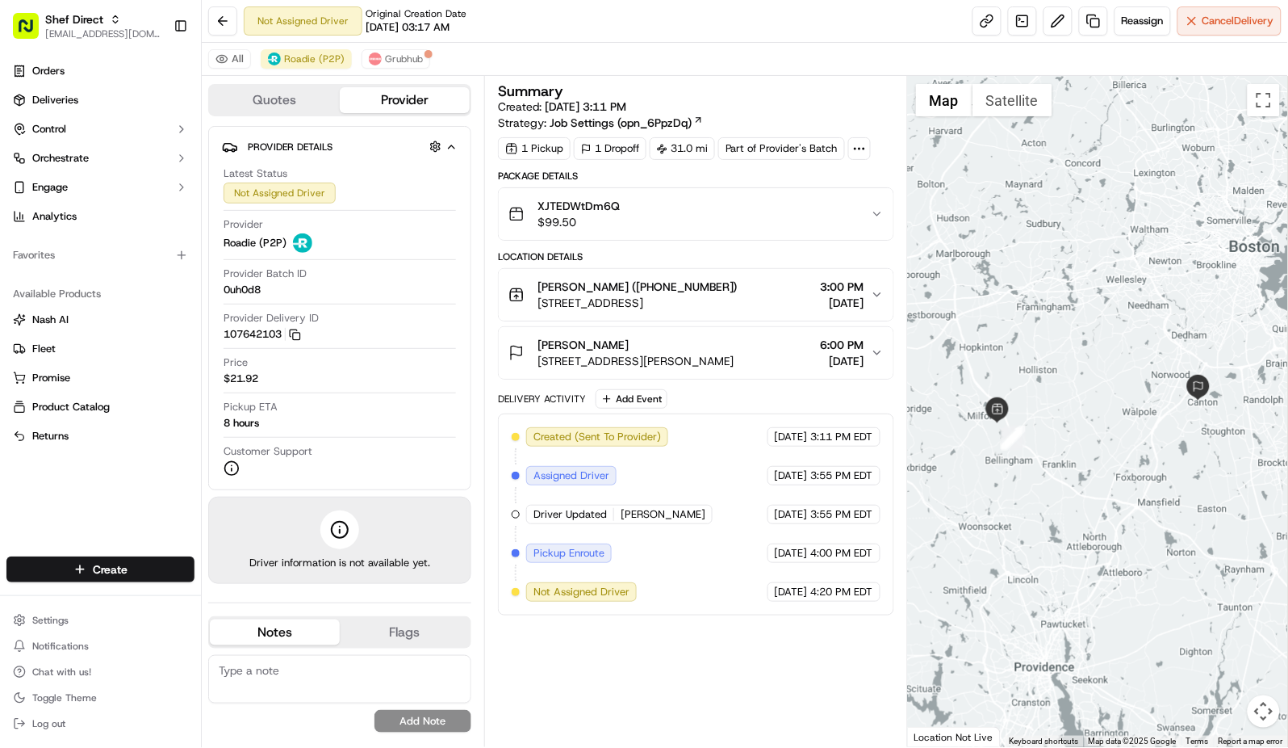
click at [235, 247] on span "Roadie (P2P)" at bounding box center [255, 243] width 63 height 15
copy span "Roadie"
click at [577, 555] on span "Pickup Enroute" at bounding box center [569, 553] width 71 height 15
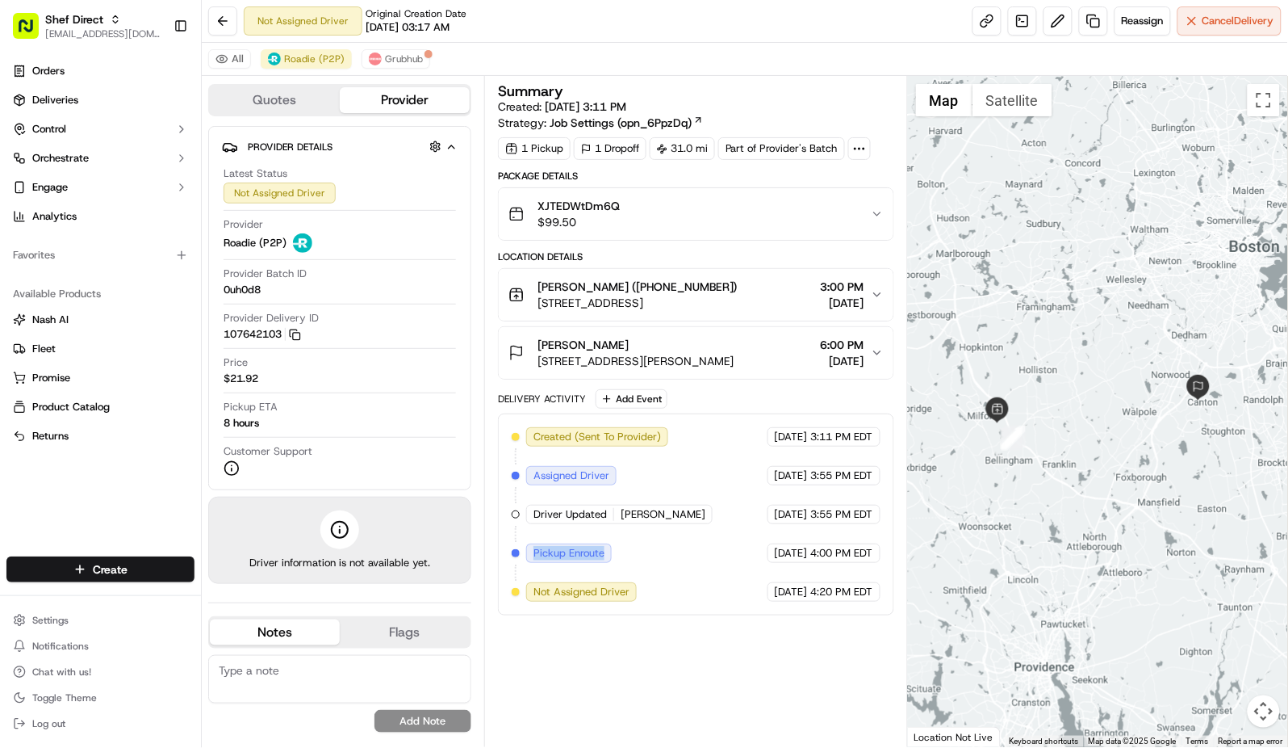
click at [577, 555] on span "Pickup Enroute" at bounding box center [569, 553] width 71 height 15
copy div "Pickup Enroute Roadie (P2P)"
click at [677, 670] on div "Summary Created: 09/20/2025 3:11 PM Strategy: Job Settings (opn_6PpzDq) 1 Picku…" at bounding box center [696, 411] width 396 height 655
click at [400, 57] on span "Grubhub" at bounding box center [404, 58] width 38 height 13
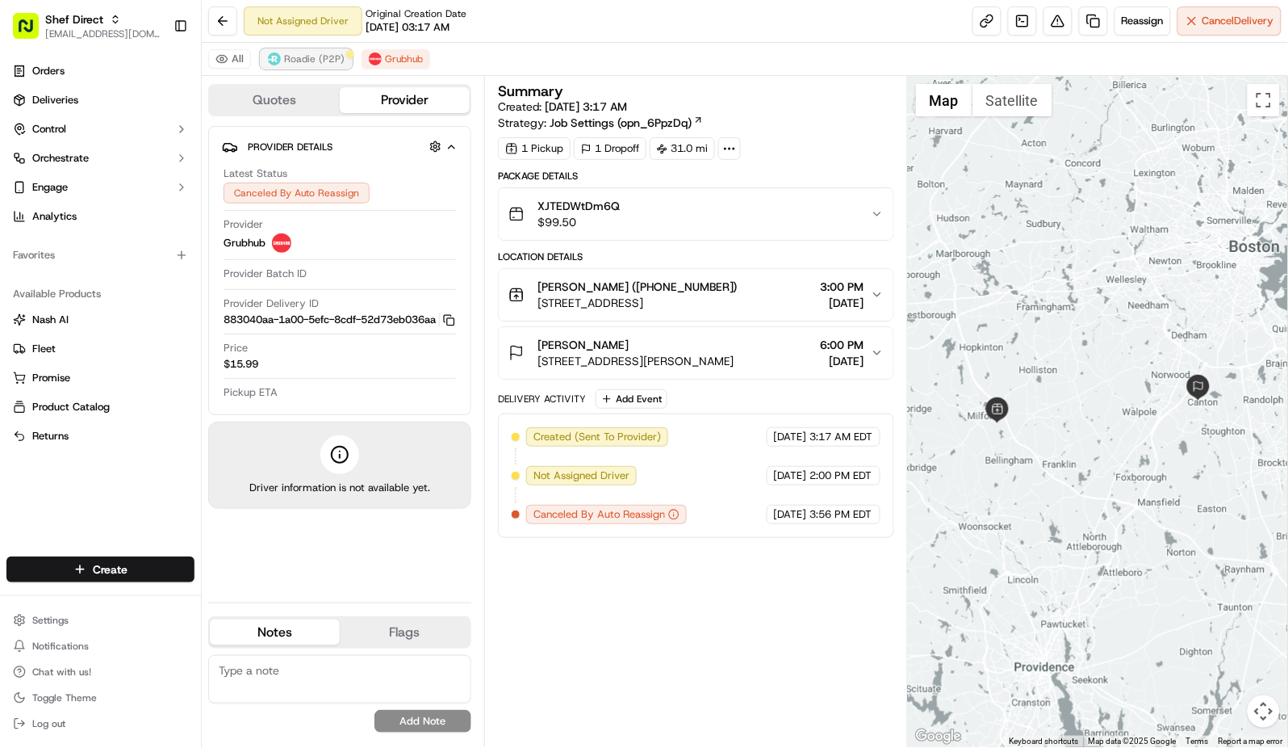
click at [321, 57] on span "Roadie (P2P)" at bounding box center [314, 58] width 61 height 13
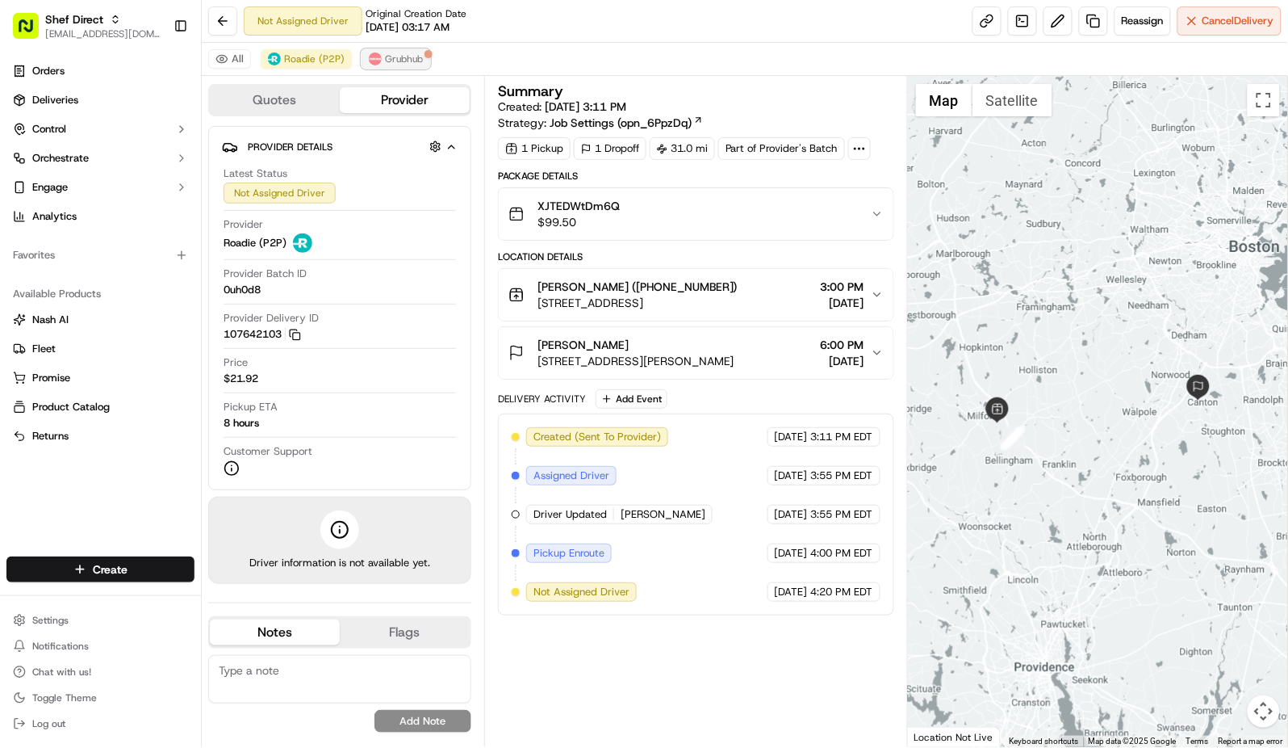
click at [385, 56] on span "Grubhub" at bounding box center [404, 58] width 38 height 13
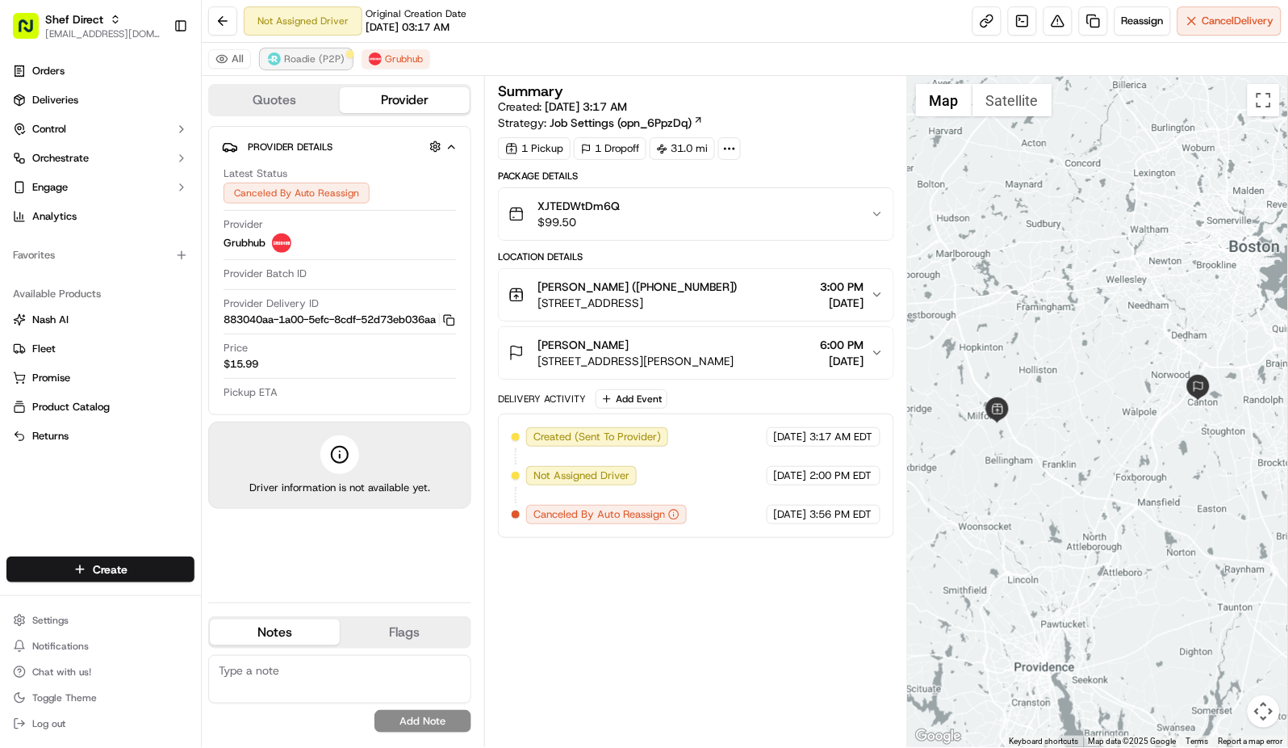
click at [307, 64] on span "Roadie (P2P)" at bounding box center [314, 58] width 61 height 13
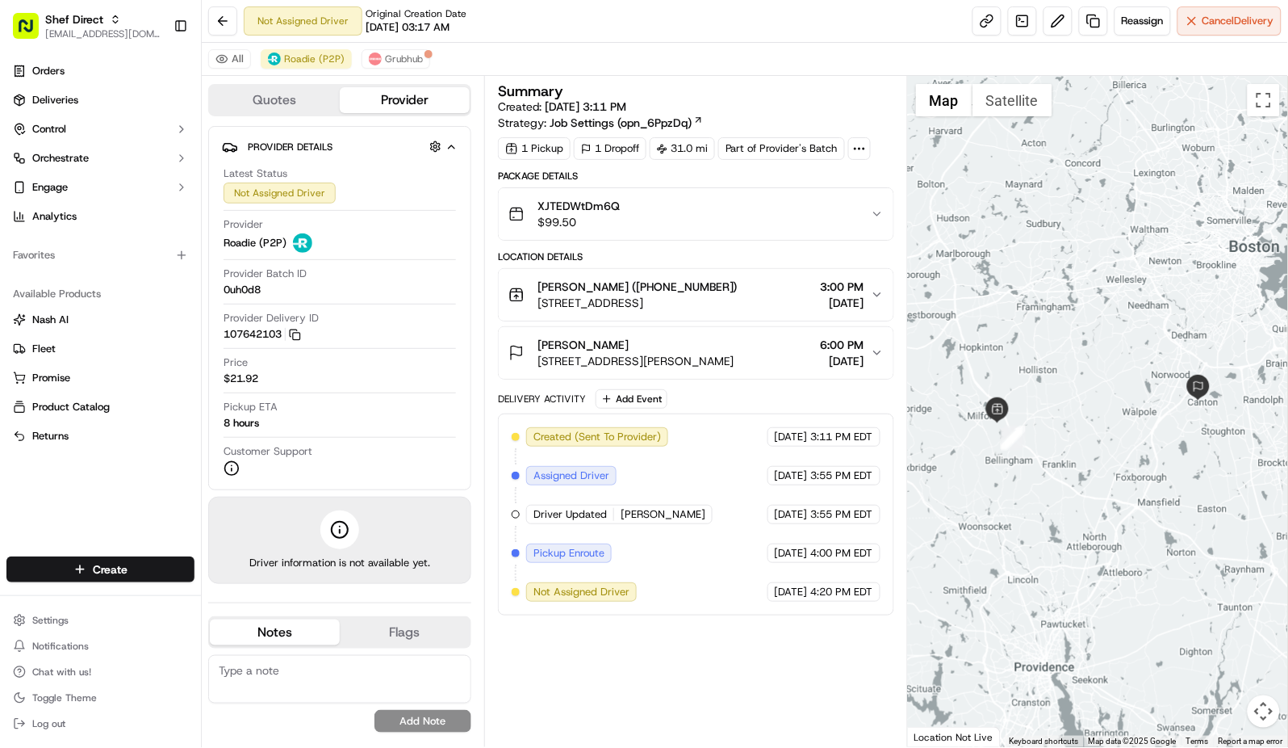
click at [821, 366] on span "[DATE]" at bounding box center [843, 361] width 44 height 16
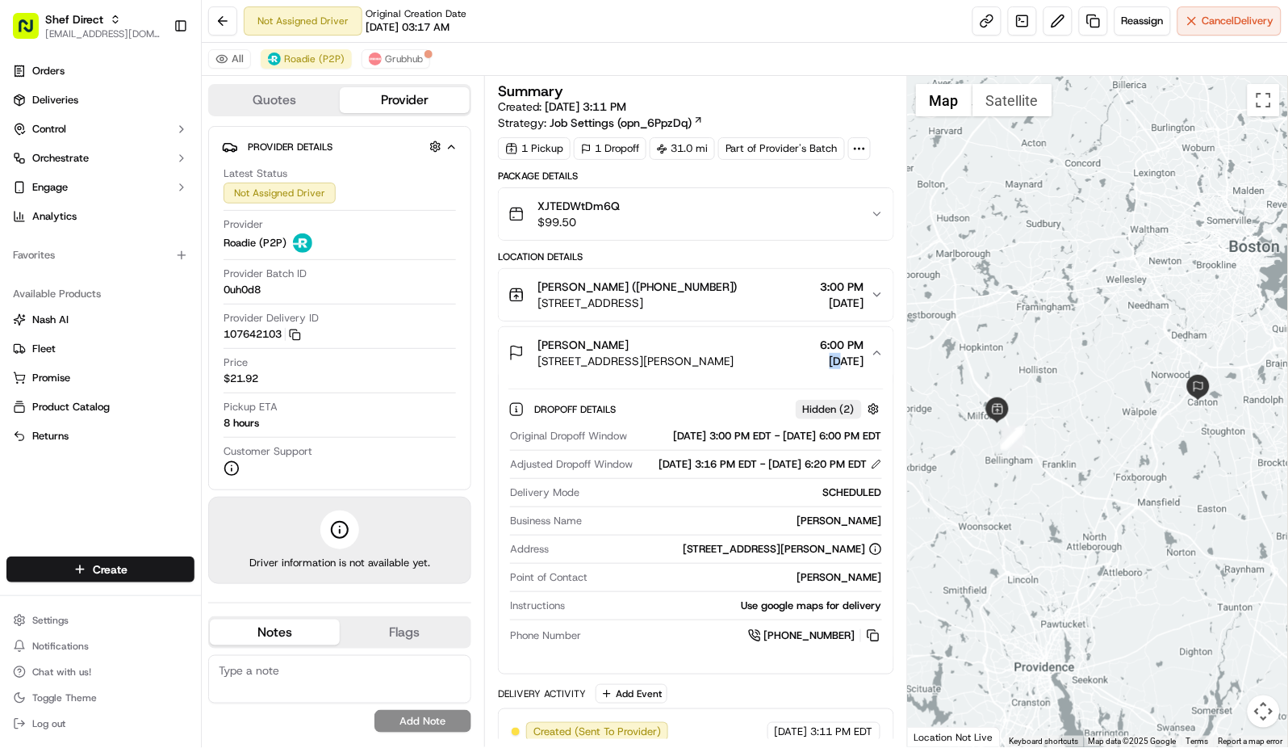
click at [821, 366] on span "[DATE]" at bounding box center [843, 361] width 44 height 16
click at [875, 358] on icon "button" at bounding box center [877, 352] width 13 height 13
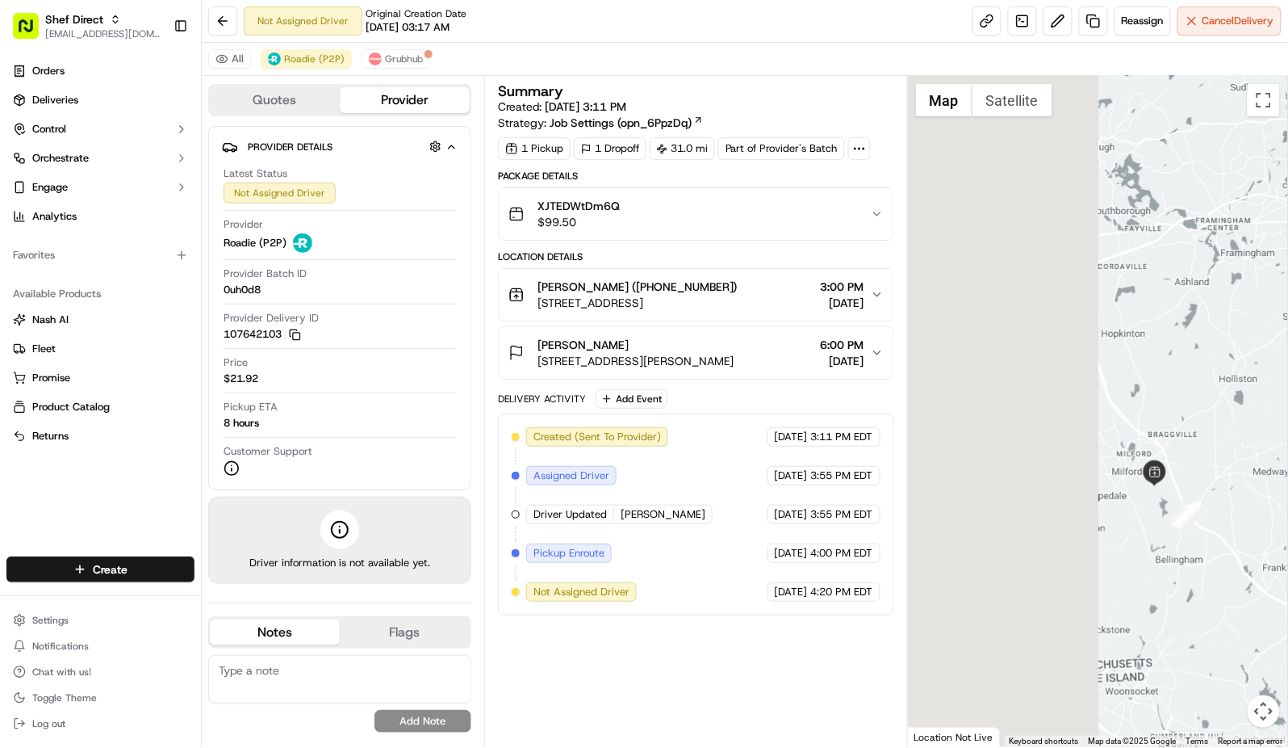
drag, startPoint x: 1062, startPoint y: 509, endPoint x: 1380, endPoint y: 425, distance: 328.0
click at [1288, 425] on html "Shef Direct dsoriano@nashhelp.com Toggle Sidebar Orders Deliveries Control Orch…" at bounding box center [644, 374] width 1288 height 748
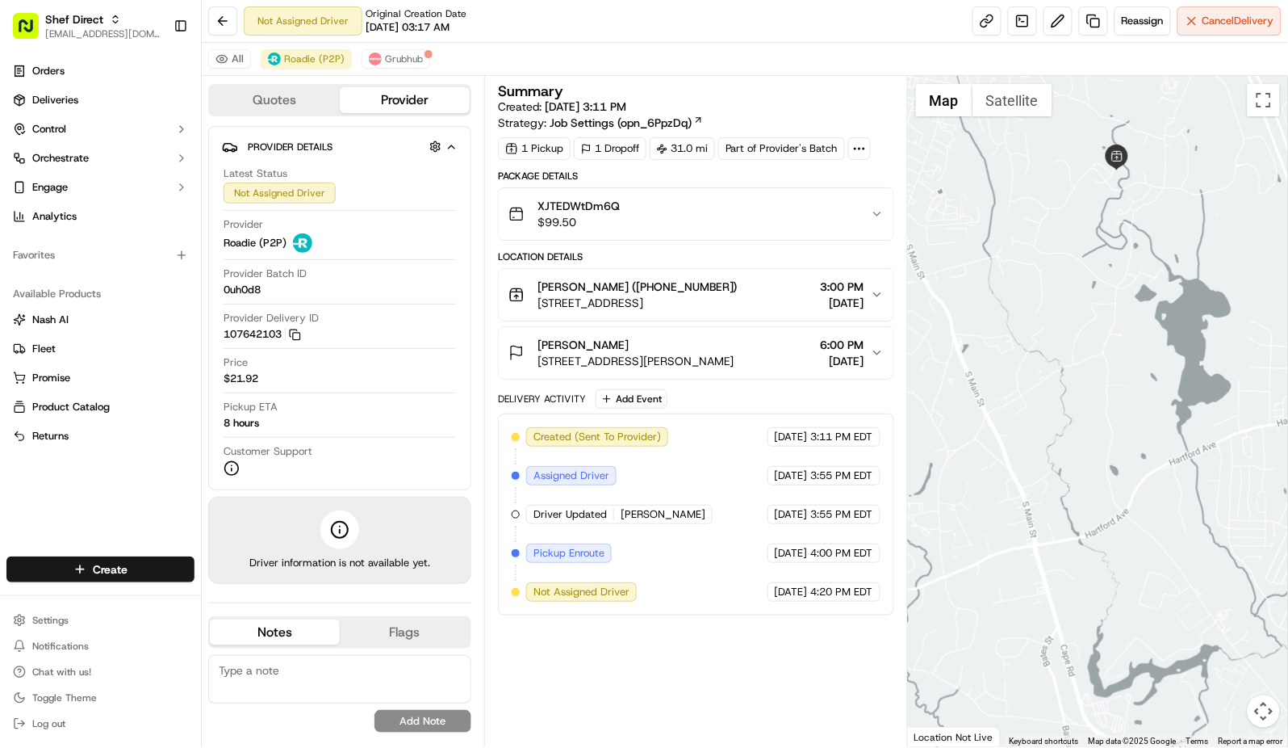
drag, startPoint x: 1079, startPoint y: 589, endPoint x: 1301, endPoint y: 147, distance: 494.6
click at [1288, 147] on html "Shef Direct dsoriano@nashhelp.com Toggle Sidebar Orders Deliveries Control Orch…" at bounding box center [644, 374] width 1288 height 748
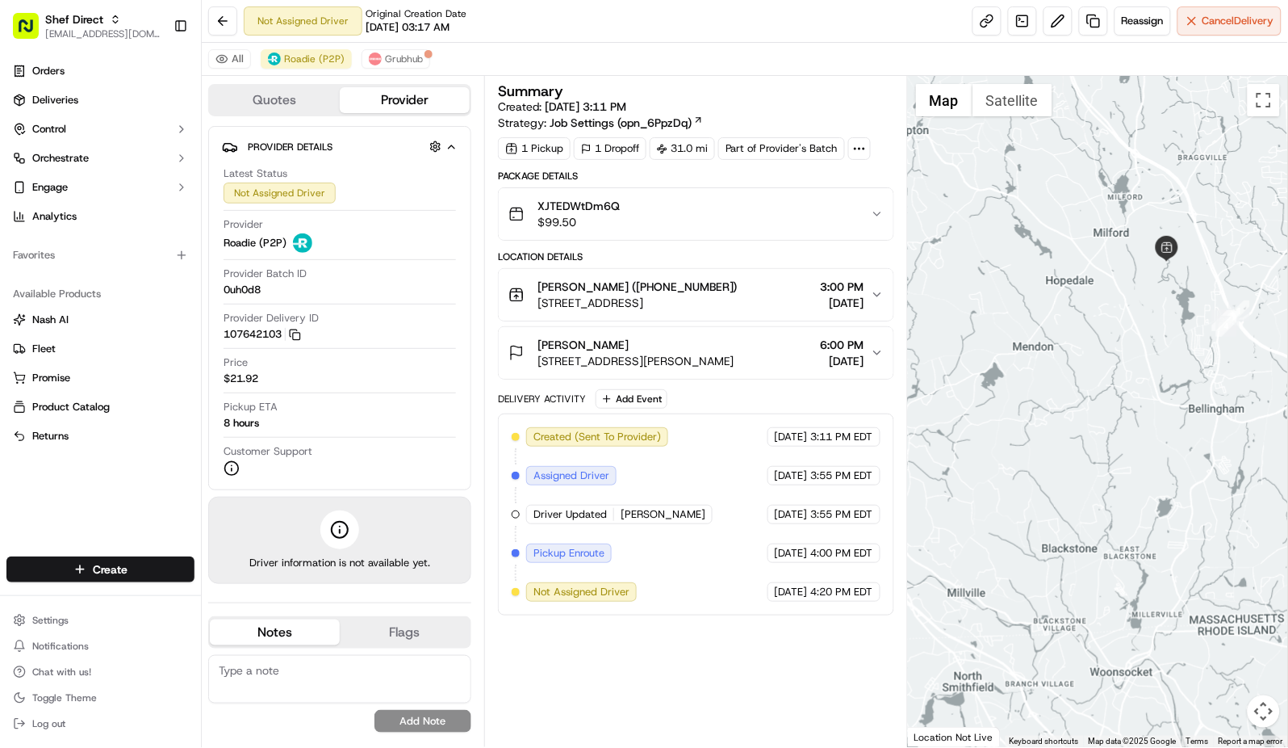
click at [735, 363] on span "60 Coppersmith Wy Unit 107, Canton, MA 02021, USA" at bounding box center [636, 361] width 197 height 16
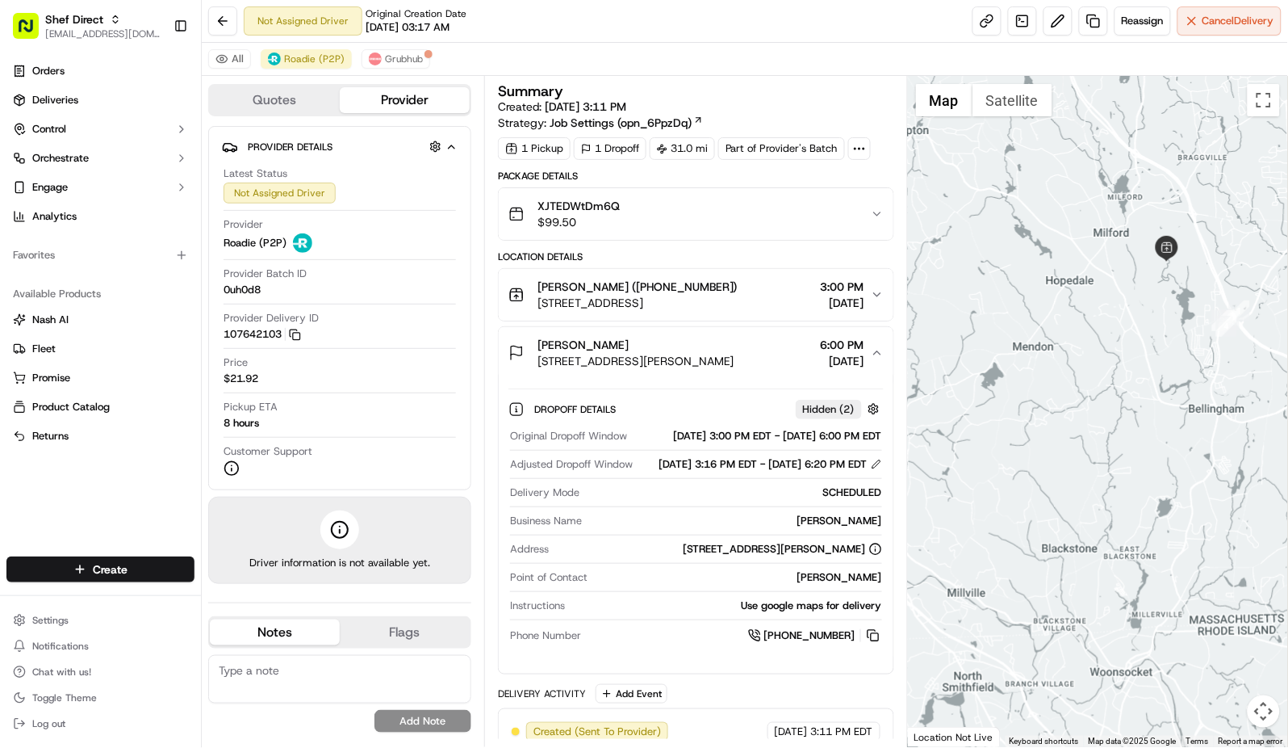
click at [735, 341] on div "Vibhor Kumar" at bounding box center [636, 345] width 197 height 16
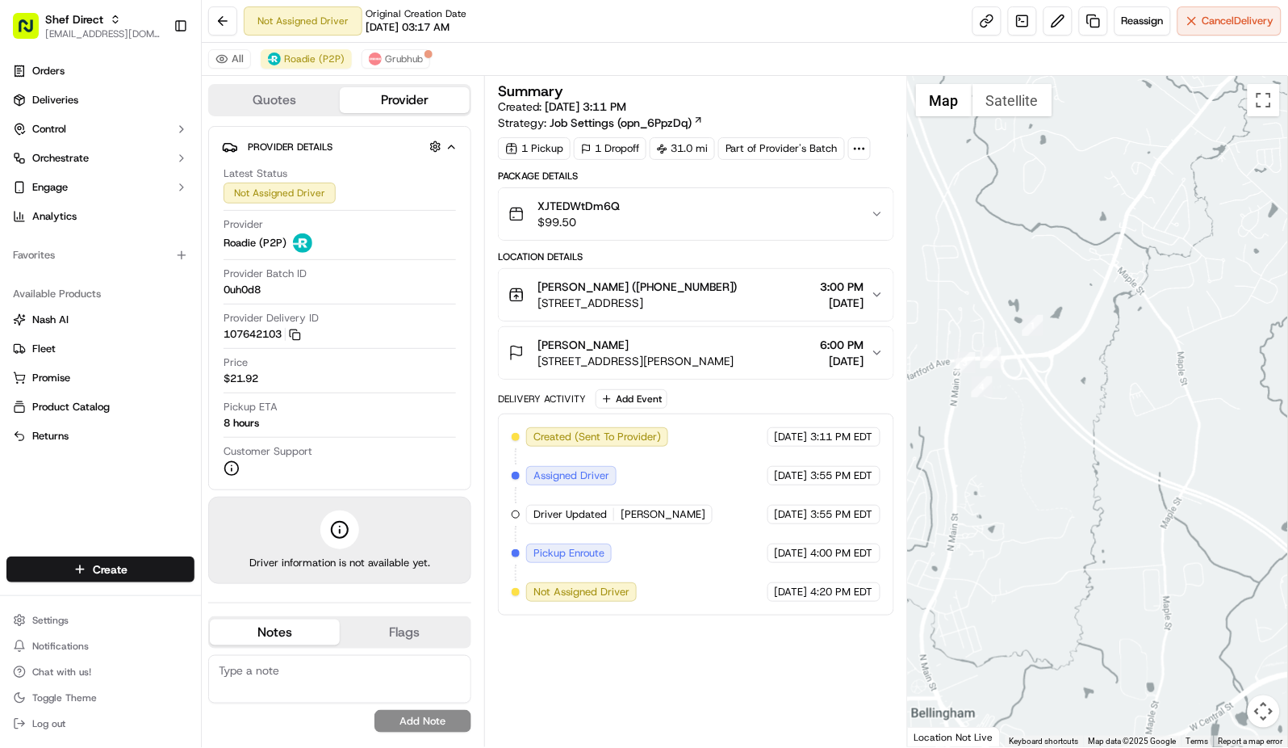
drag, startPoint x: 1246, startPoint y: 321, endPoint x: 899, endPoint y: 551, distance: 416.5
click at [899, 551] on div "Quotes Provider Provider Details Hidden ( 2 ) Latest Status Not Assigned Driver…" at bounding box center [745, 411] width 1087 height 671
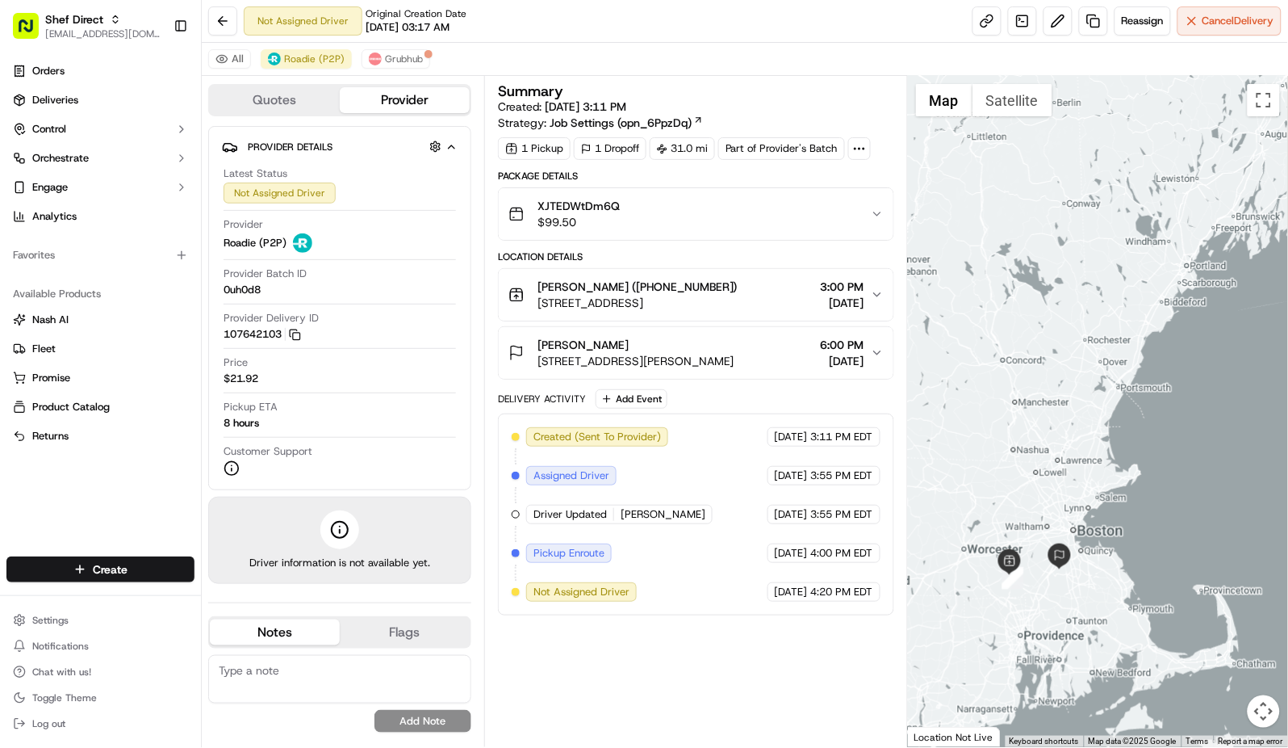
drag, startPoint x: 974, startPoint y: 643, endPoint x: 1195, endPoint y: 429, distance: 307.2
click at [1195, 429] on div at bounding box center [1098, 411] width 380 height 671
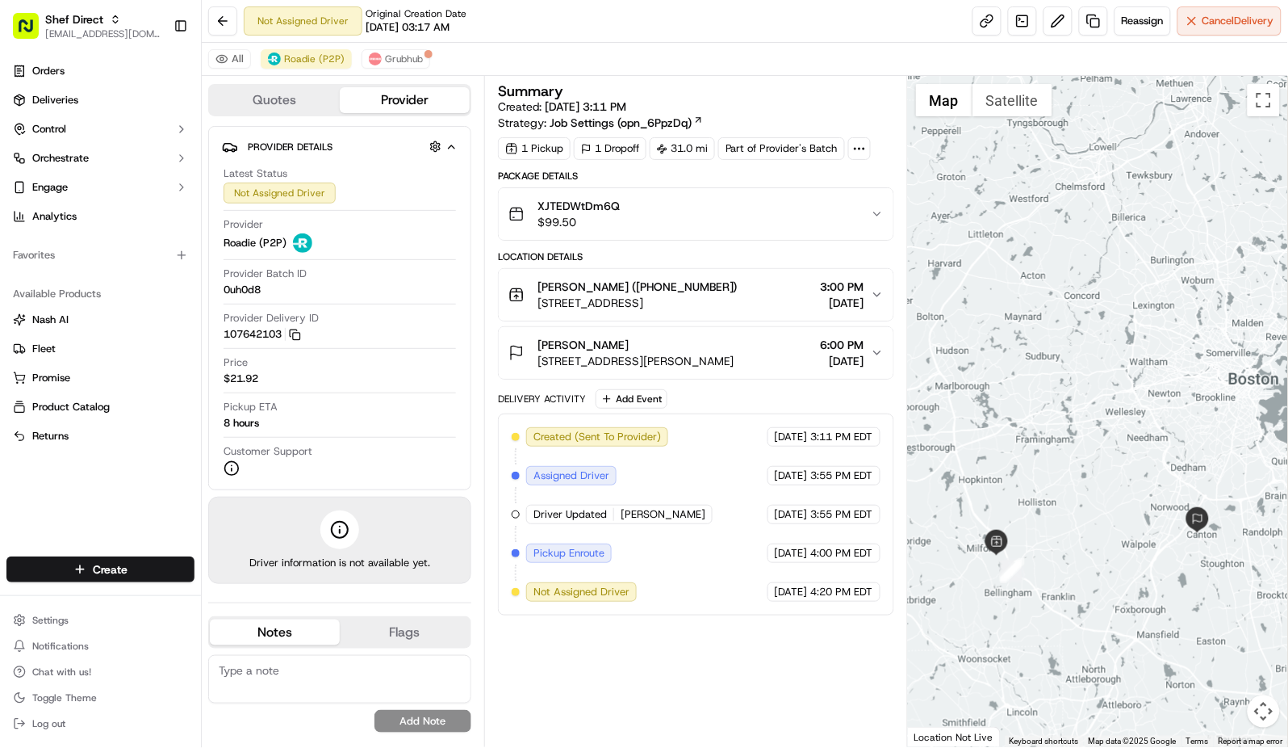
drag, startPoint x: 1032, startPoint y: 554, endPoint x: 1113, endPoint y: 563, distance: 82.0
click at [1113, 563] on div at bounding box center [1098, 411] width 380 height 671
click at [638, 247] on div "Package Details XJTEDWtDm6Q $99.50 Location Details Pooja Malik Daid (+17812676…" at bounding box center [696, 393] width 396 height 446
click at [821, 286] on span "3:00 PM" at bounding box center [843, 287] width 44 height 16
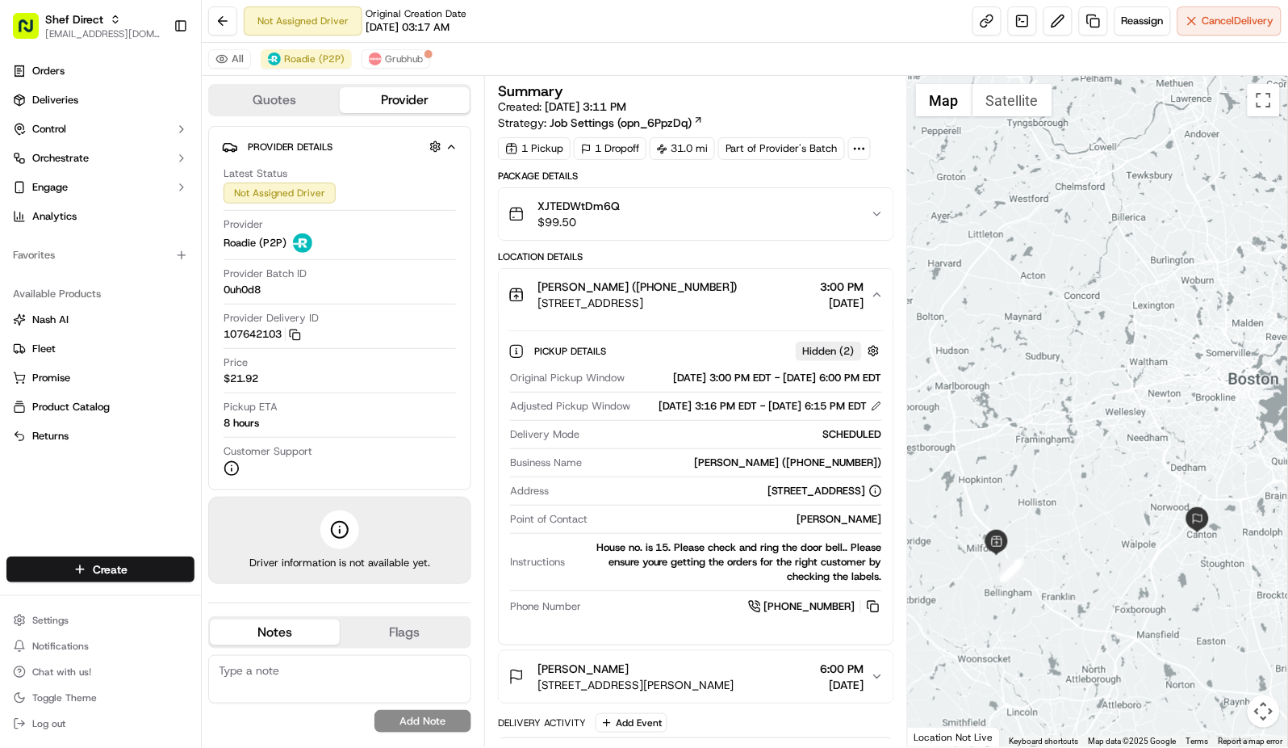
click at [879, 296] on icon "button" at bounding box center [877, 294] width 13 height 13
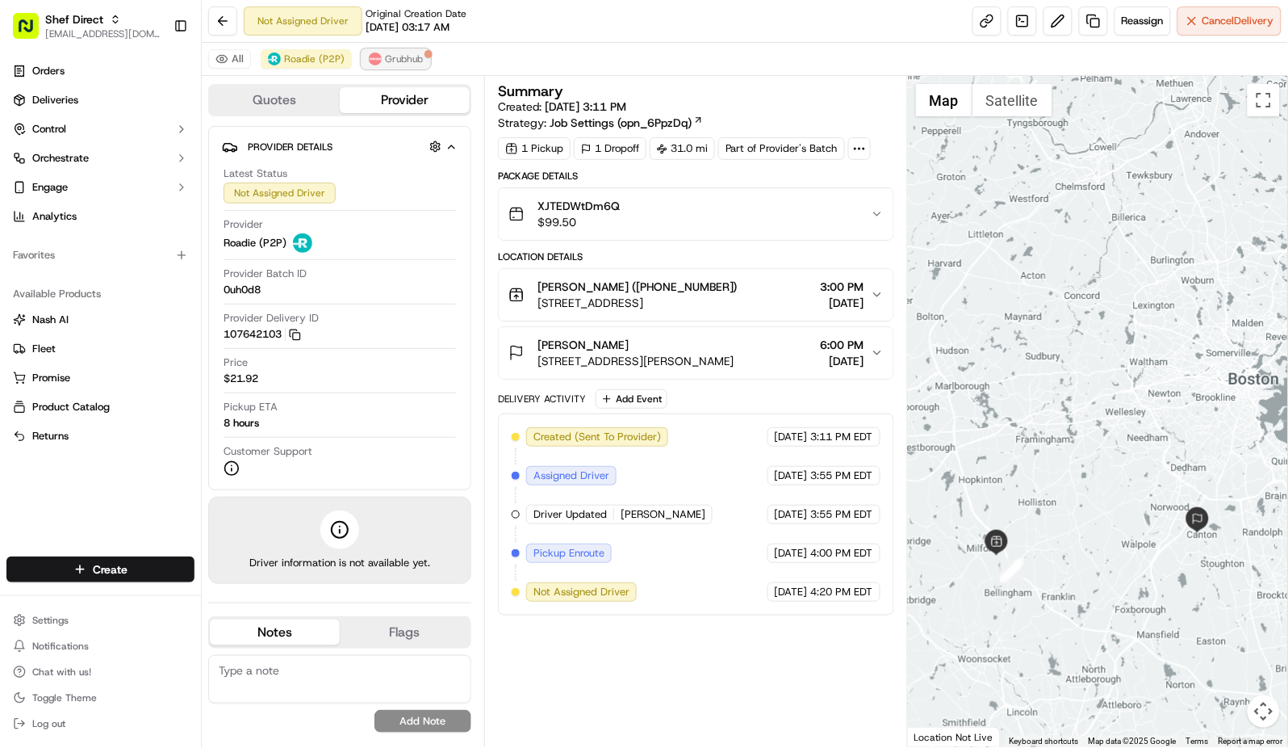
click at [392, 64] on span "Grubhub" at bounding box center [404, 58] width 38 height 13
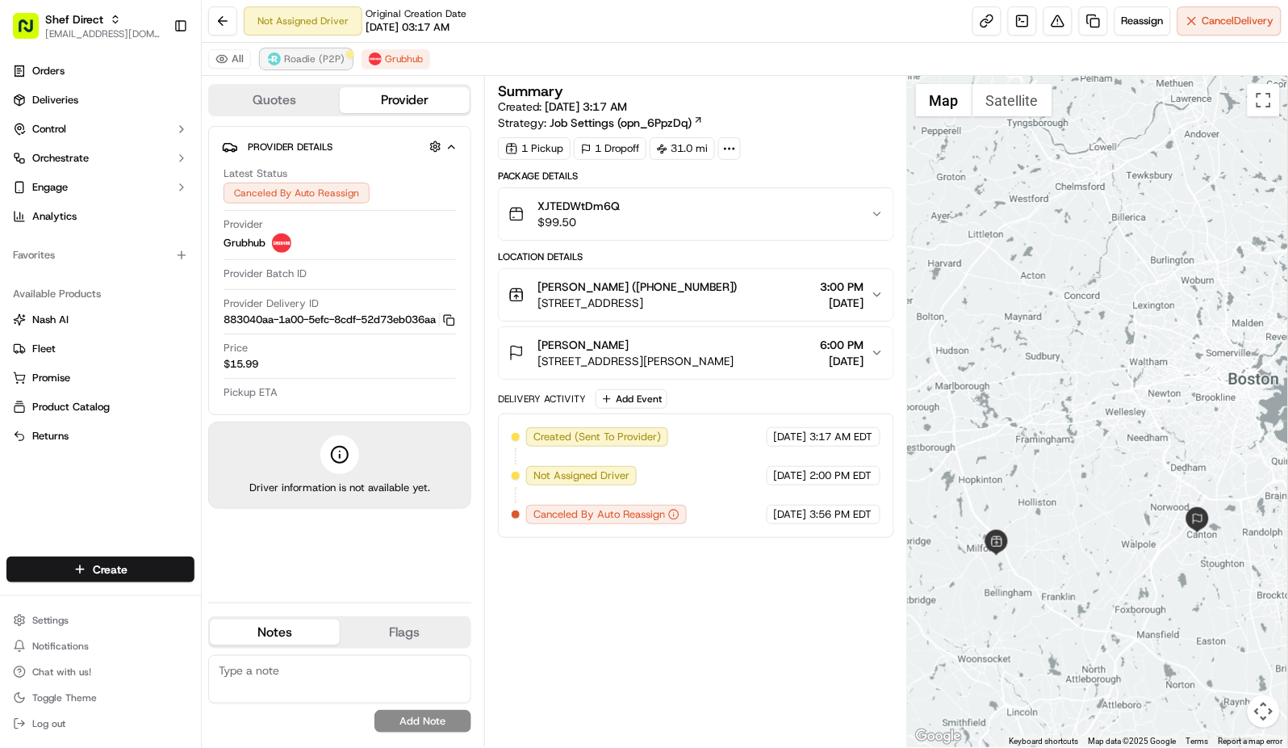
click at [319, 60] on span "Roadie (P2P)" at bounding box center [314, 58] width 61 height 13
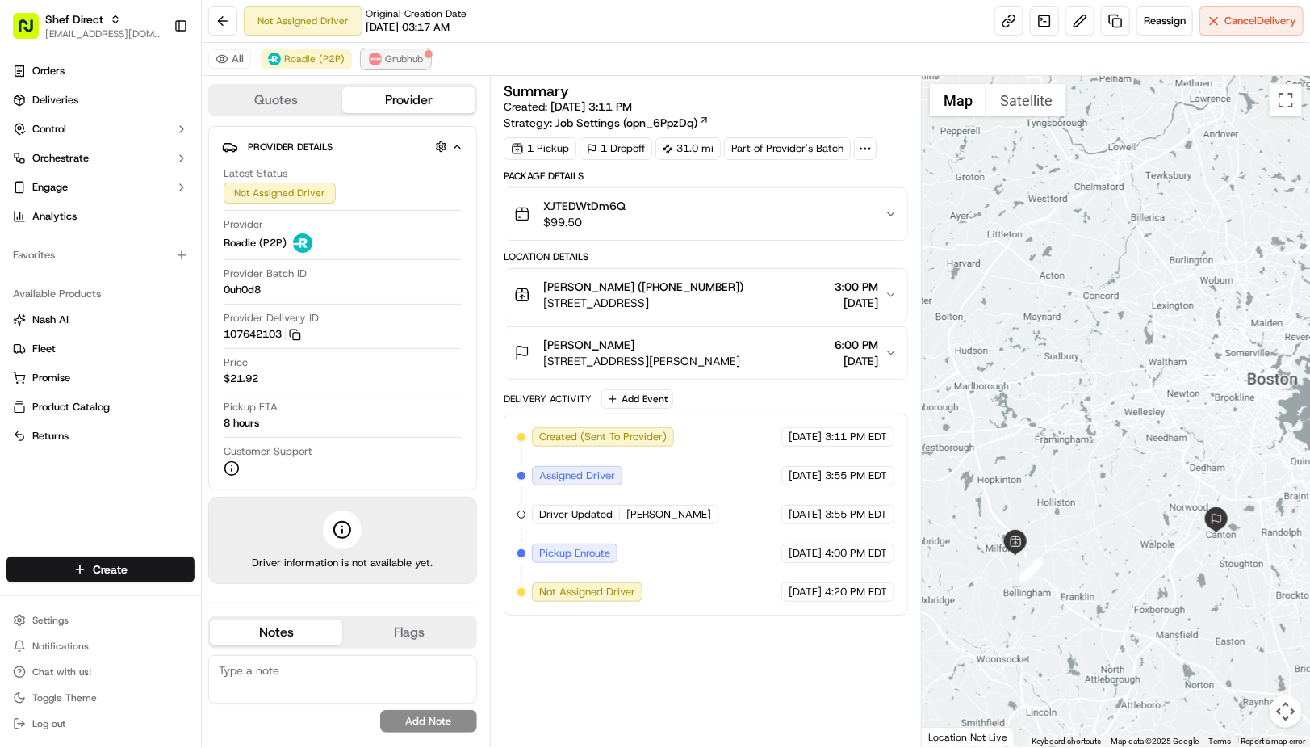
click at [406, 53] on span "Grubhub" at bounding box center [404, 58] width 38 height 13
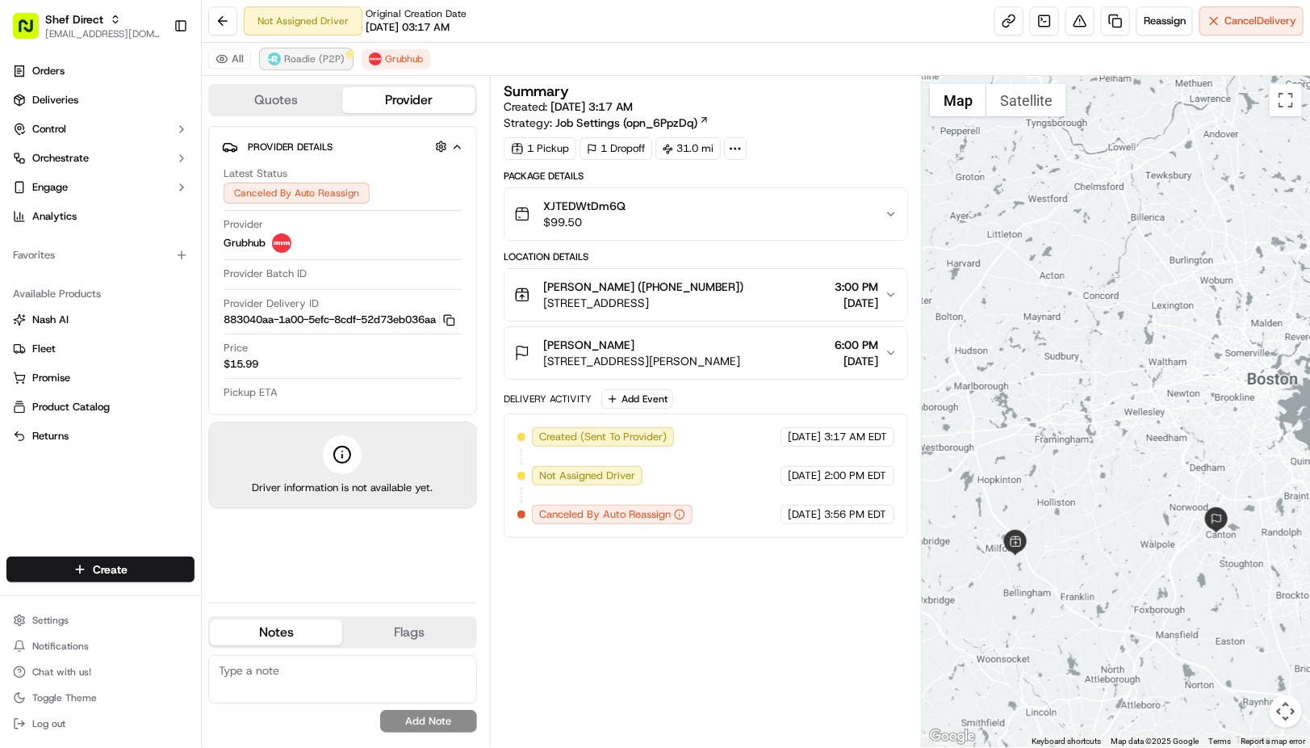
click at [312, 66] on button "Roadie (P2P)" at bounding box center [306, 58] width 91 height 19
